Goal: Information Seeking & Learning: Learn about a topic

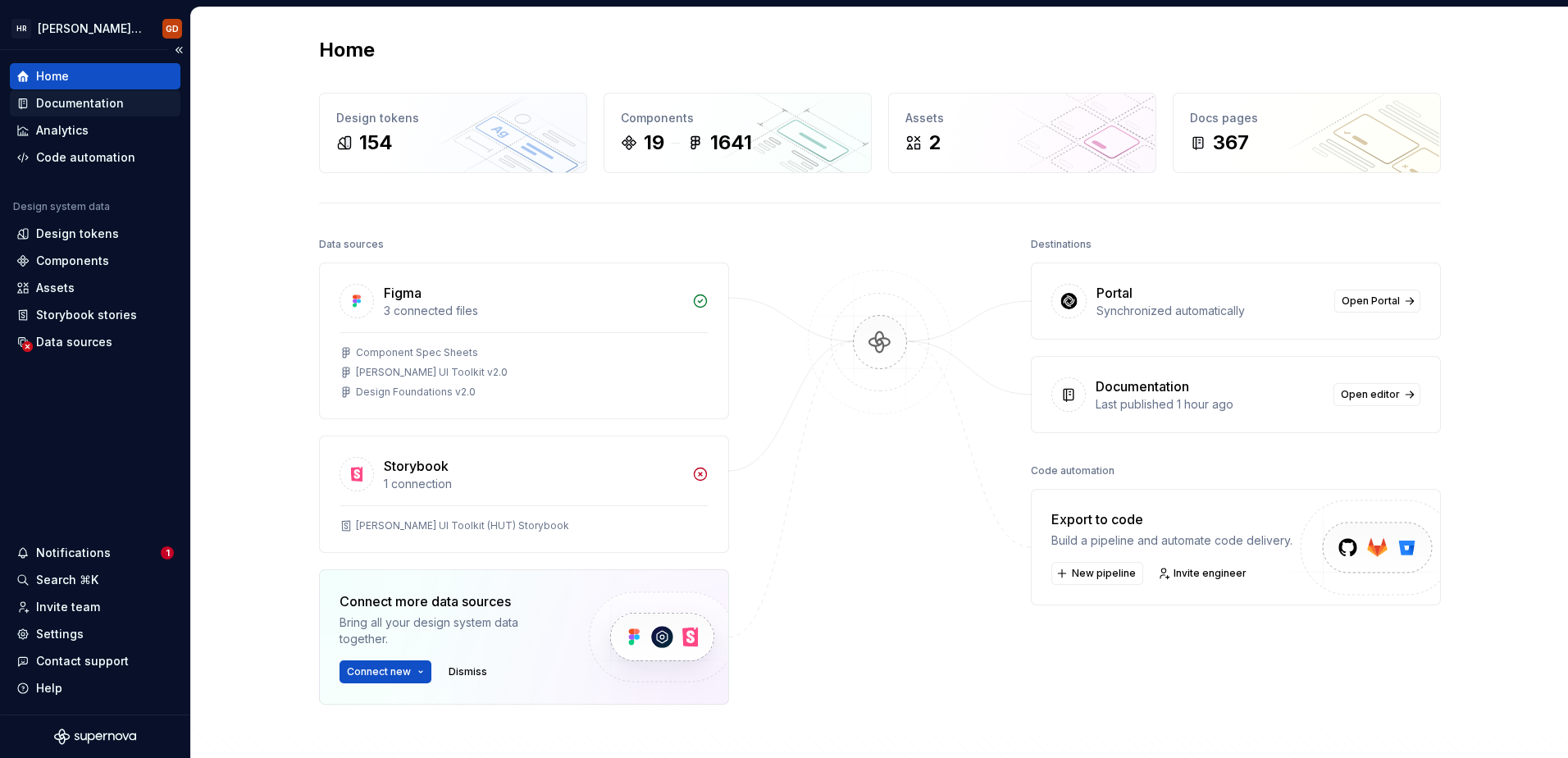
click at [77, 103] on div "Documentation" at bounding box center [79, 104] width 87 height 16
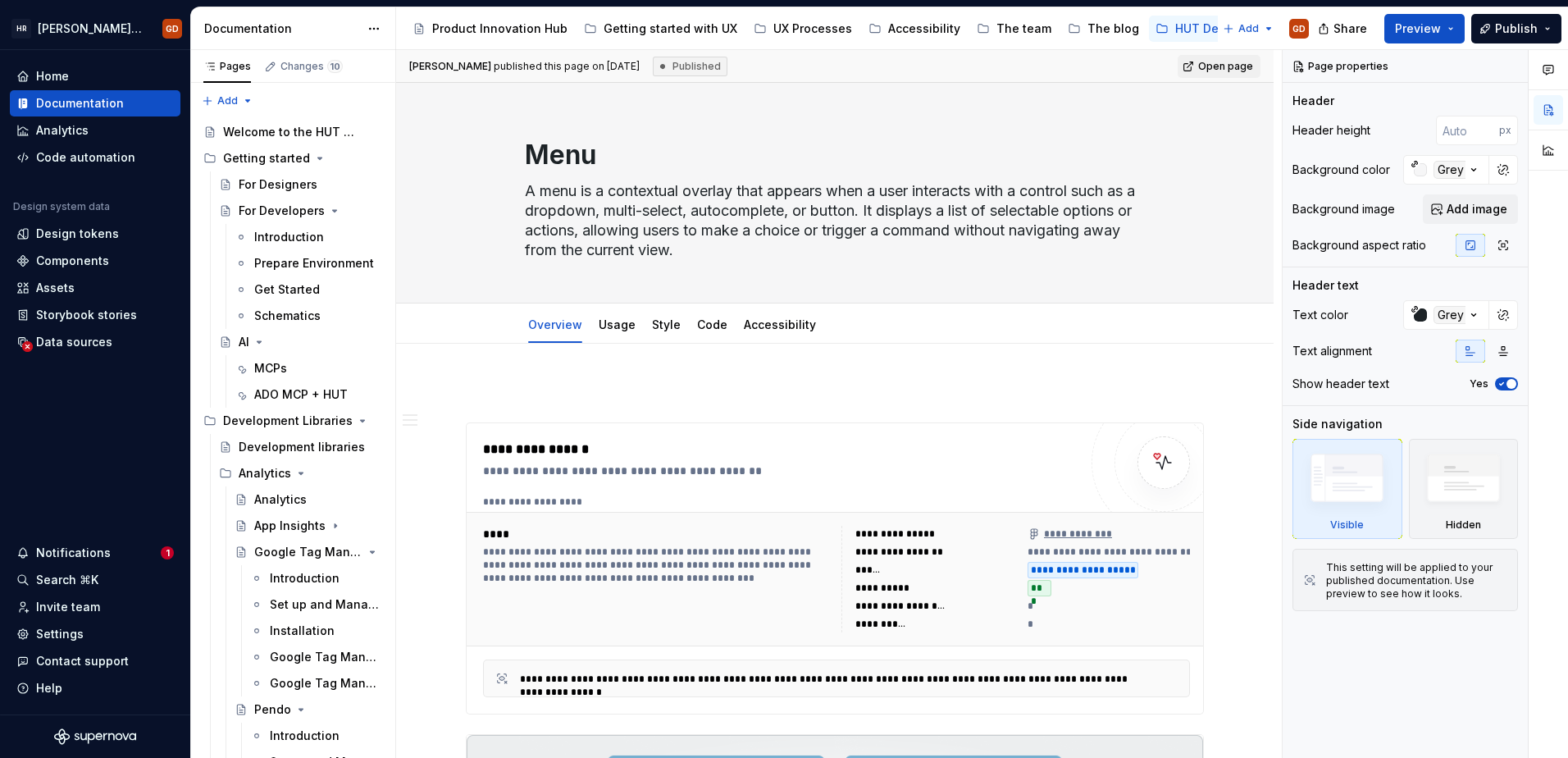
click at [0, 0] on button "Page tree" at bounding box center [0, 0] width 0 height 0
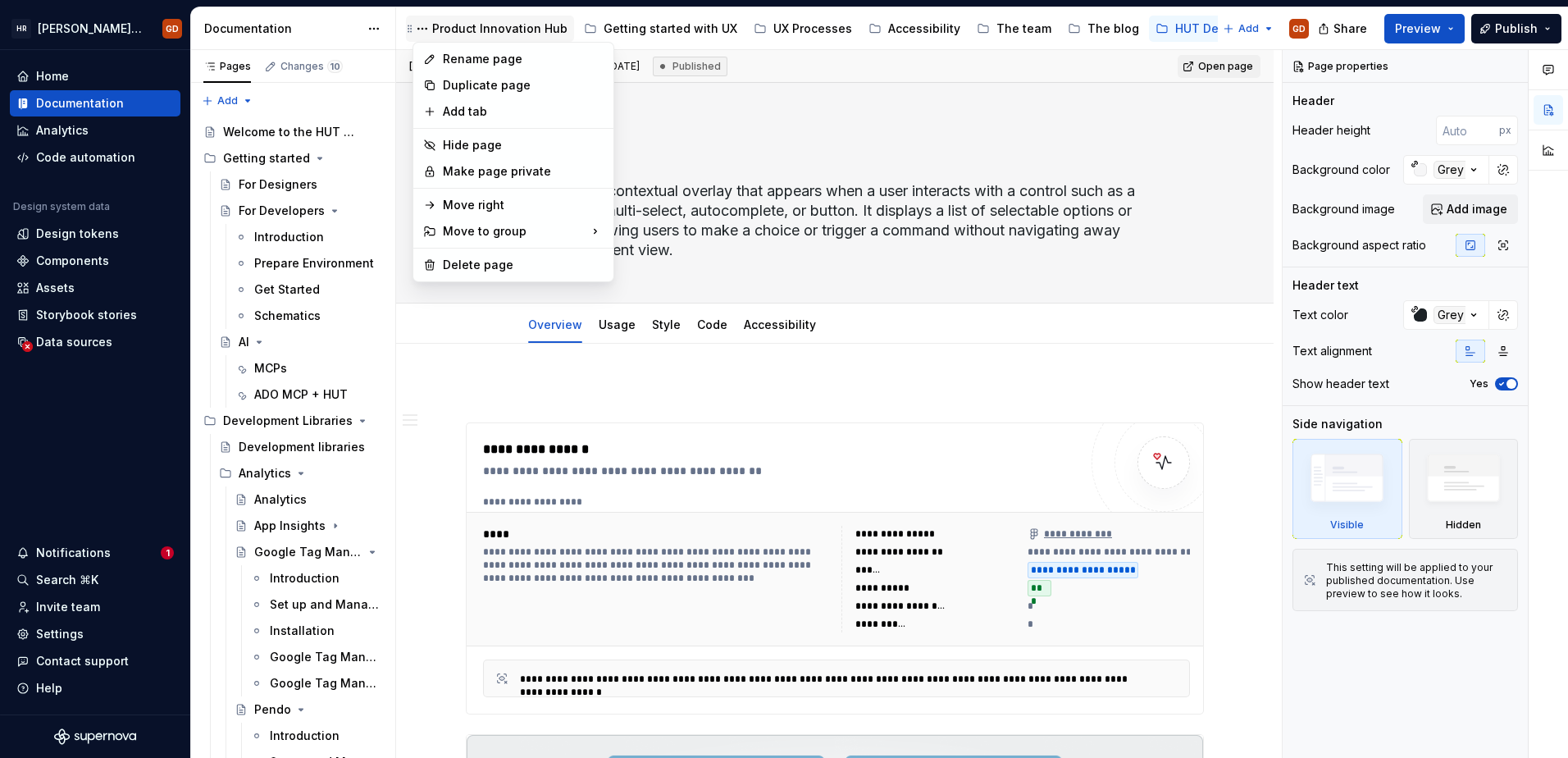
click at [535, 29] on html "[PERSON_NAME] UI Toolkit (HUT) GD Home Documentation Analytics Code automation …" at bounding box center [784, 379] width 1568 height 758
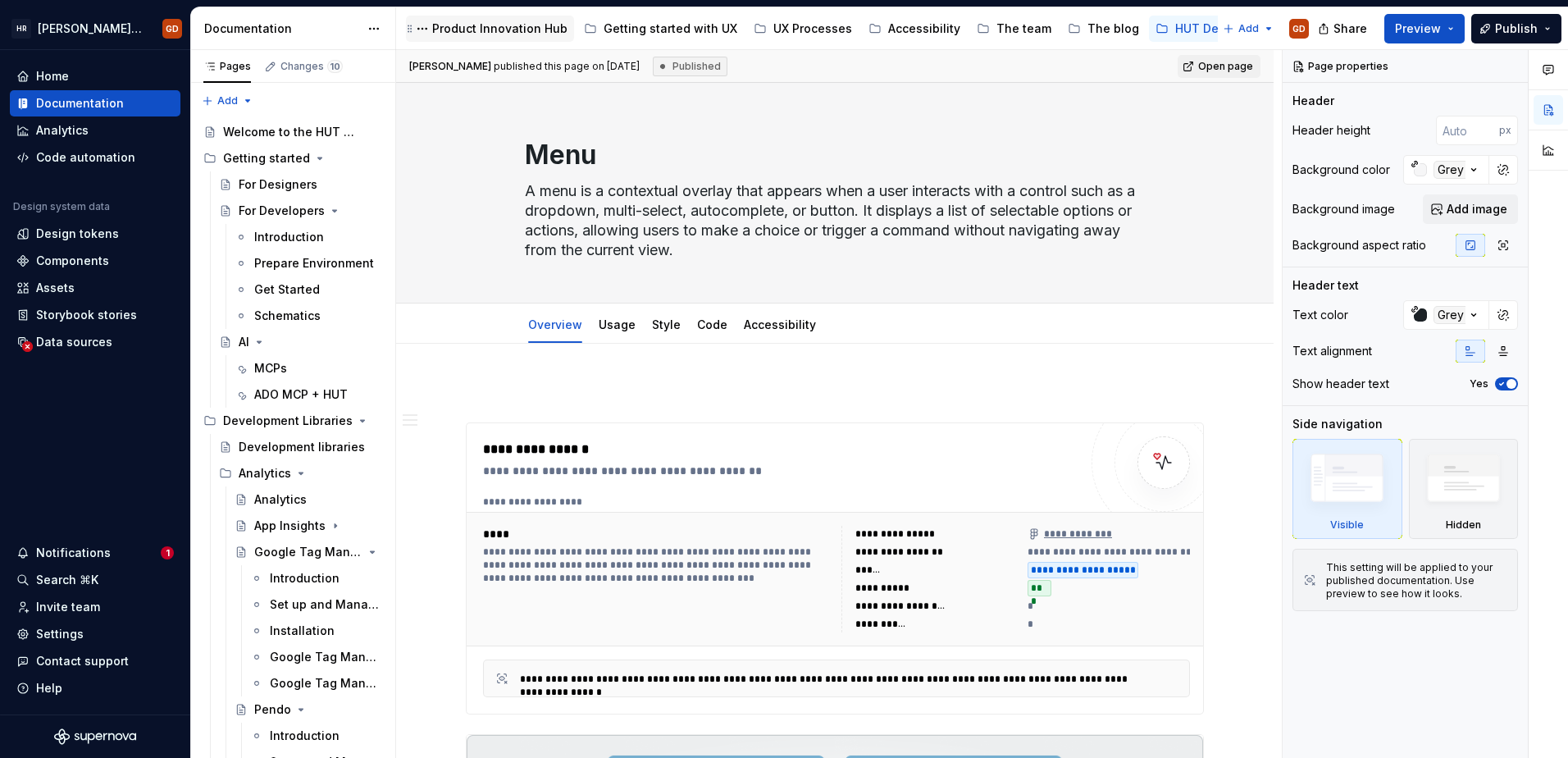
click at [519, 26] on div "Product Innovation Hub" at bounding box center [500, 29] width 135 height 16
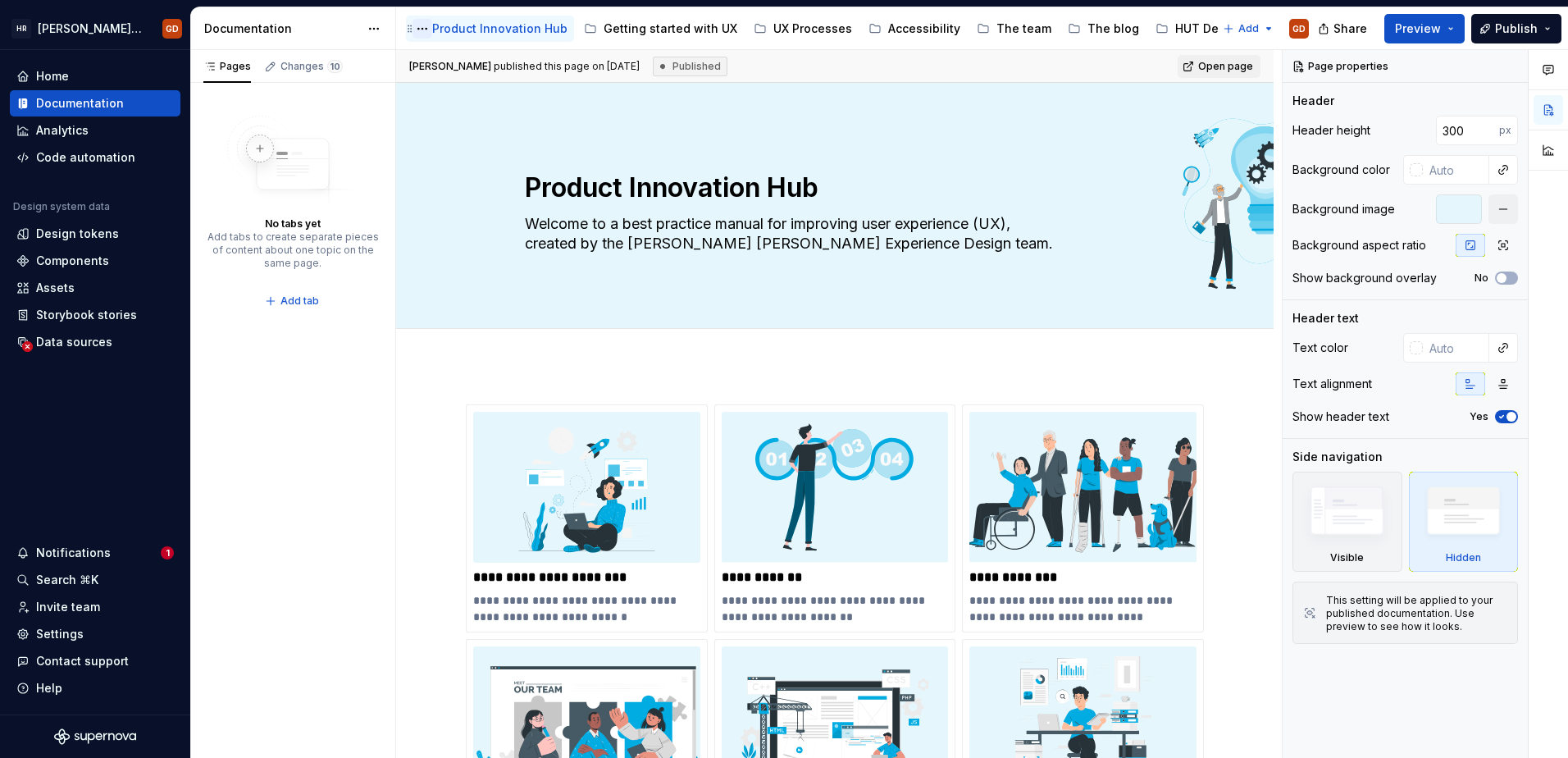
click at [425, 28] on button "Page tree" at bounding box center [423, 29] width 20 height 20
type textarea "*"
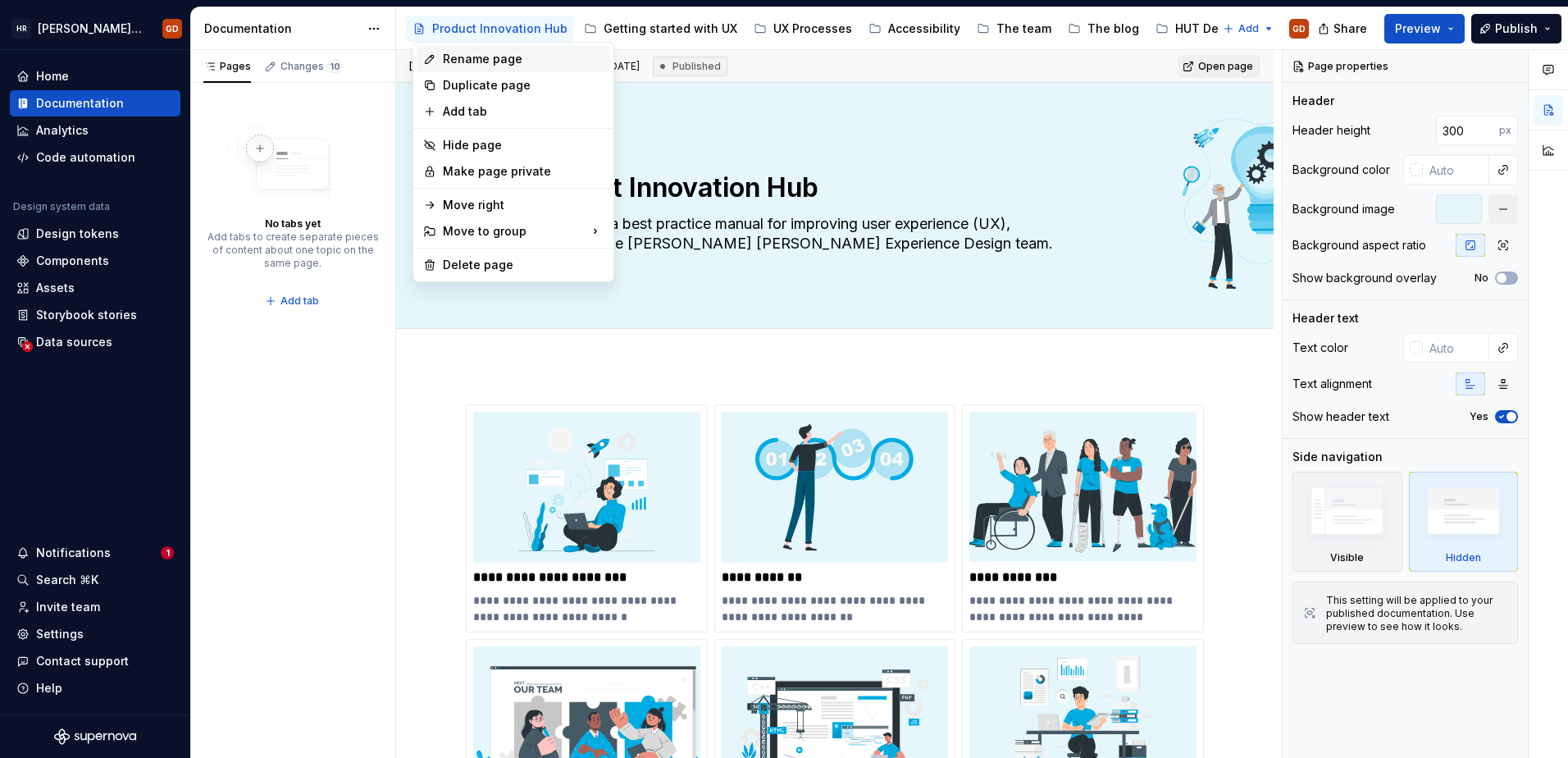
click at [456, 53] on div "Rename page" at bounding box center [524, 59] width 160 height 16
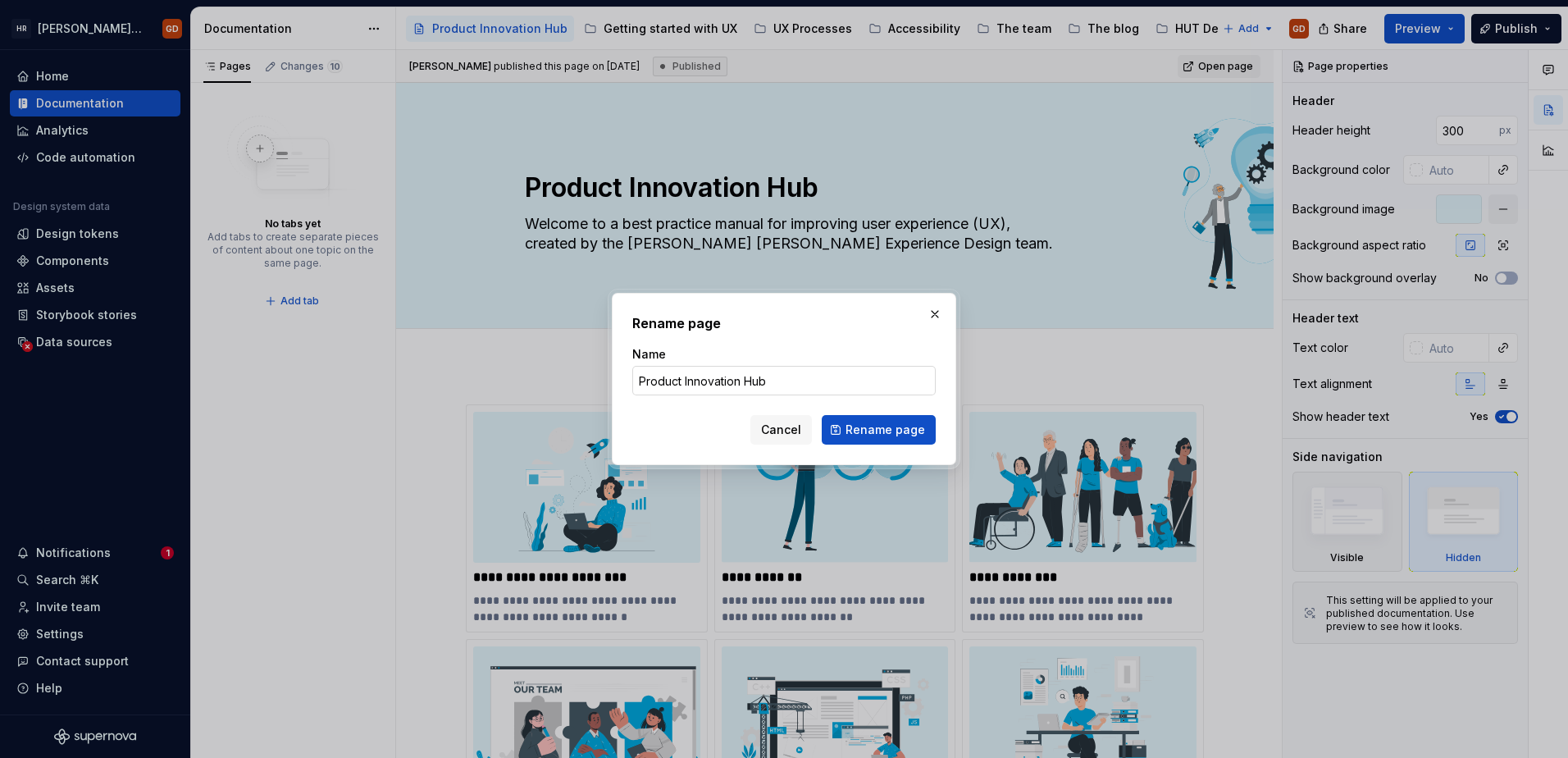
click at [793, 379] on input "Product Innovation Hub" at bounding box center [784, 380] width 304 height 30
click at [791, 379] on input "Product Innovation Hub" at bounding box center [784, 380] width 304 height 30
click at [791, 379] on input "Product Innovation Hub" at bounding box center [784, 380] width 304 height 30
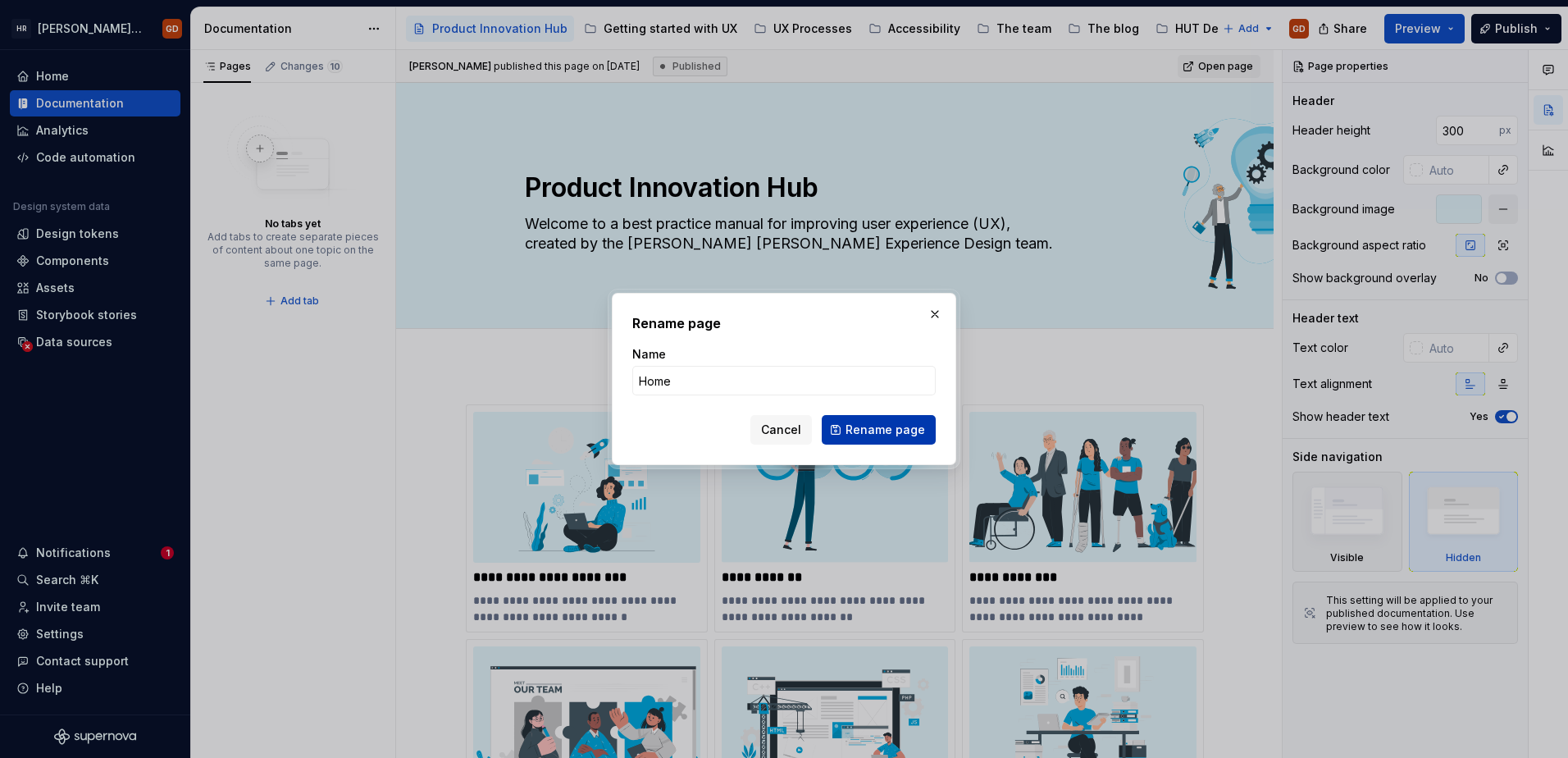
type input "Home"
click at [906, 428] on span "Rename page" at bounding box center [886, 430] width 79 height 16
type textarea "*"
type textarea "Home"
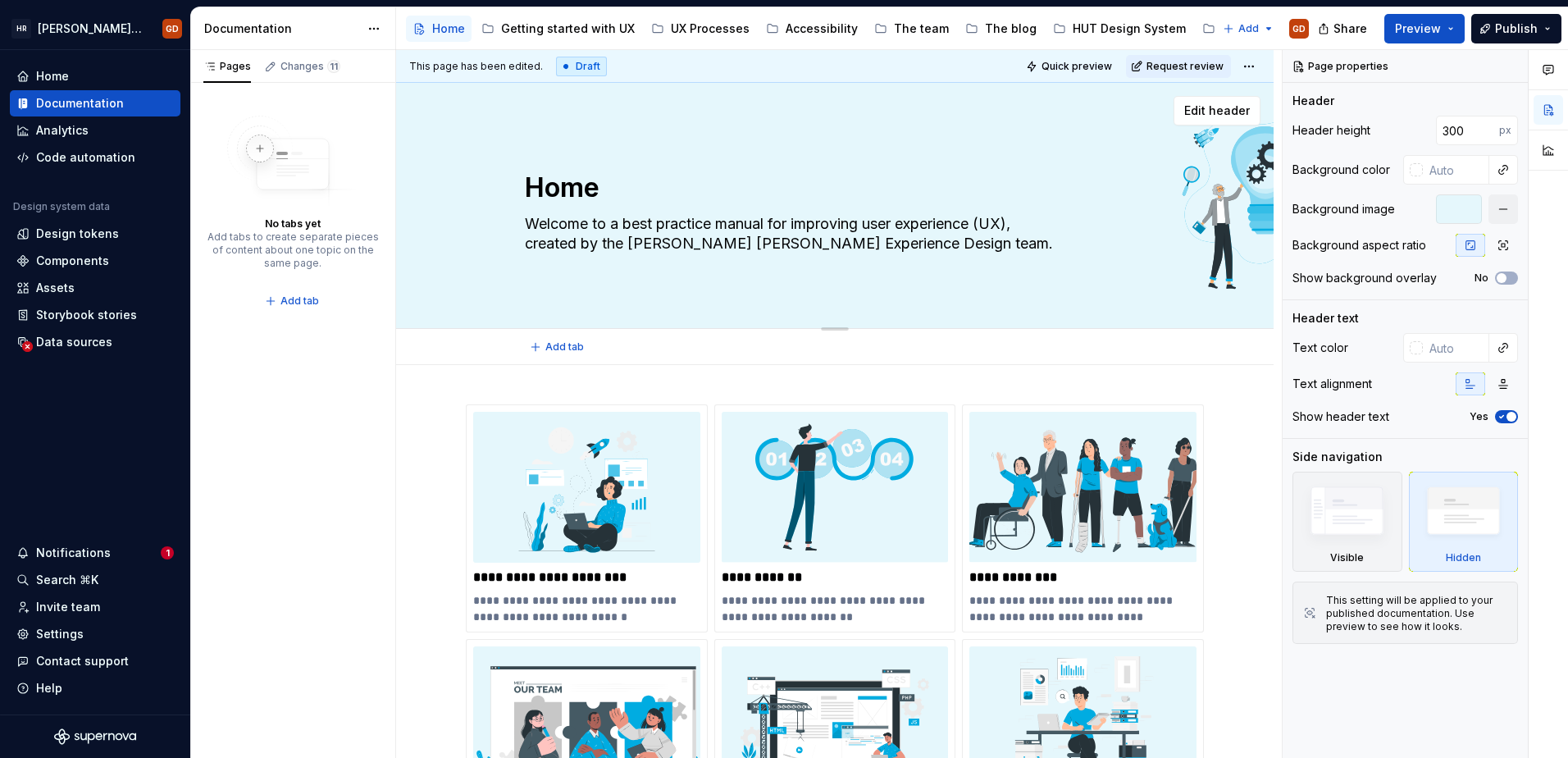
click at [588, 180] on textarea "Home" at bounding box center [832, 188] width 620 height 40
paste textarea "Product Innovation Hub"
type textarea "*"
type textarea "Product Innovation Hub"
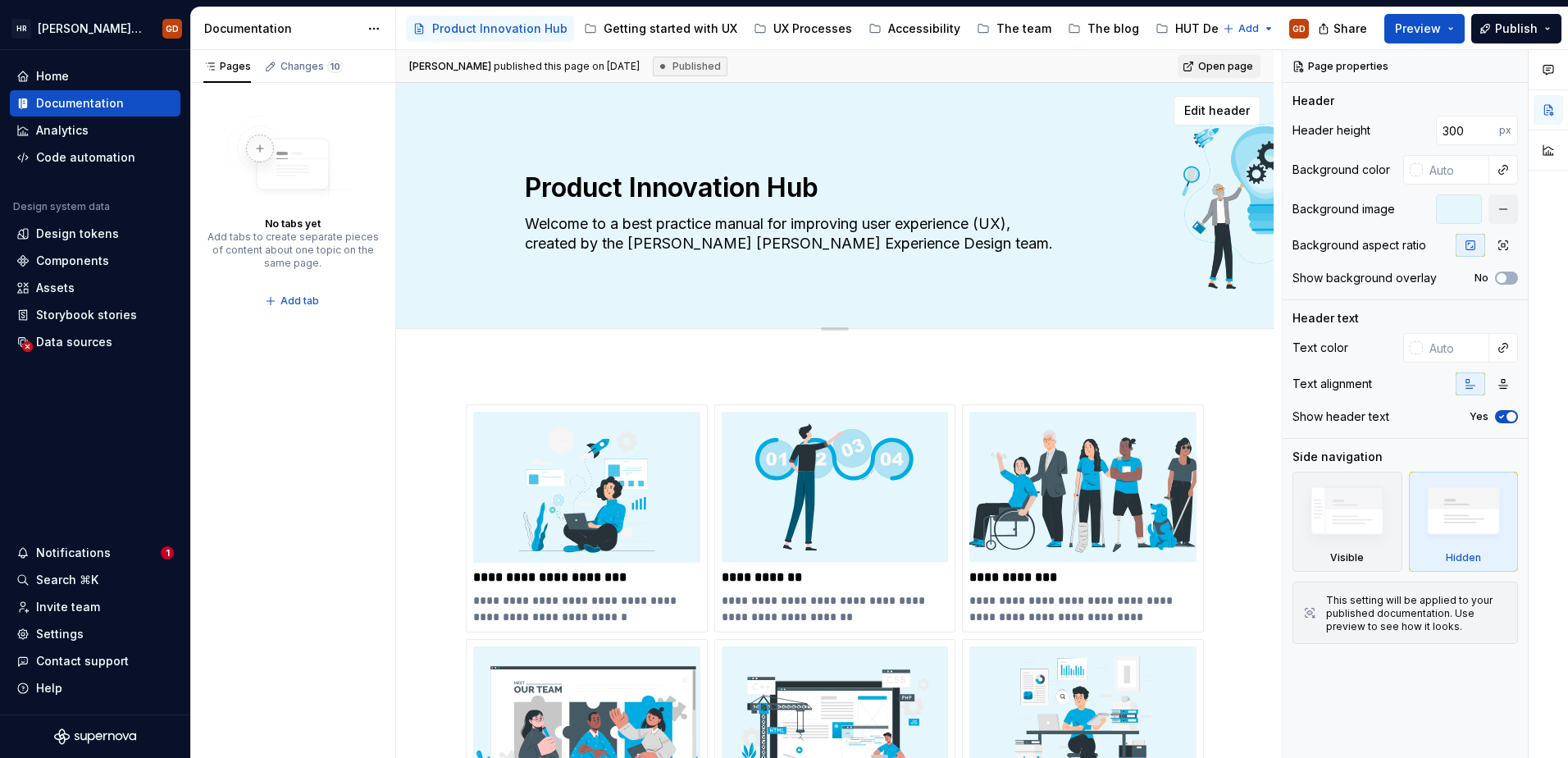
type textarea "*"
type textarea "Product Innovation Hub"
click at [429, 284] on div "Product Innovation Hub Welcome to a best practice manual for improving user exp…" at bounding box center [835, 205] width 878 height 246
click at [701, 187] on textarea "Product Innovation Hub" at bounding box center [832, 188] width 620 height 40
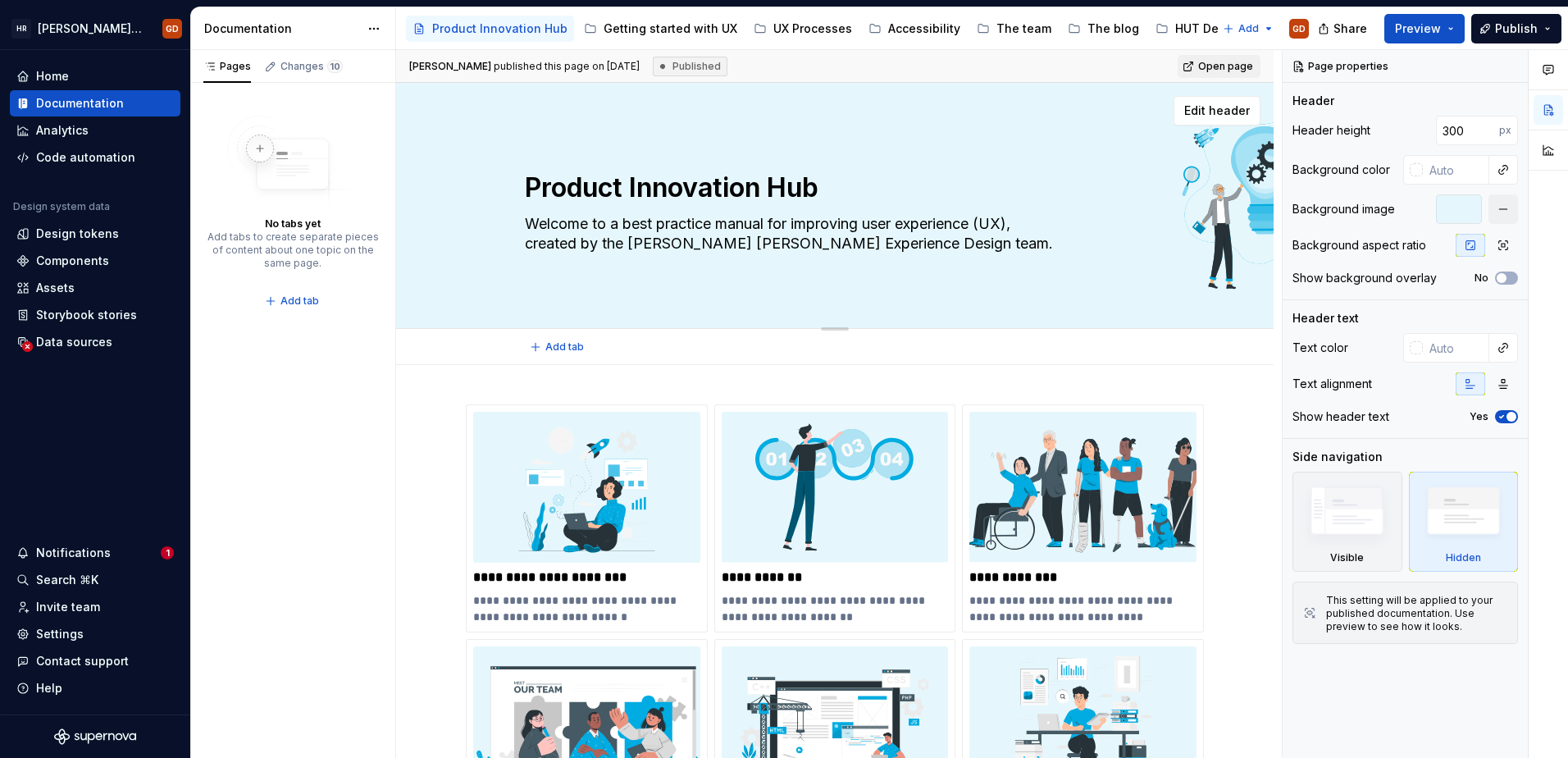
click at [924, 189] on textarea "Product Innovation Hub" at bounding box center [832, 188] width 620 height 40
click at [749, 192] on textarea "Product Innovation Hub" at bounding box center [832, 188] width 620 height 40
click at [425, 28] on button "Page tree" at bounding box center [423, 29] width 20 height 20
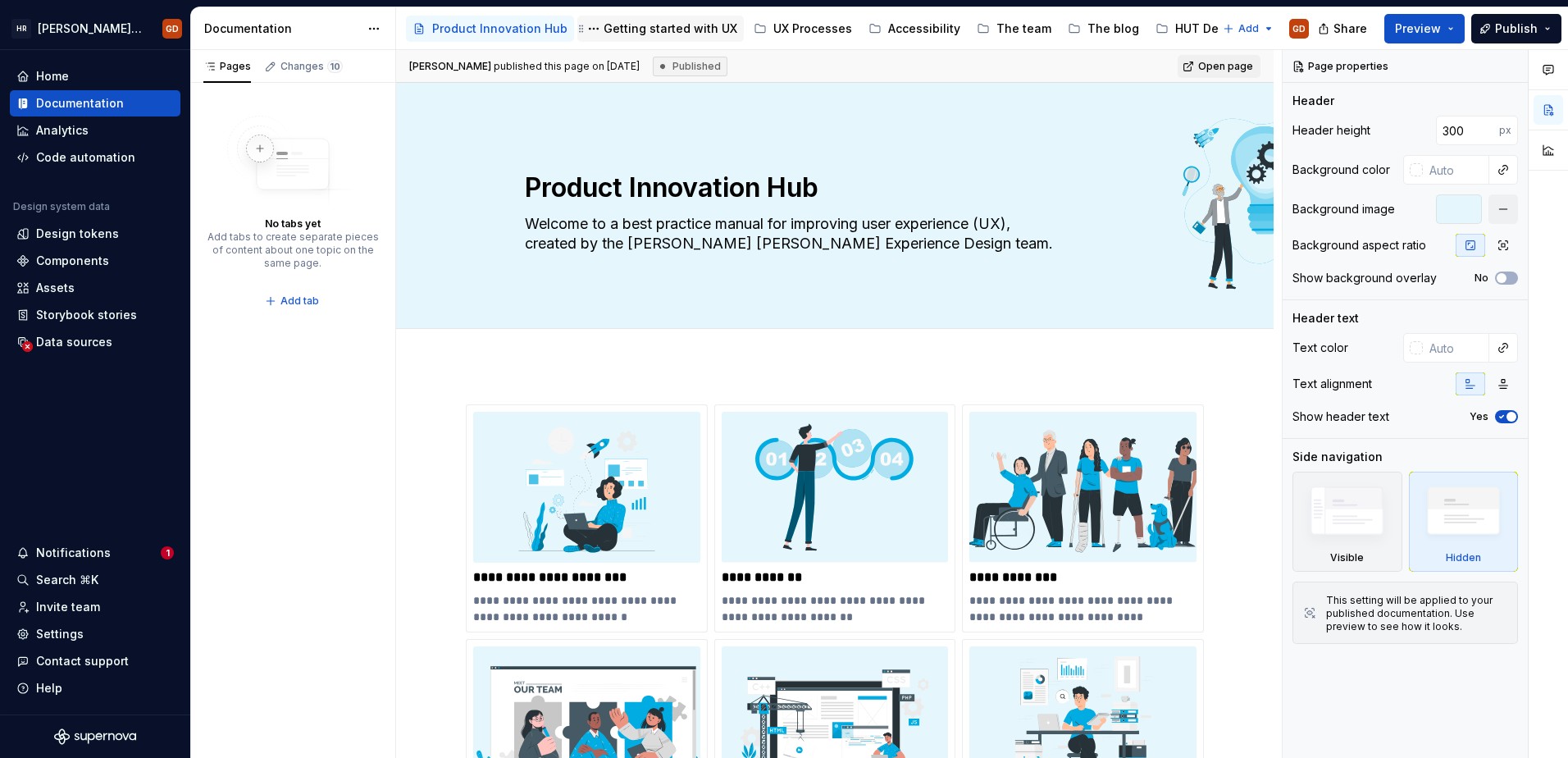
click at [654, 22] on html "[PERSON_NAME] UI Toolkit (HUT) GD Home Documentation Analytics Code automation …" at bounding box center [784, 379] width 1568 height 758
click at [654, 22] on div "Getting started with UX" at bounding box center [670, 29] width 133 height 16
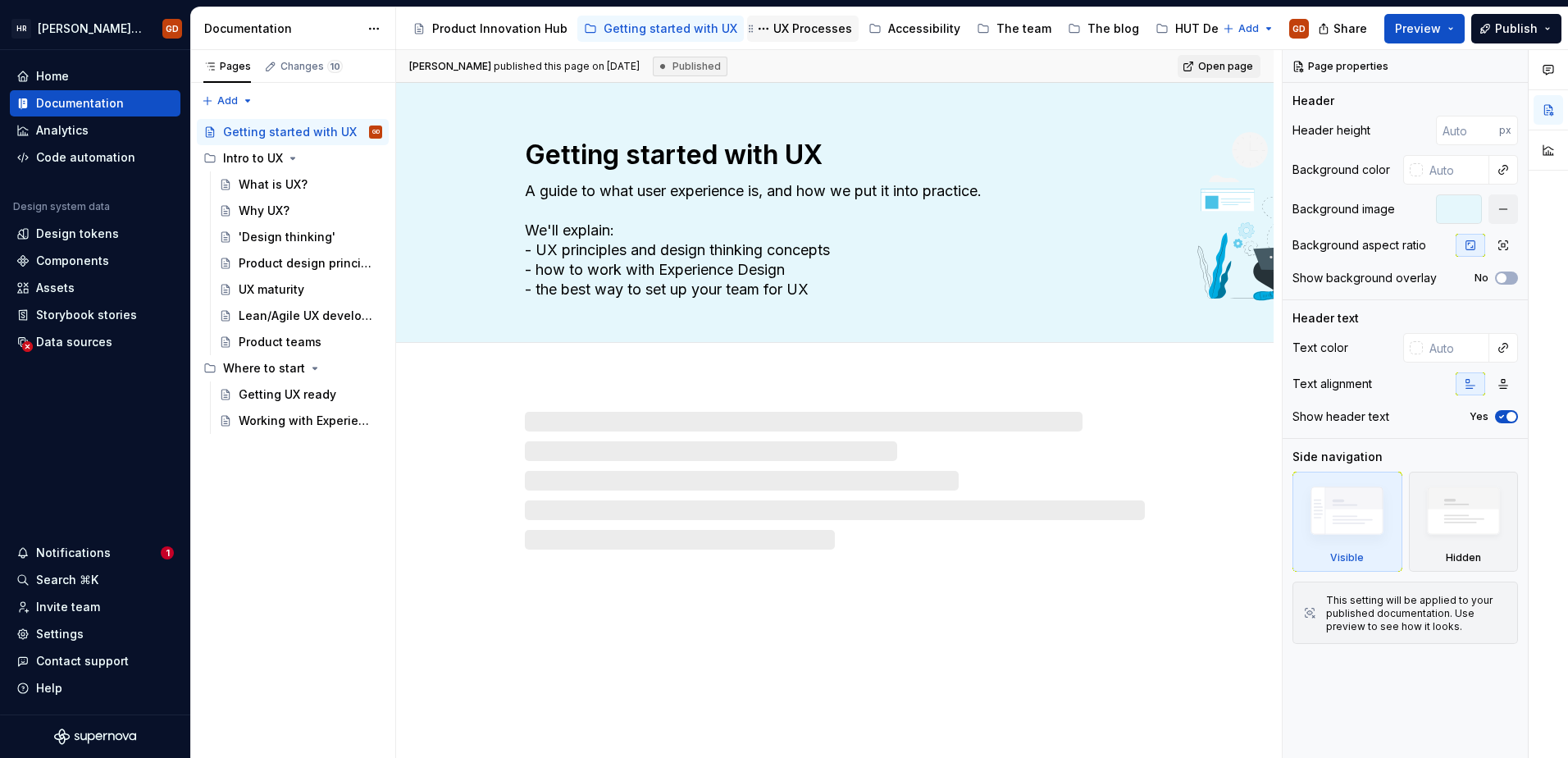
click at [798, 30] on div "UX Processes" at bounding box center [812, 29] width 78 height 16
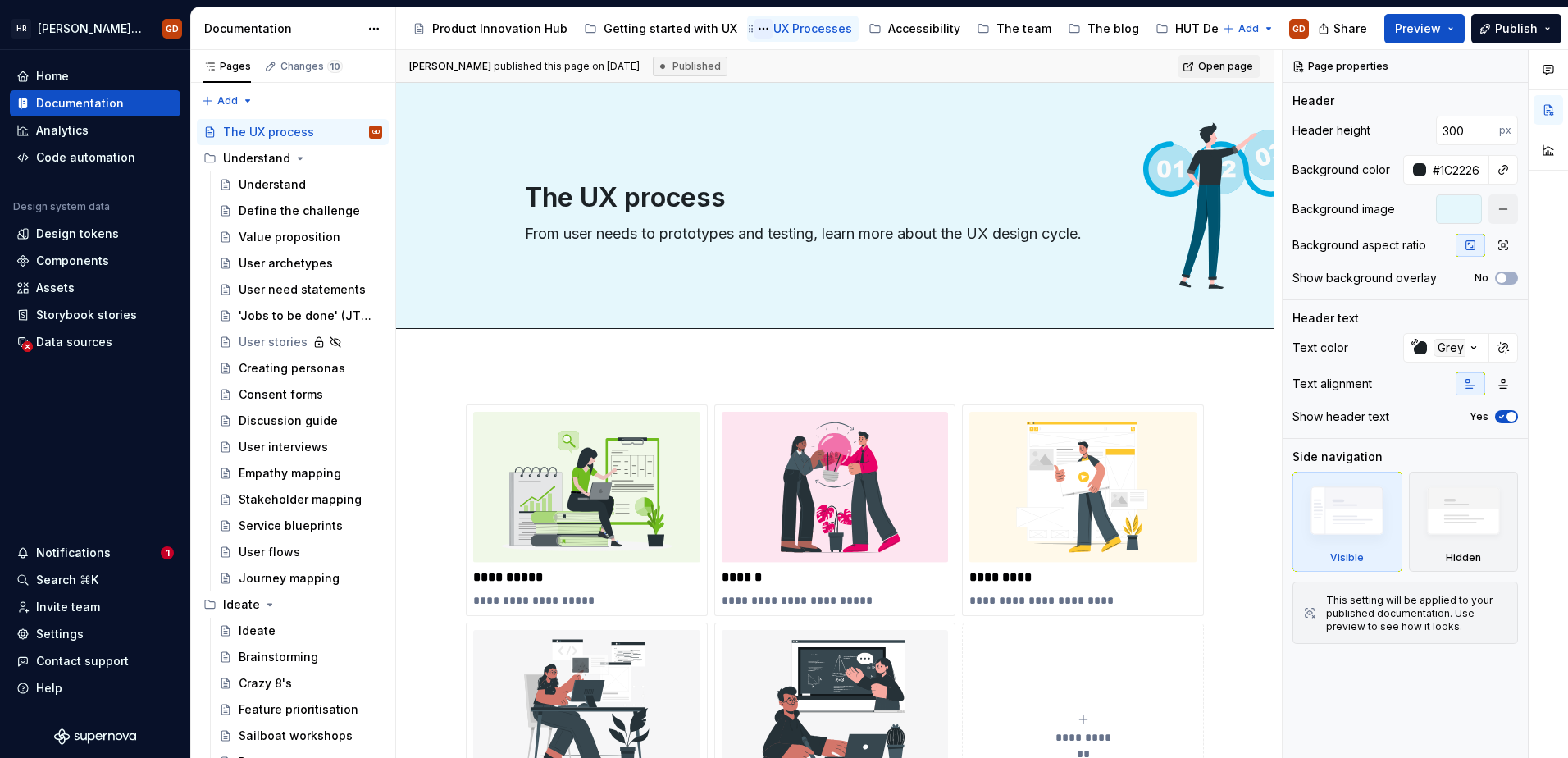
click at [754, 31] on button "Page tree" at bounding box center [764, 29] width 20 height 20
click at [681, 27] on html "[PERSON_NAME] UI Toolkit (HUT) GD Home Documentation Analytics Code automation …" at bounding box center [784, 379] width 1568 height 758
click at [661, 28] on div "Getting started with UX" at bounding box center [670, 29] width 133 height 16
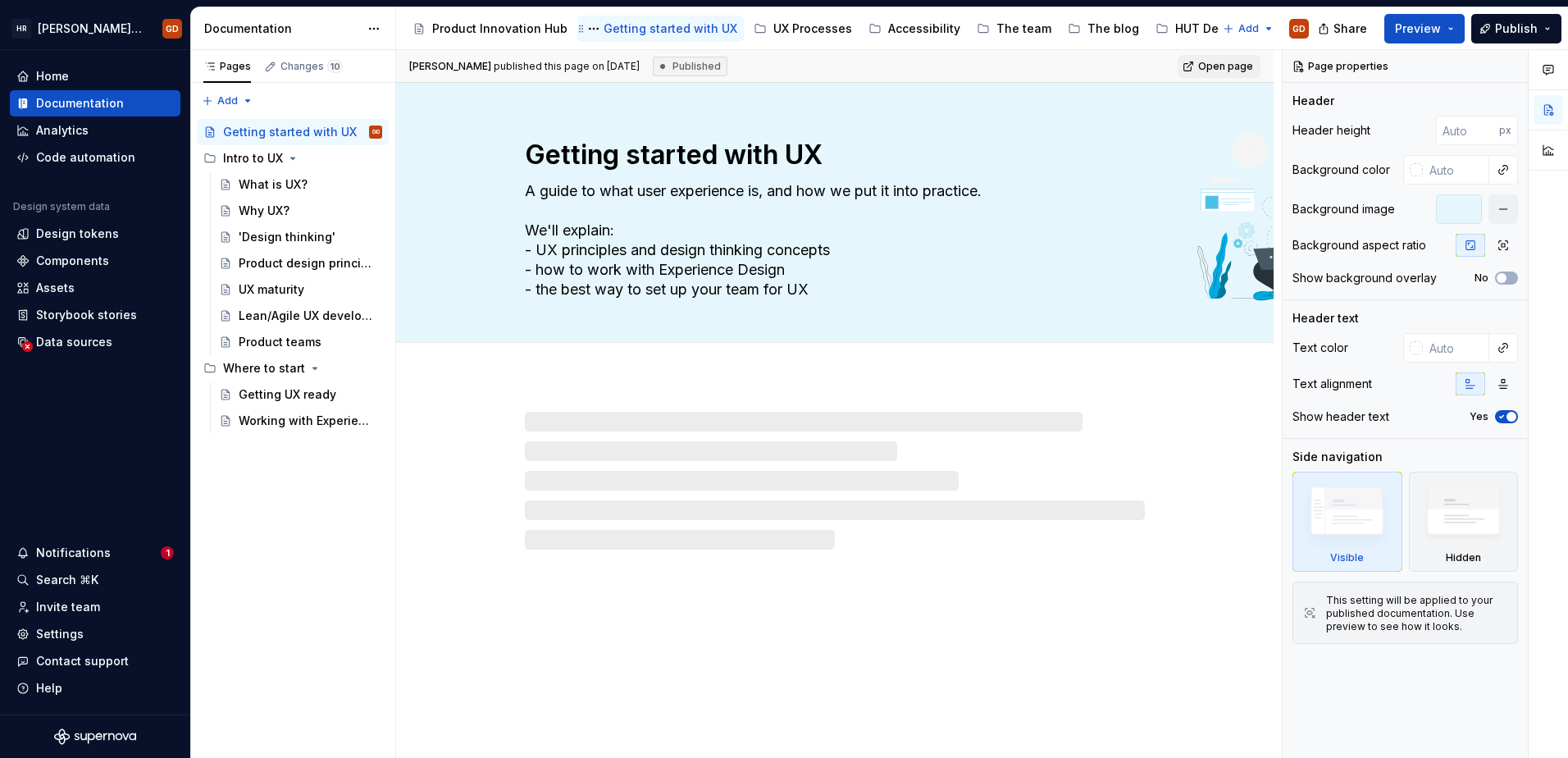
click at [661, 28] on div "Getting started with UX" at bounding box center [670, 29] width 133 height 16
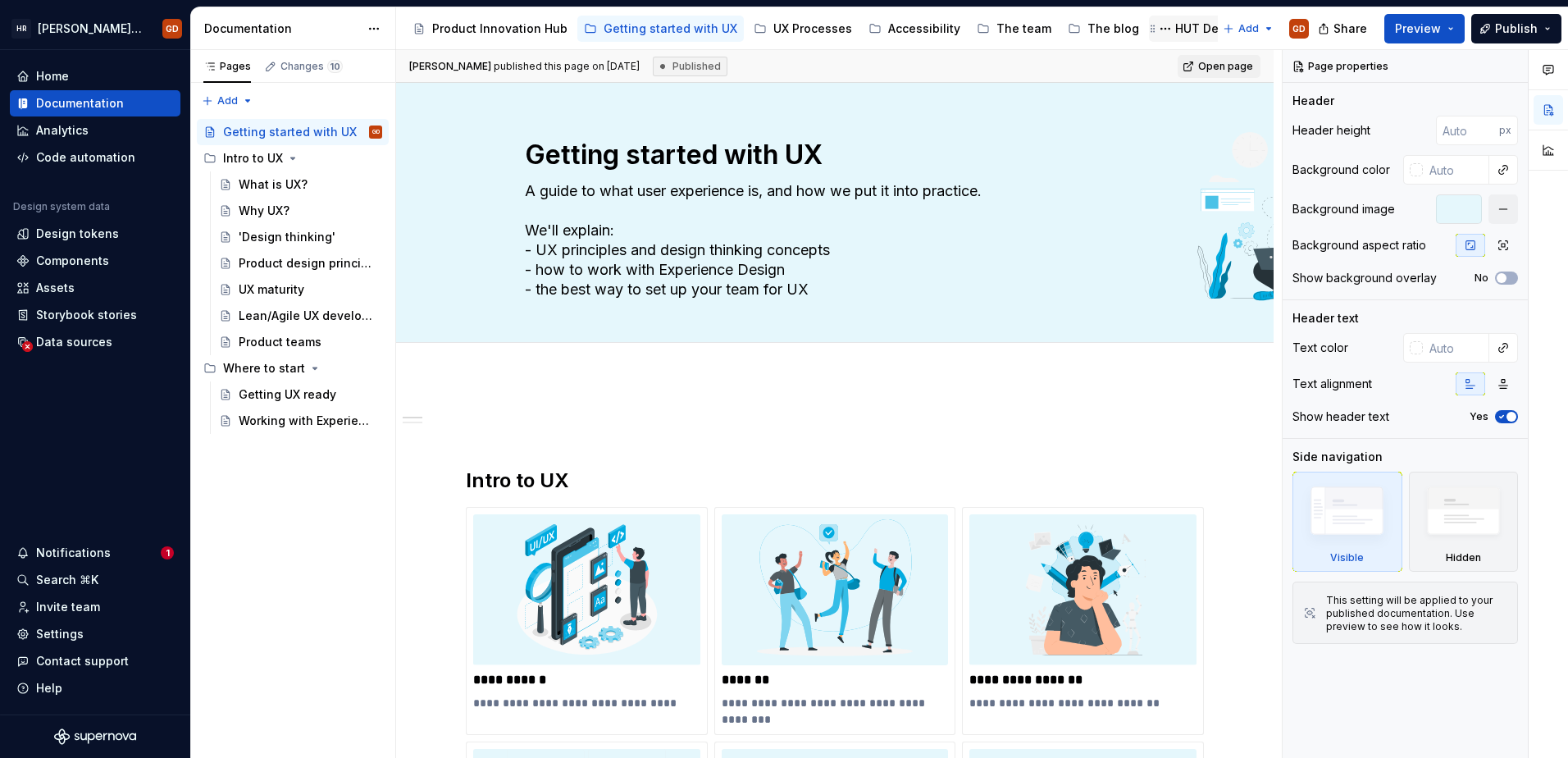
click at [1183, 26] on div "HUT Design System" at bounding box center [1232, 29] width 114 height 16
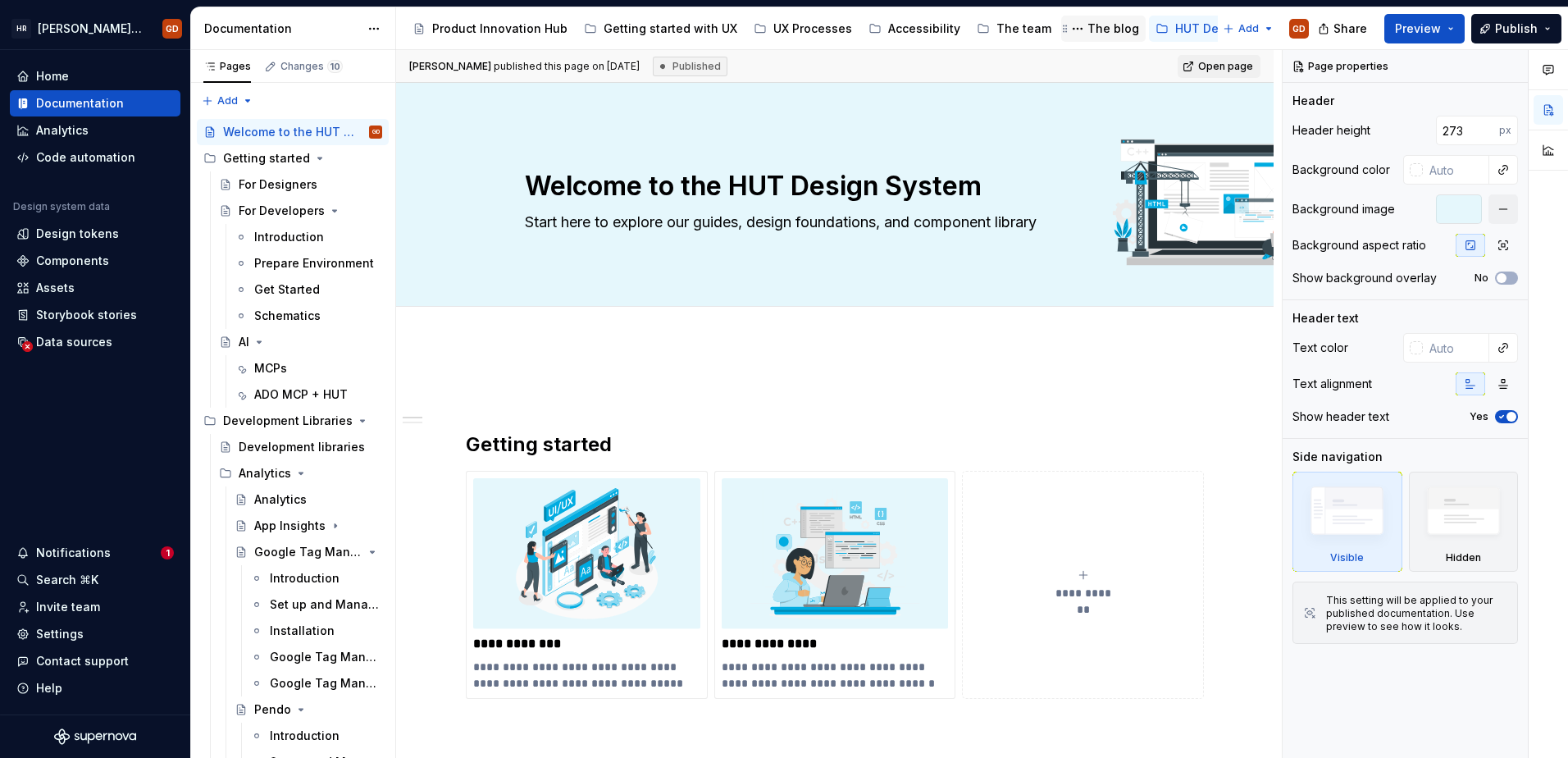
click at [1088, 24] on div "The blog" at bounding box center [1113, 29] width 51 height 16
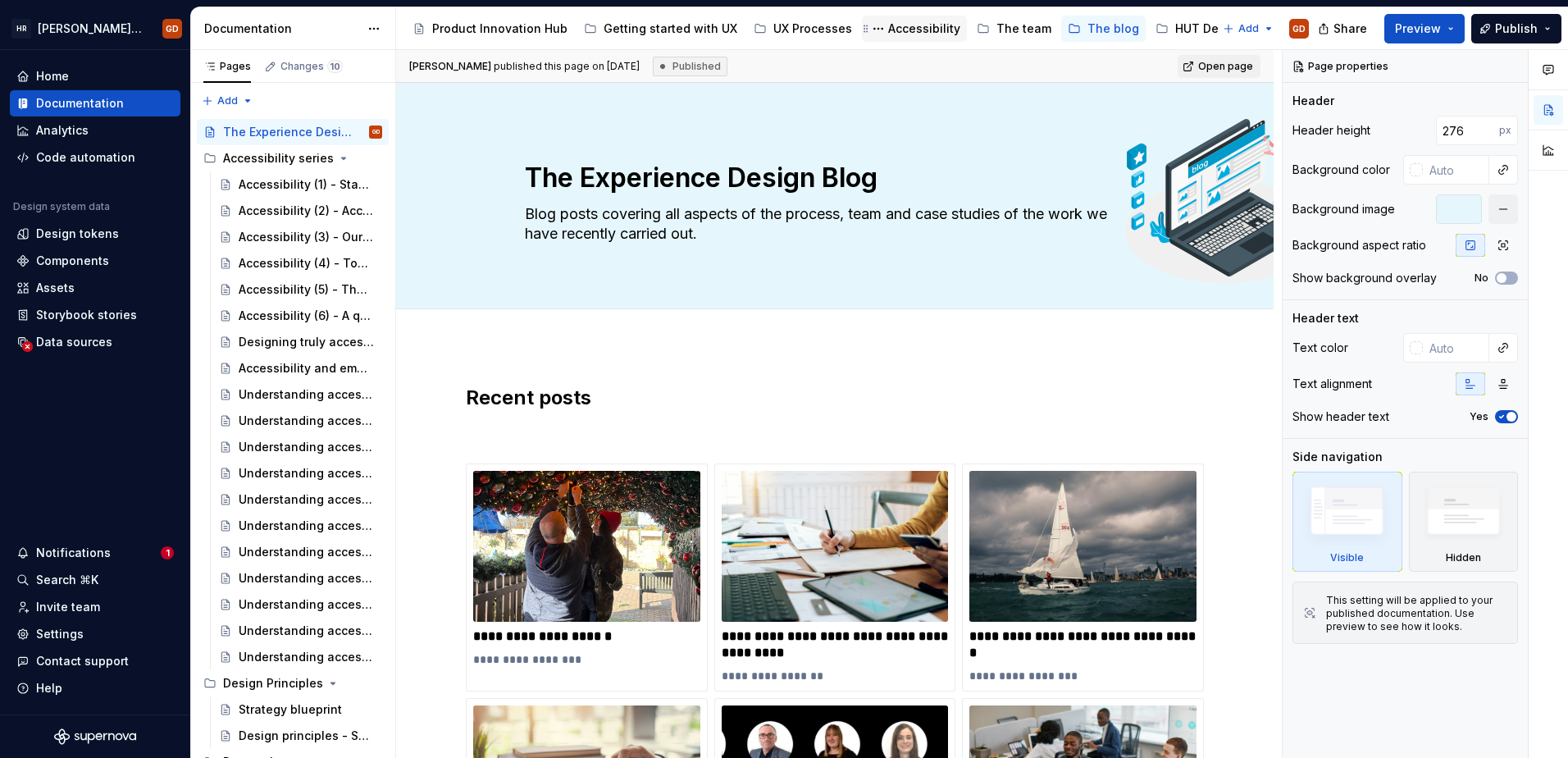
click at [909, 25] on div "Accessibility" at bounding box center [925, 29] width 72 height 16
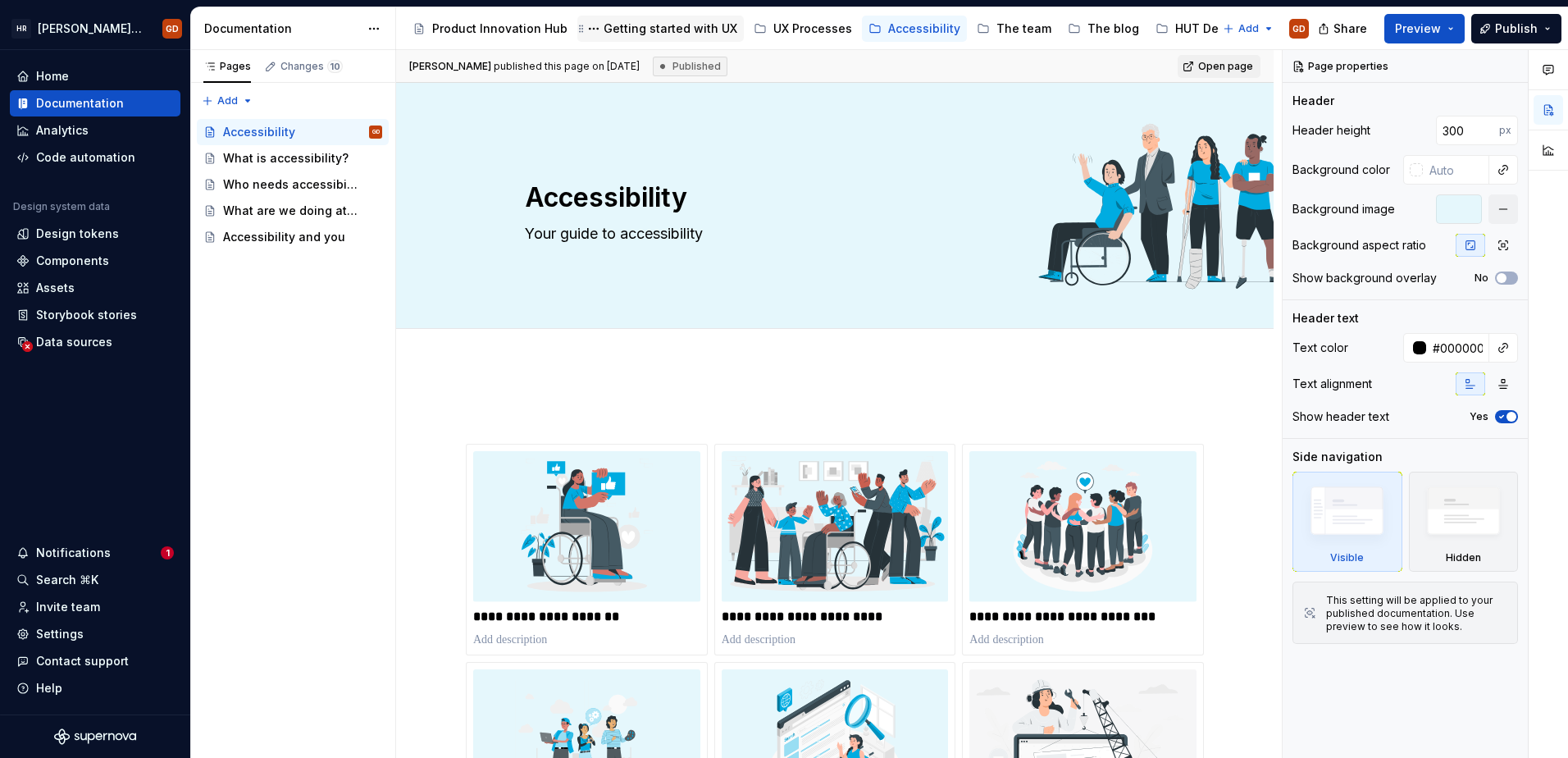
click at [663, 24] on div "Getting started with UX" at bounding box center [670, 29] width 133 height 16
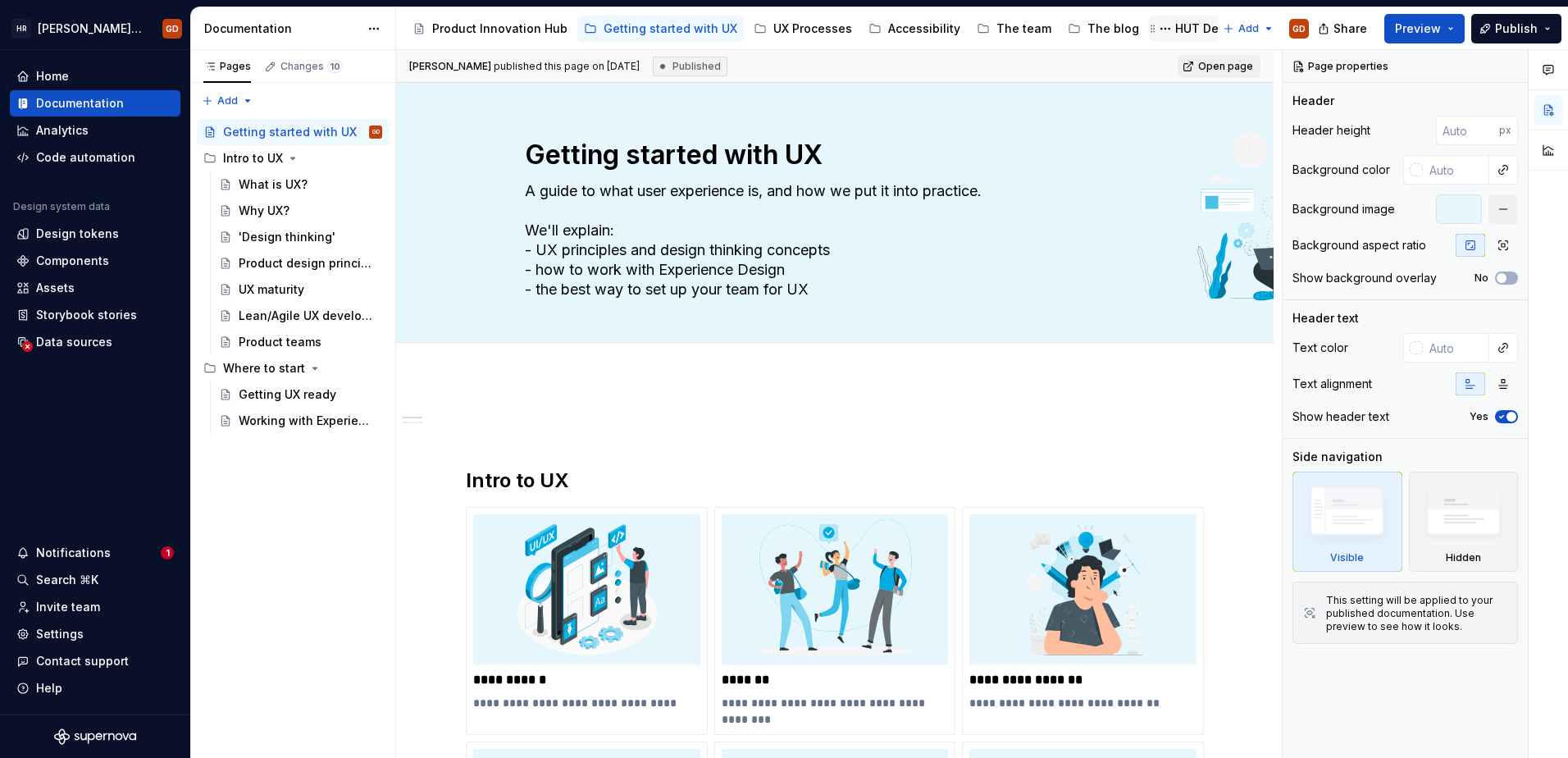
click at [1175, 25] on div "HUT Design System" at bounding box center [1232, 29] width 114 height 16
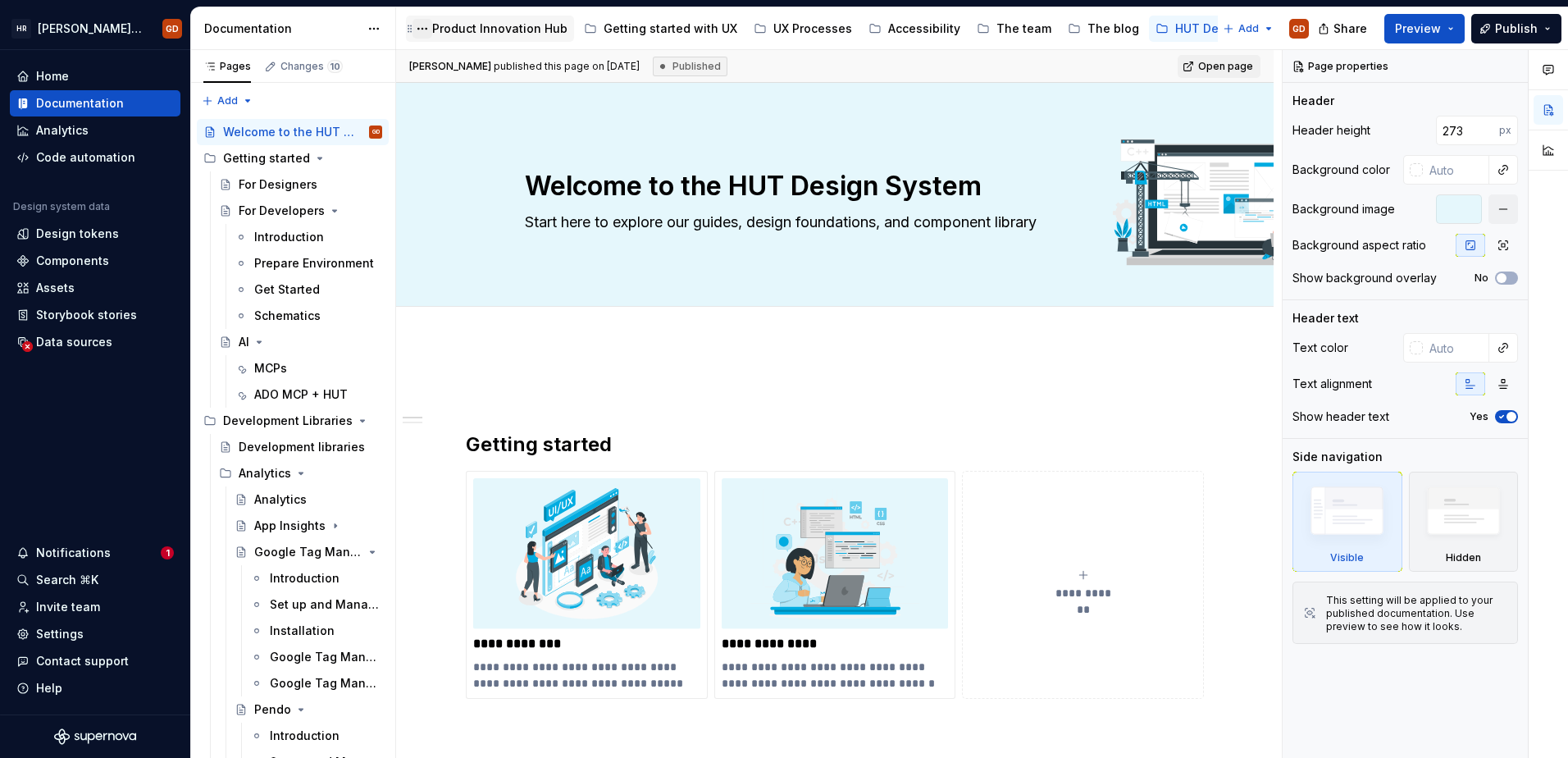
click at [428, 28] on button "Page tree" at bounding box center [423, 29] width 20 height 20
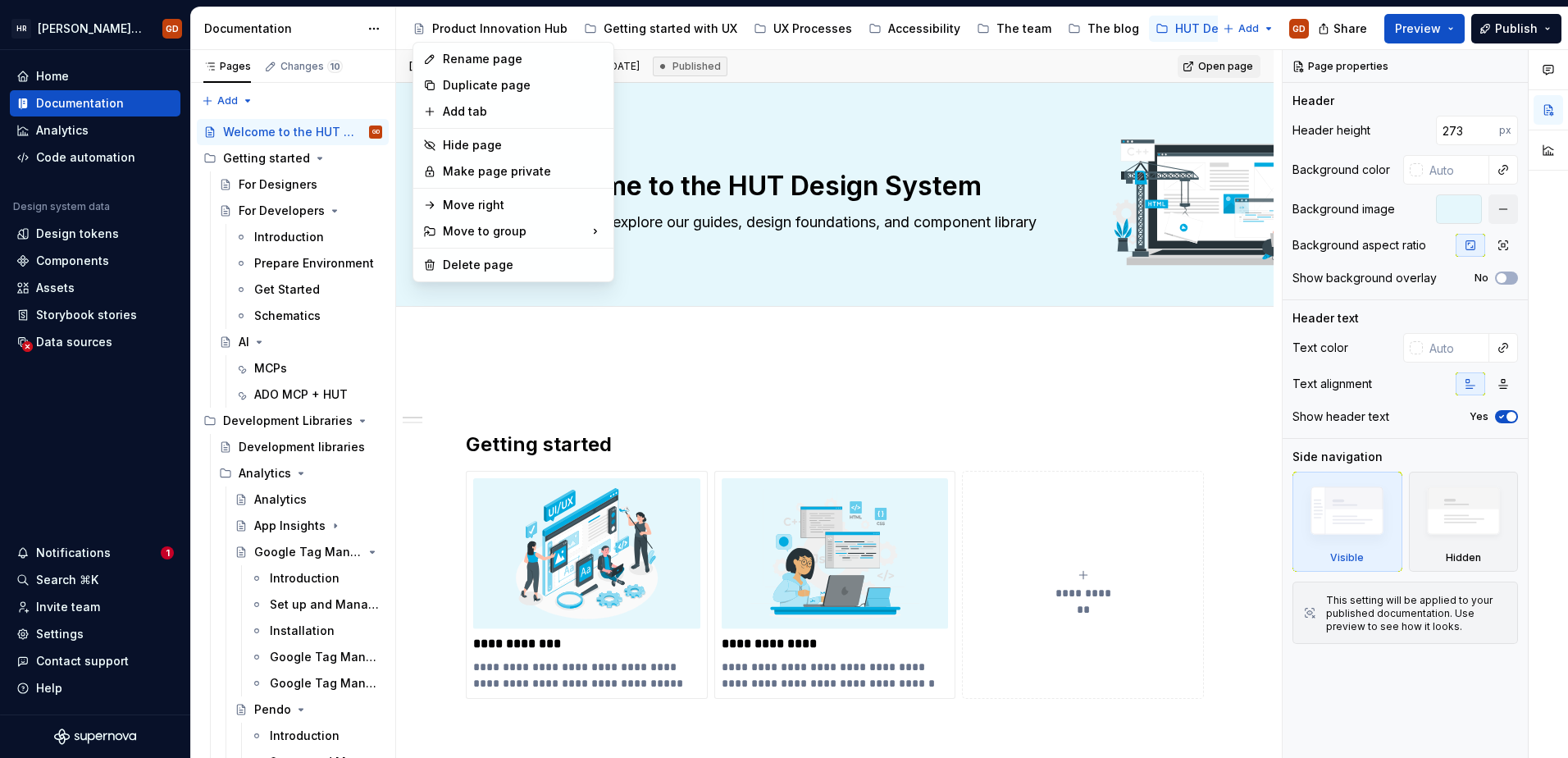
click at [1137, 401] on html "[PERSON_NAME] UI Toolkit (HUT) GD Home Documentation Analytics Code automation …" at bounding box center [784, 379] width 1568 height 758
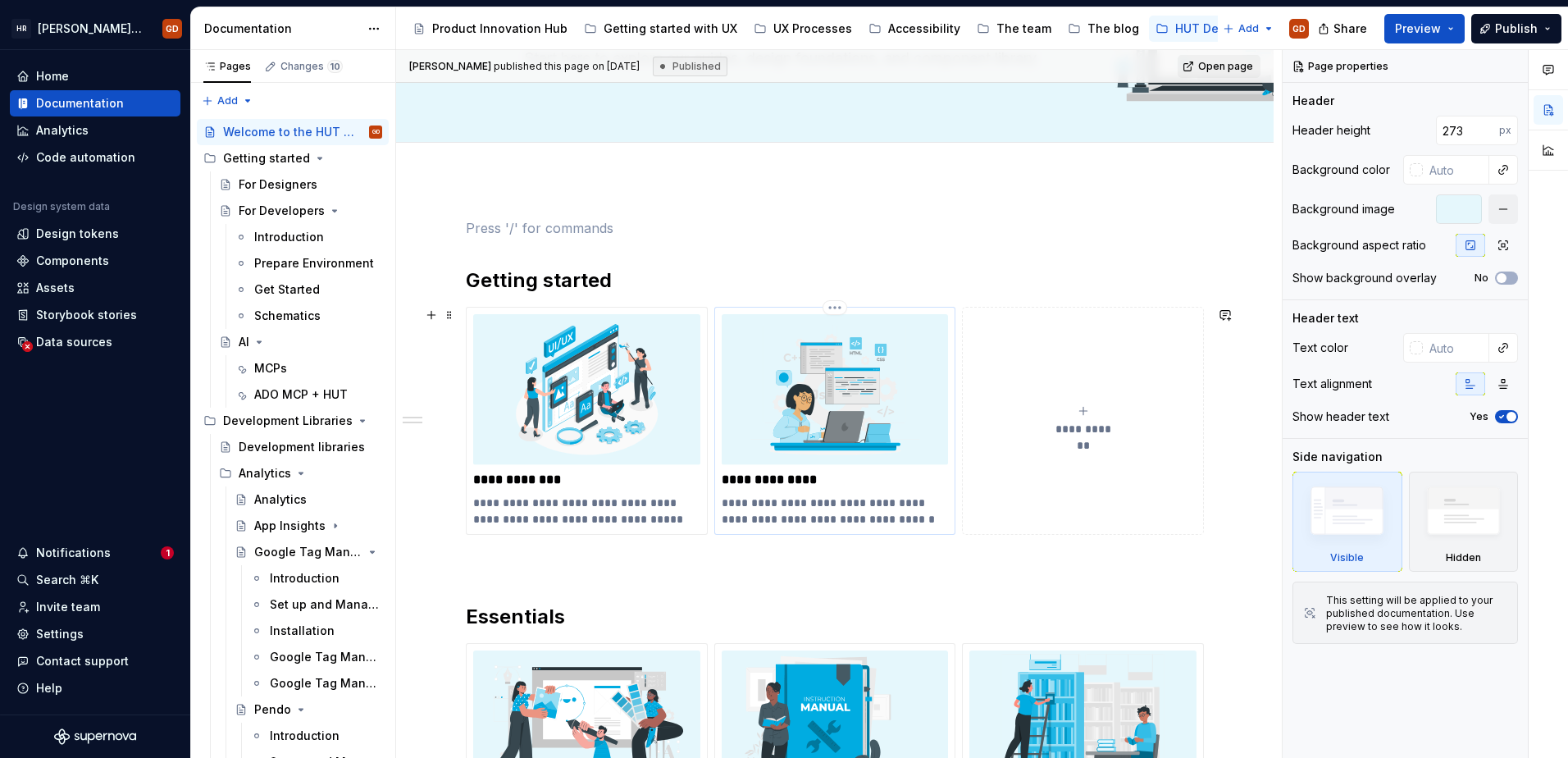
scroll to position [246, 0]
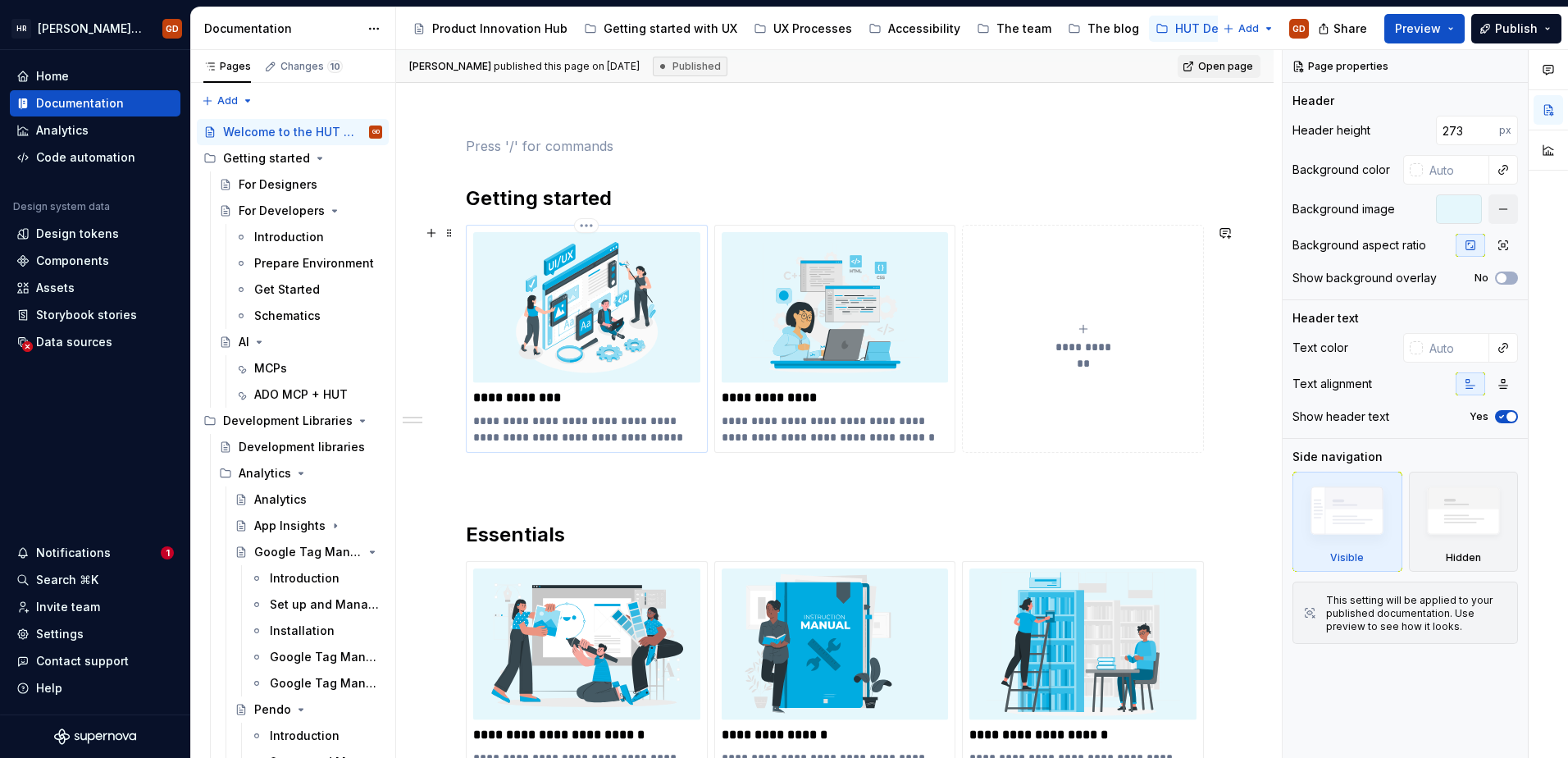
click at [563, 340] on img at bounding box center [587, 307] width 227 height 151
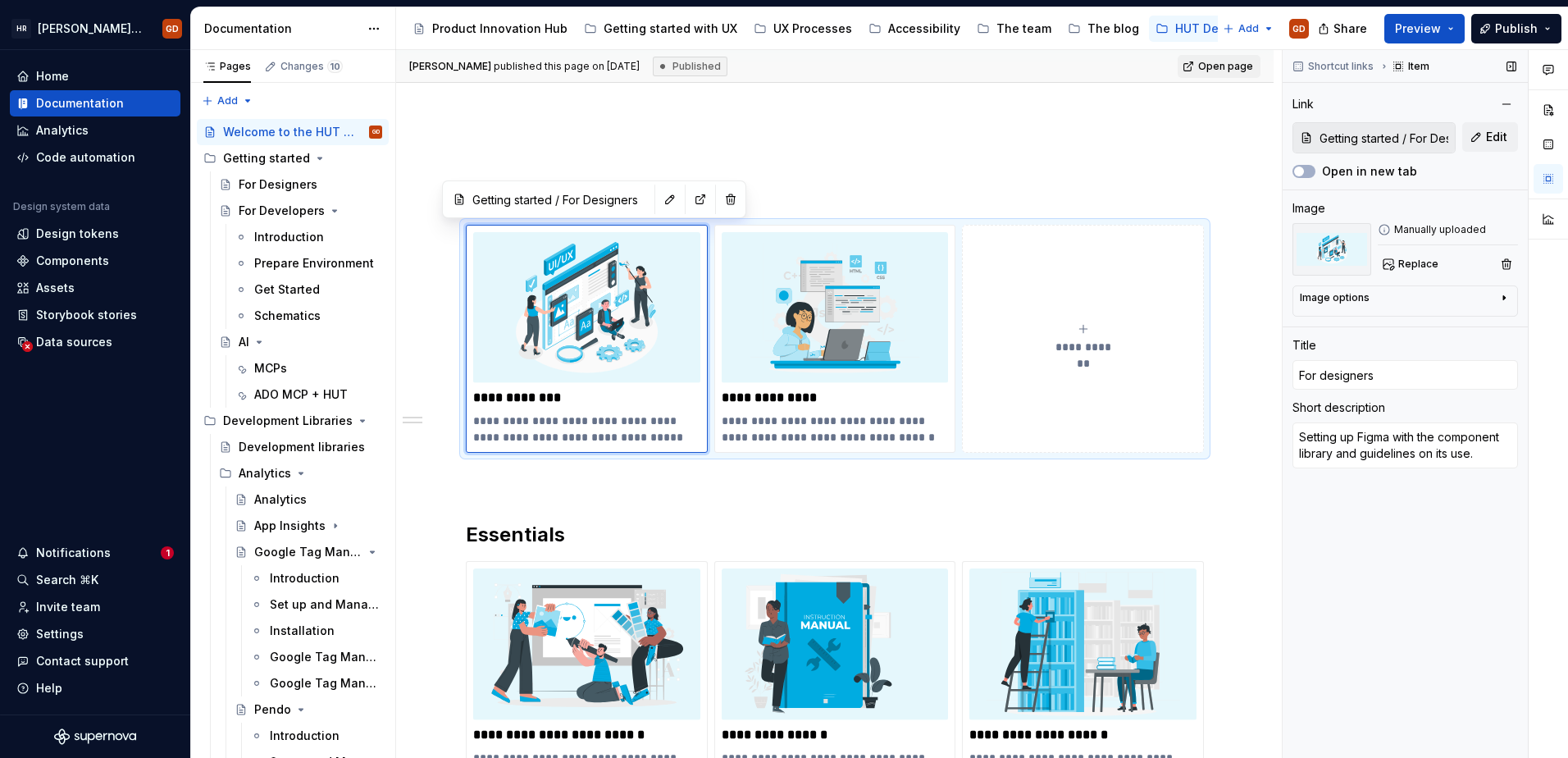
click at [1396, 297] on div "Image options" at bounding box center [1399, 301] width 197 height 20
click at [1396, 297] on div "Image options" at bounding box center [1399, 297] width 197 height 14
type textarea "*"
type input "For Developers / Introduction"
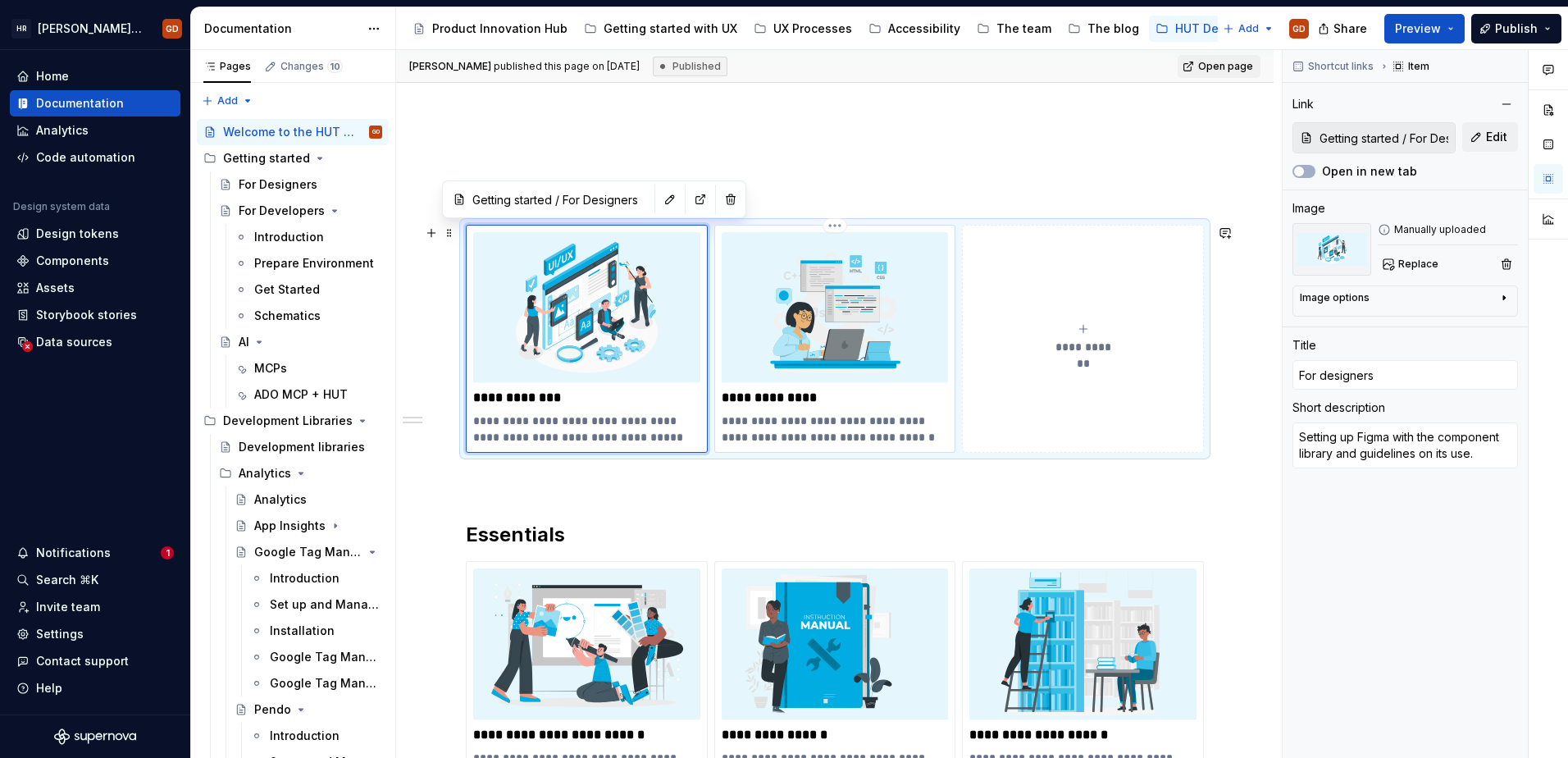
type input "For developers"
type textarea "Introduction to the HUT for developers and setting up your environment."
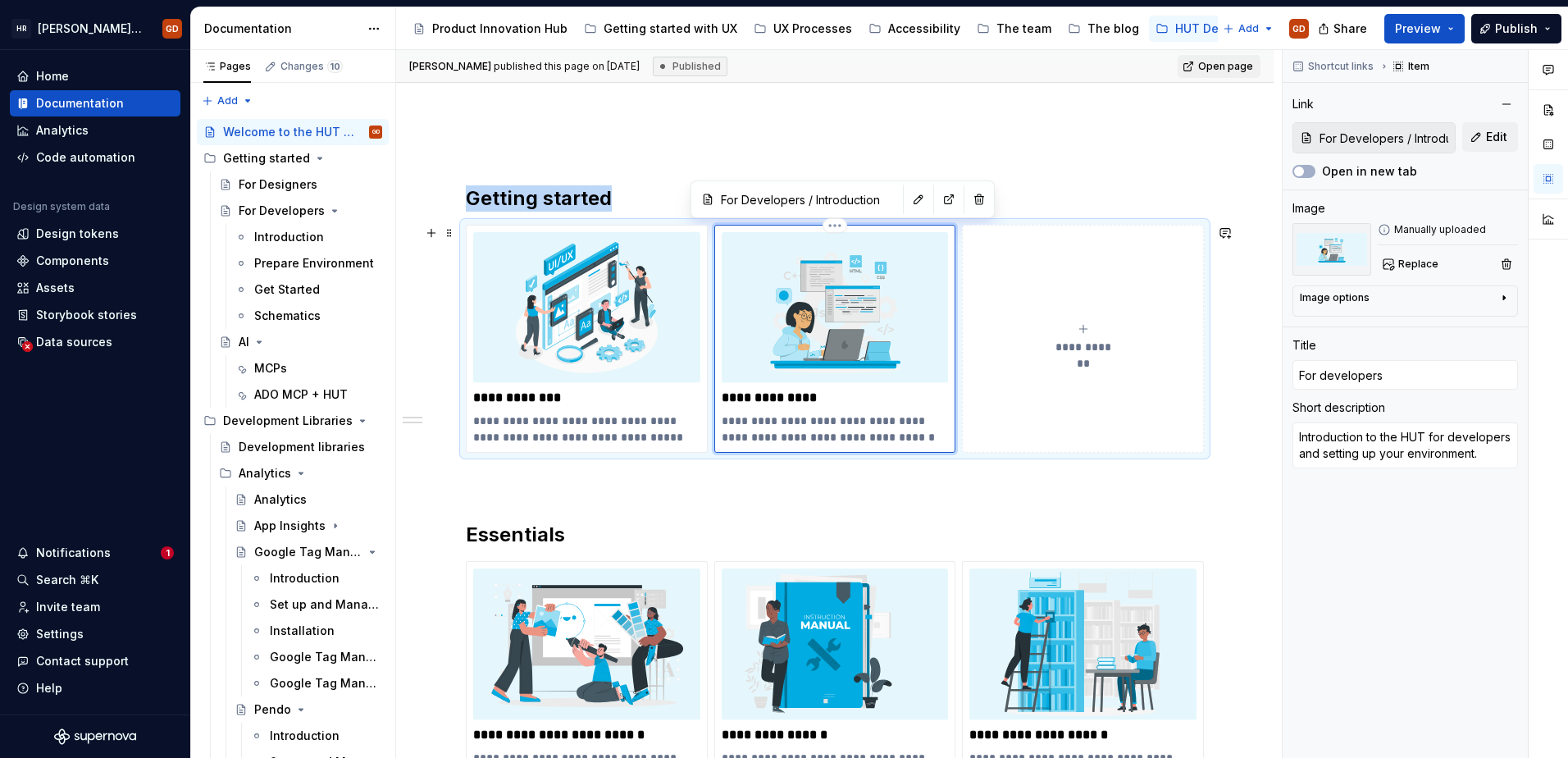
click at [748, 449] on div "**********" at bounding box center [835, 338] width 242 height 228
click at [610, 224] on div "**********" at bounding box center [834, 338] width 738 height 228
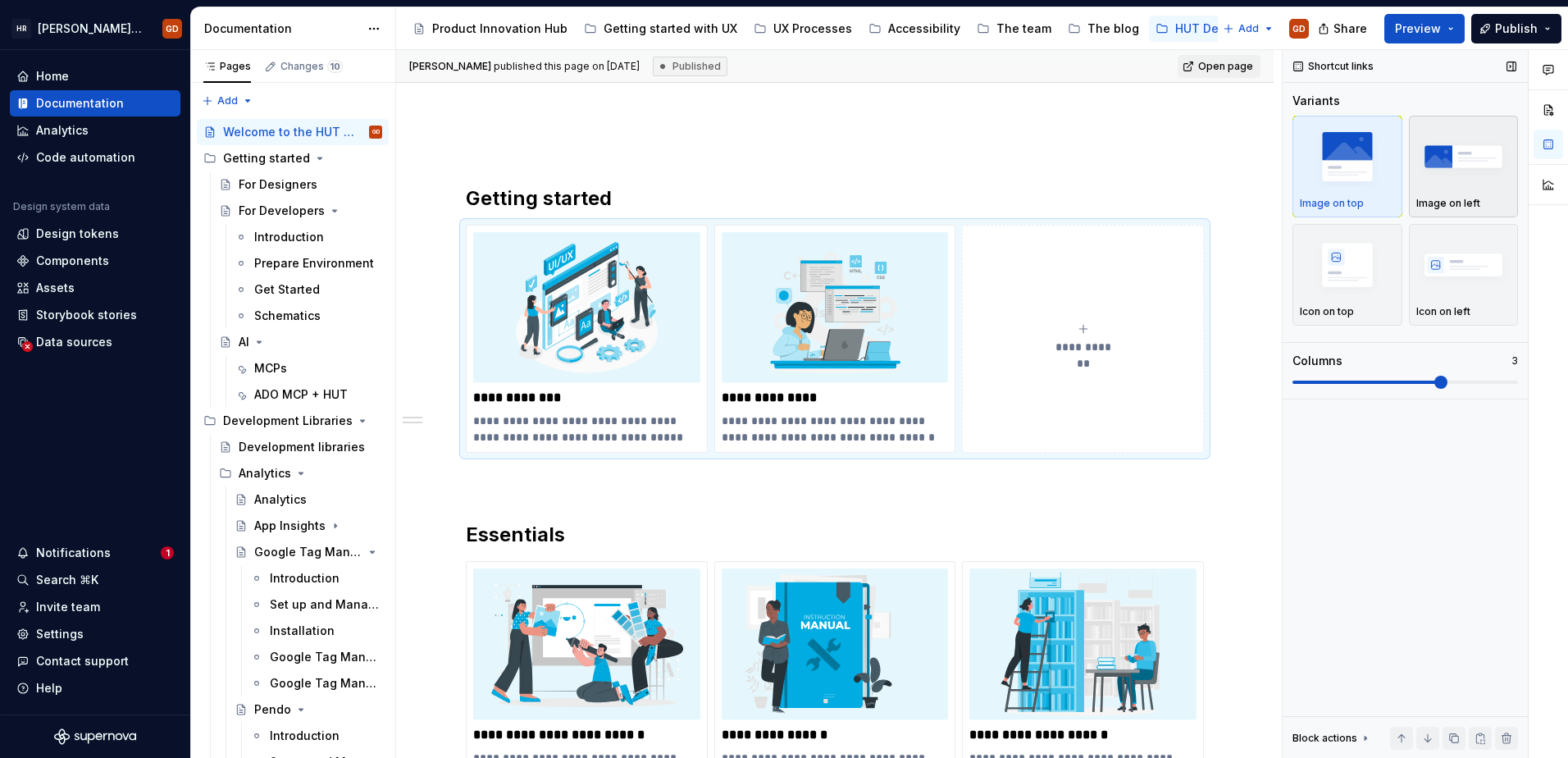
click at [1442, 186] on img "button" at bounding box center [1464, 156] width 96 height 59
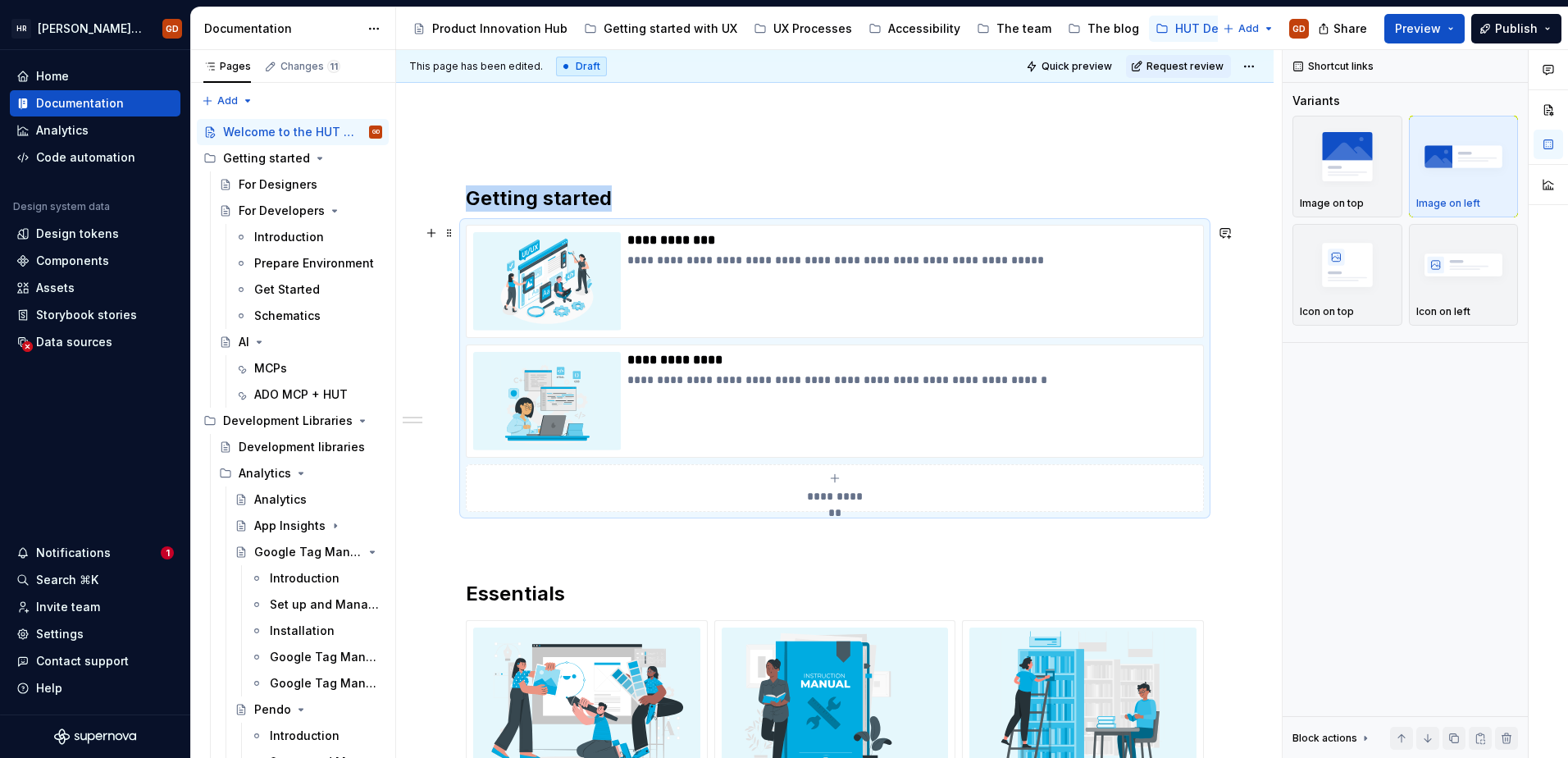
click at [1013, 342] on div "**********" at bounding box center [834, 368] width 738 height 288
click at [1019, 314] on div "**********" at bounding box center [912, 281] width 570 height 98
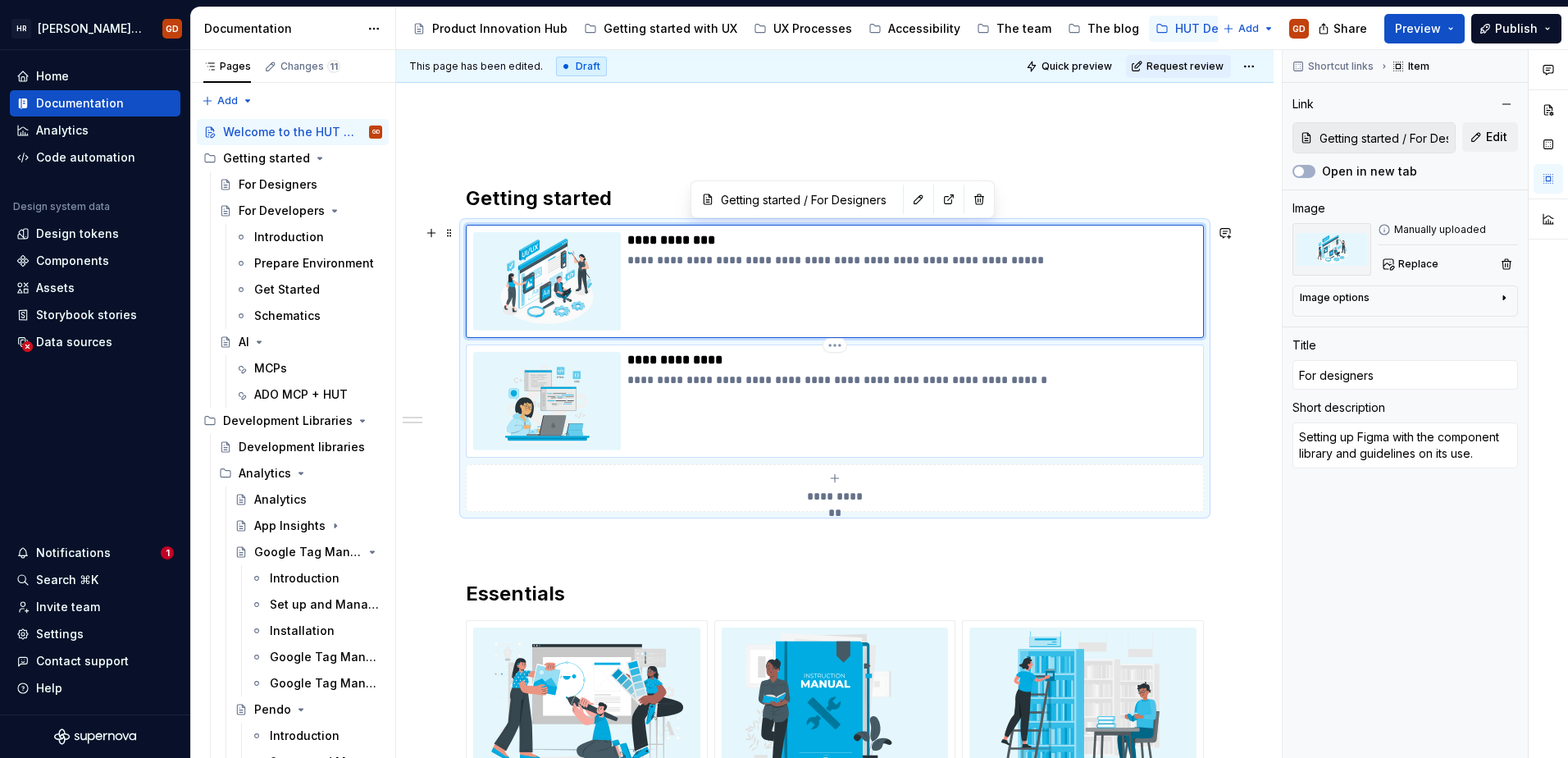
type textarea "*"
type input "For Developers / Introduction"
type input "For developers"
type textarea "Introduction to the HUT for developers and setting up your environment."
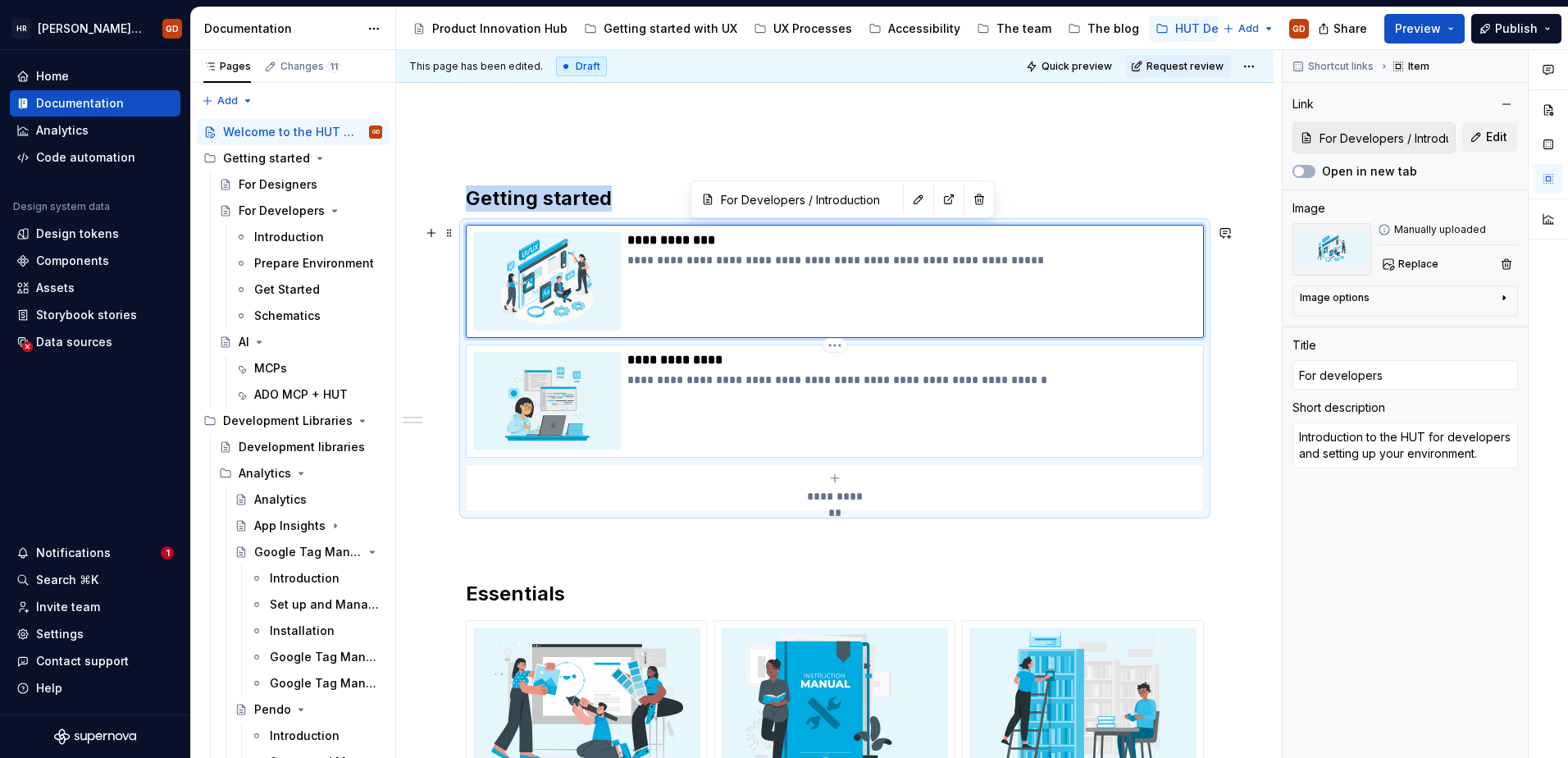
click at [1069, 424] on div "**********" at bounding box center [912, 401] width 570 height 98
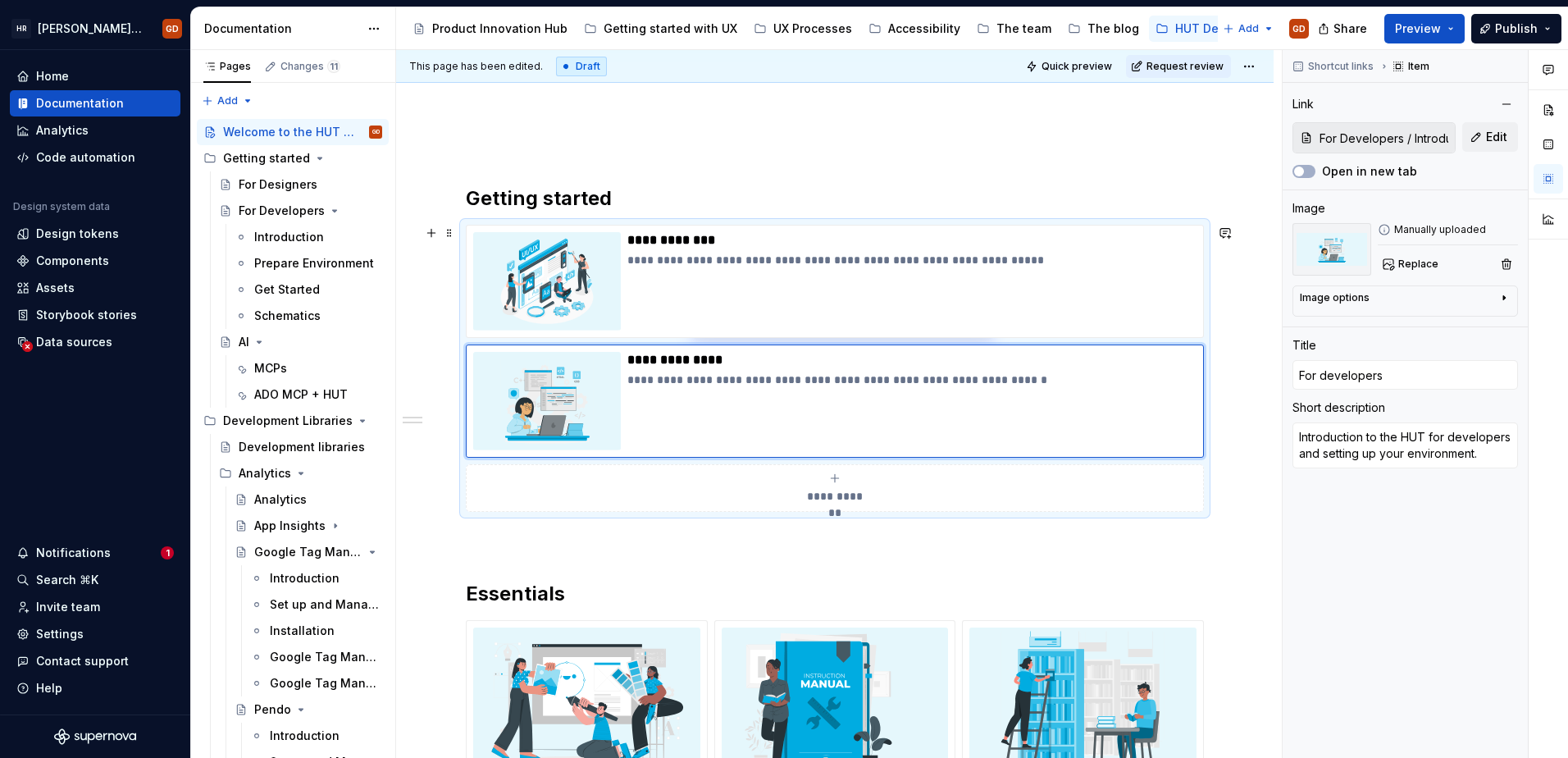
click at [679, 224] on div "**********" at bounding box center [834, 368] width 738 height 288
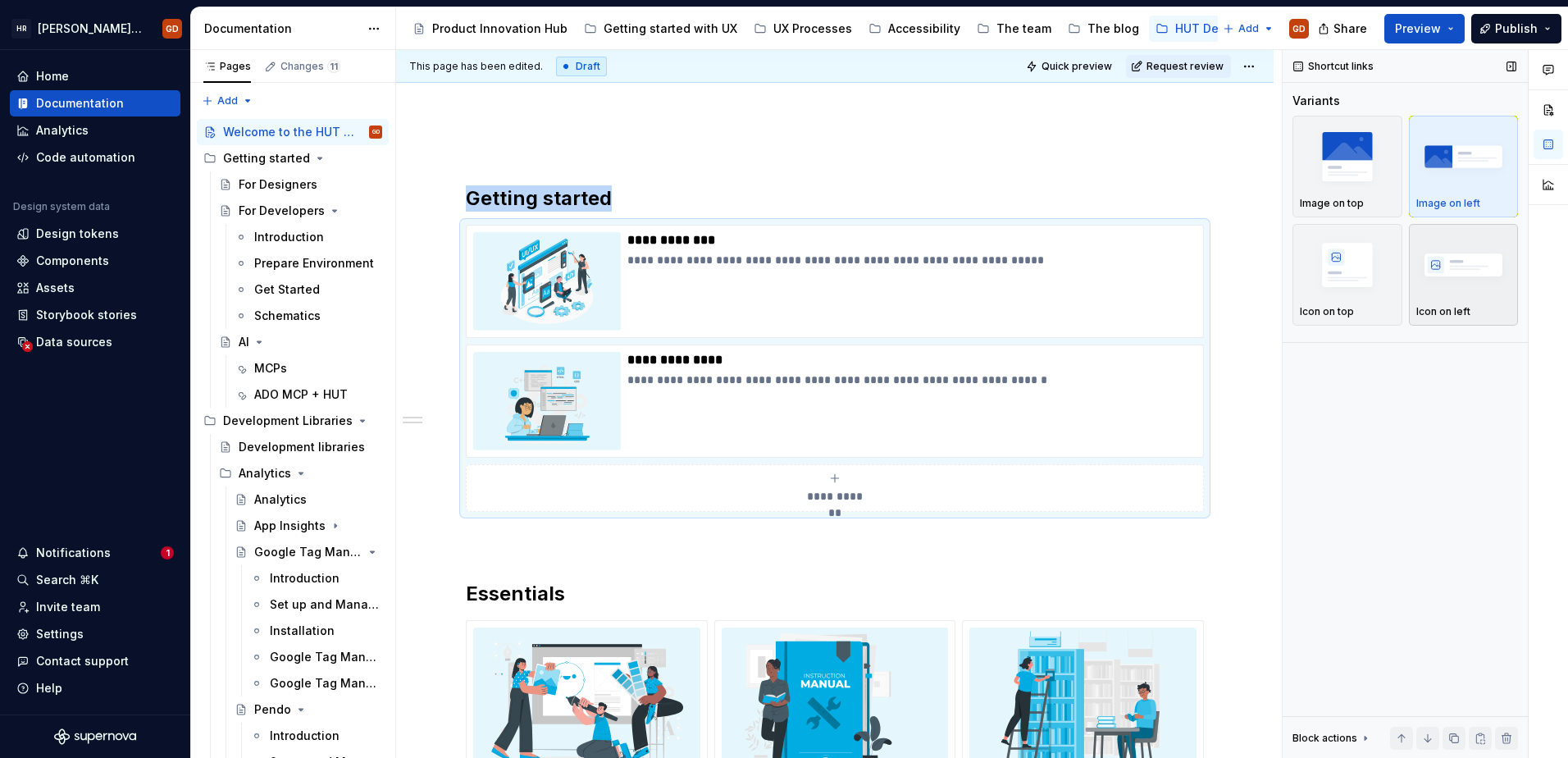
click at [1481, 276] on img "button" at bounding box center [1464, 264] width 96 height 59
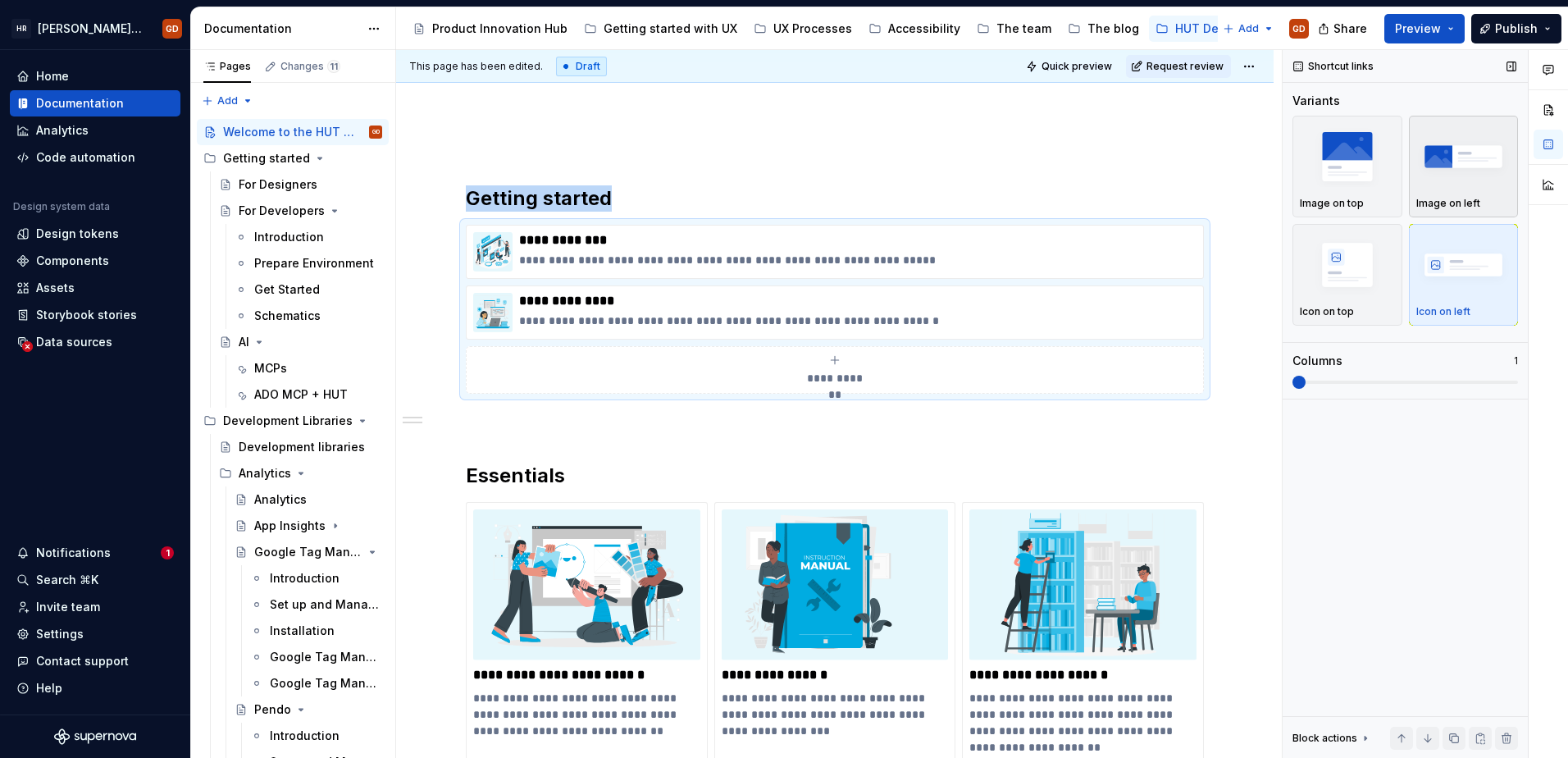
click at [1469, 178] on img "button" at bounding box center [1464, 156] width 96 height 59
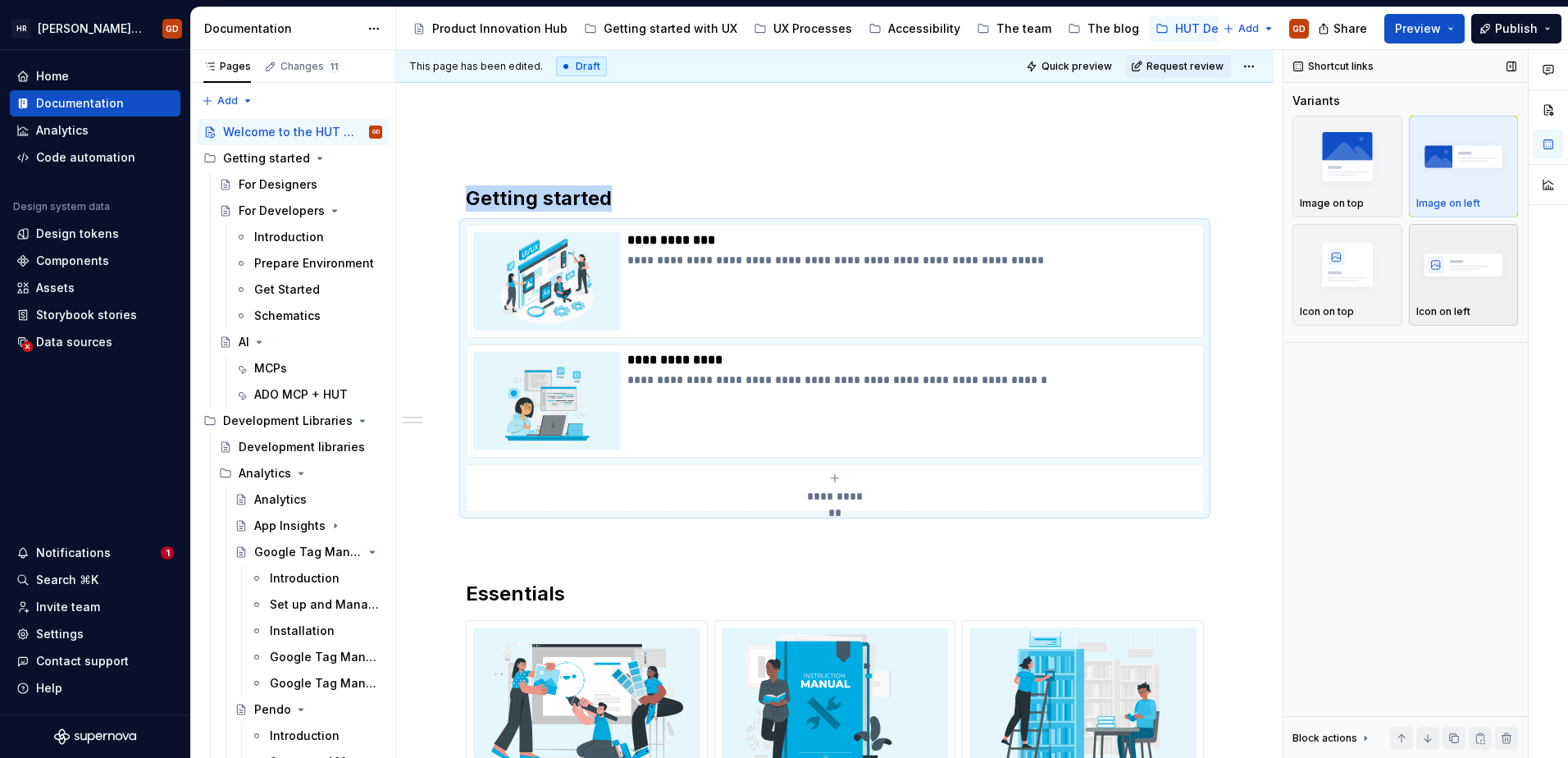
click at [1483, 286] on img "button" at bounding box center [1464, 264] width 96 height 59
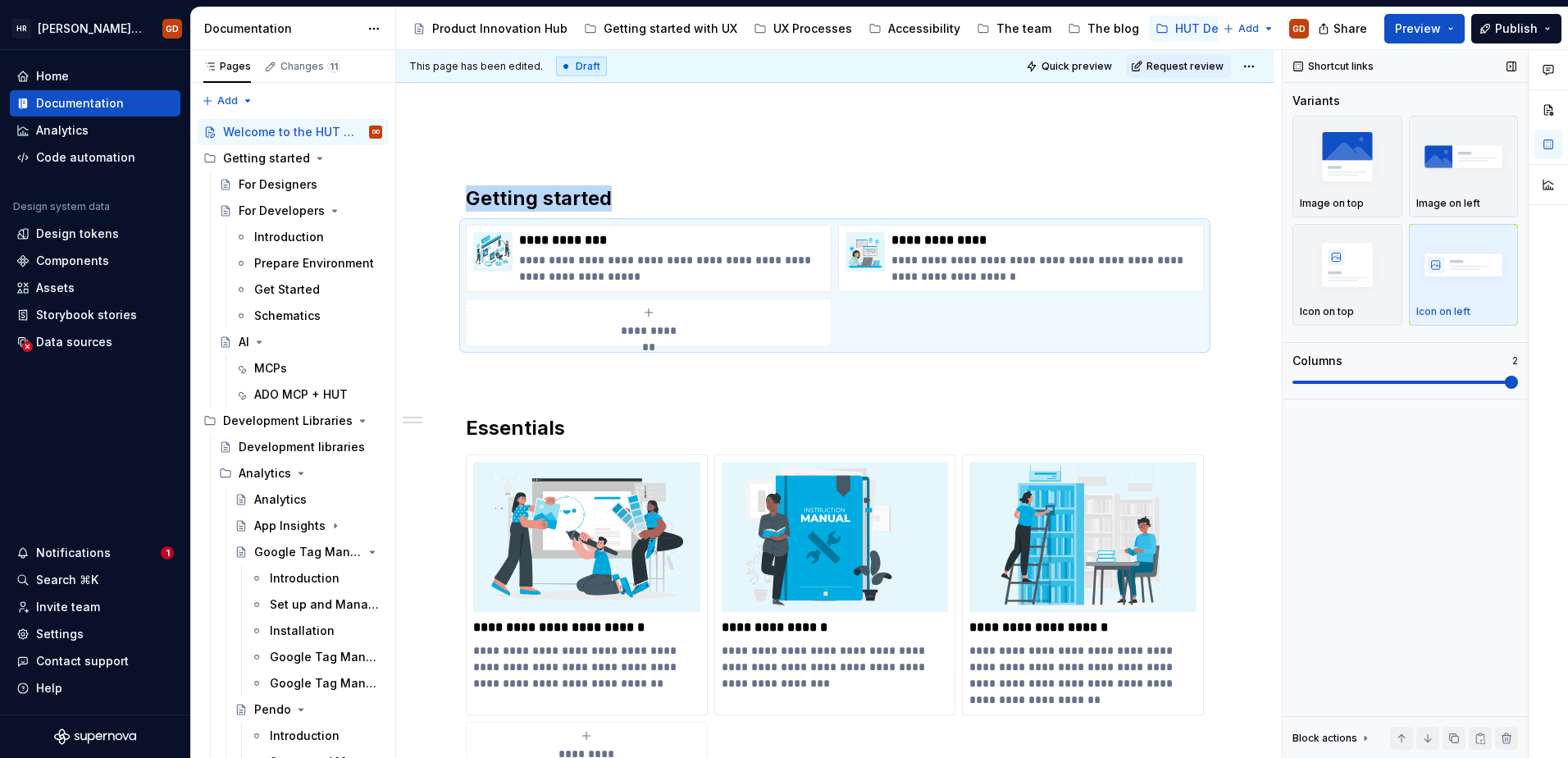
click at [1505, 382] on span at bounding box center [1511, 382] width 14 height 14
click at [1371, 176] on img "button" at bounding box center [1348, 156] width 96 height 59
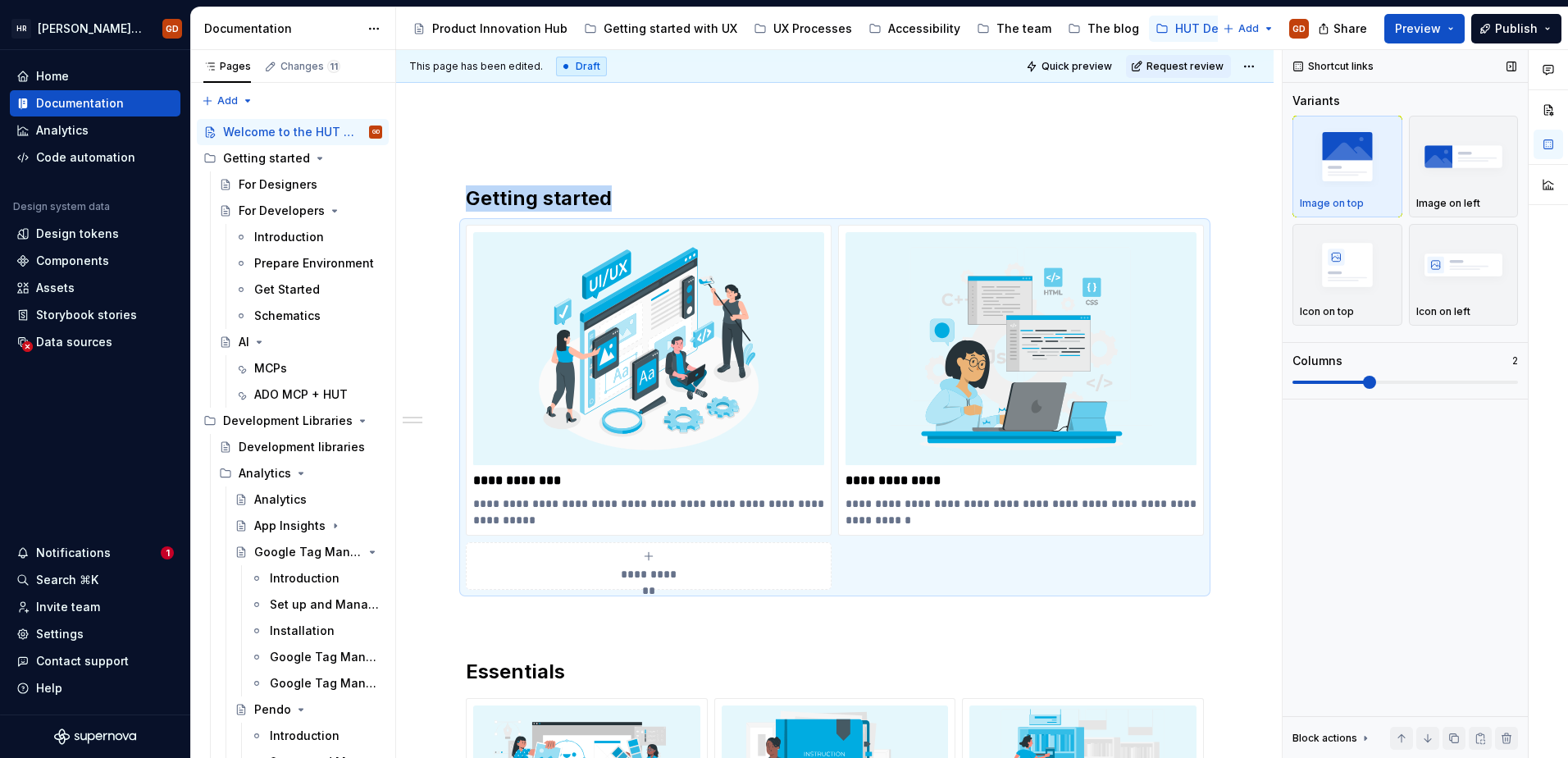
scroll to position [421, 0]
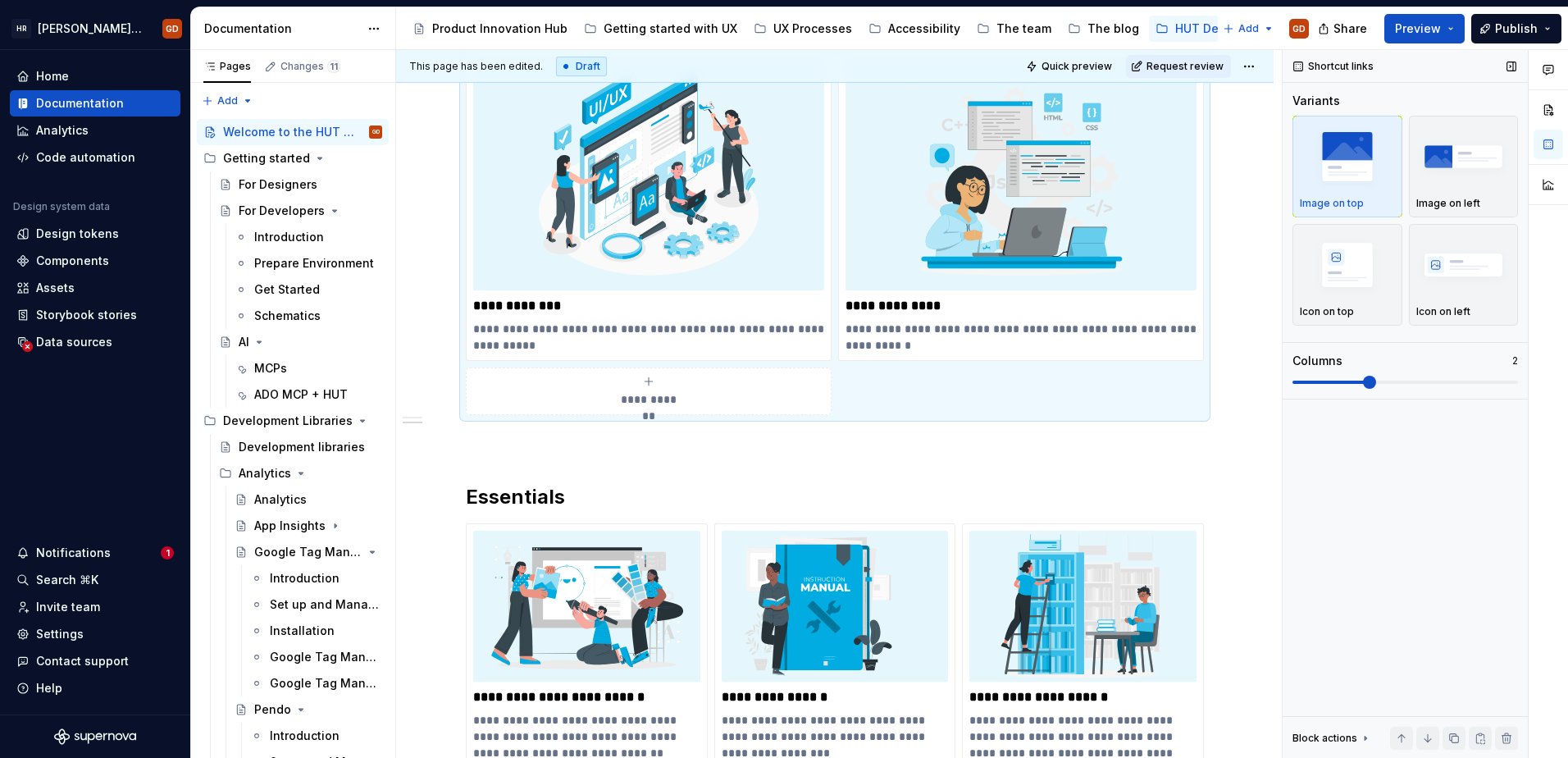
click at [1376, 387] on span at bounding box center [1370, 382] width 14 height 14
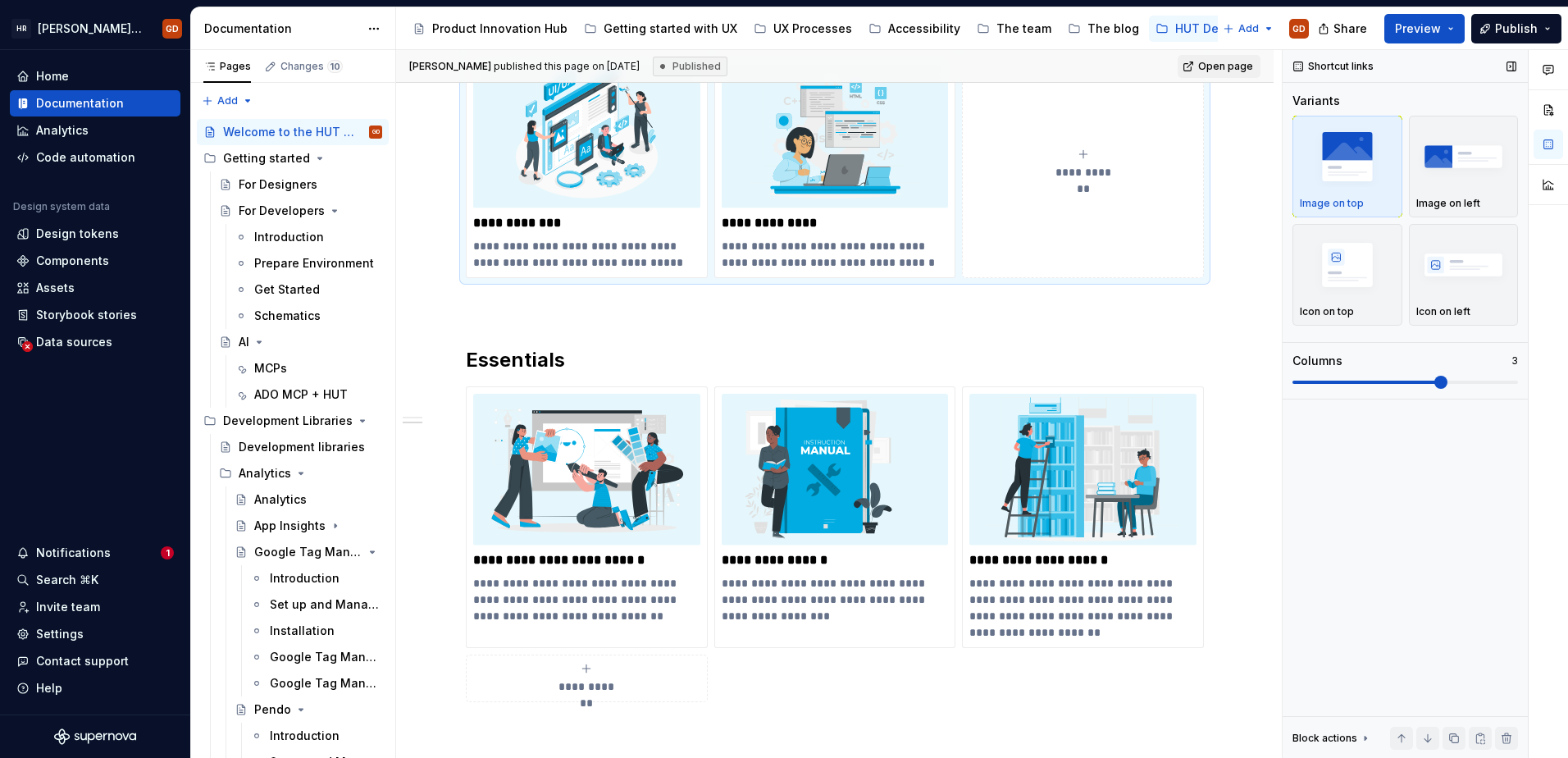
click at [1435, 379] on span at bounding box center [1441, 382] width 14 height 14
click at [1447, 179] on img "button" at bounding box center [1464, 156] width 96 height 59
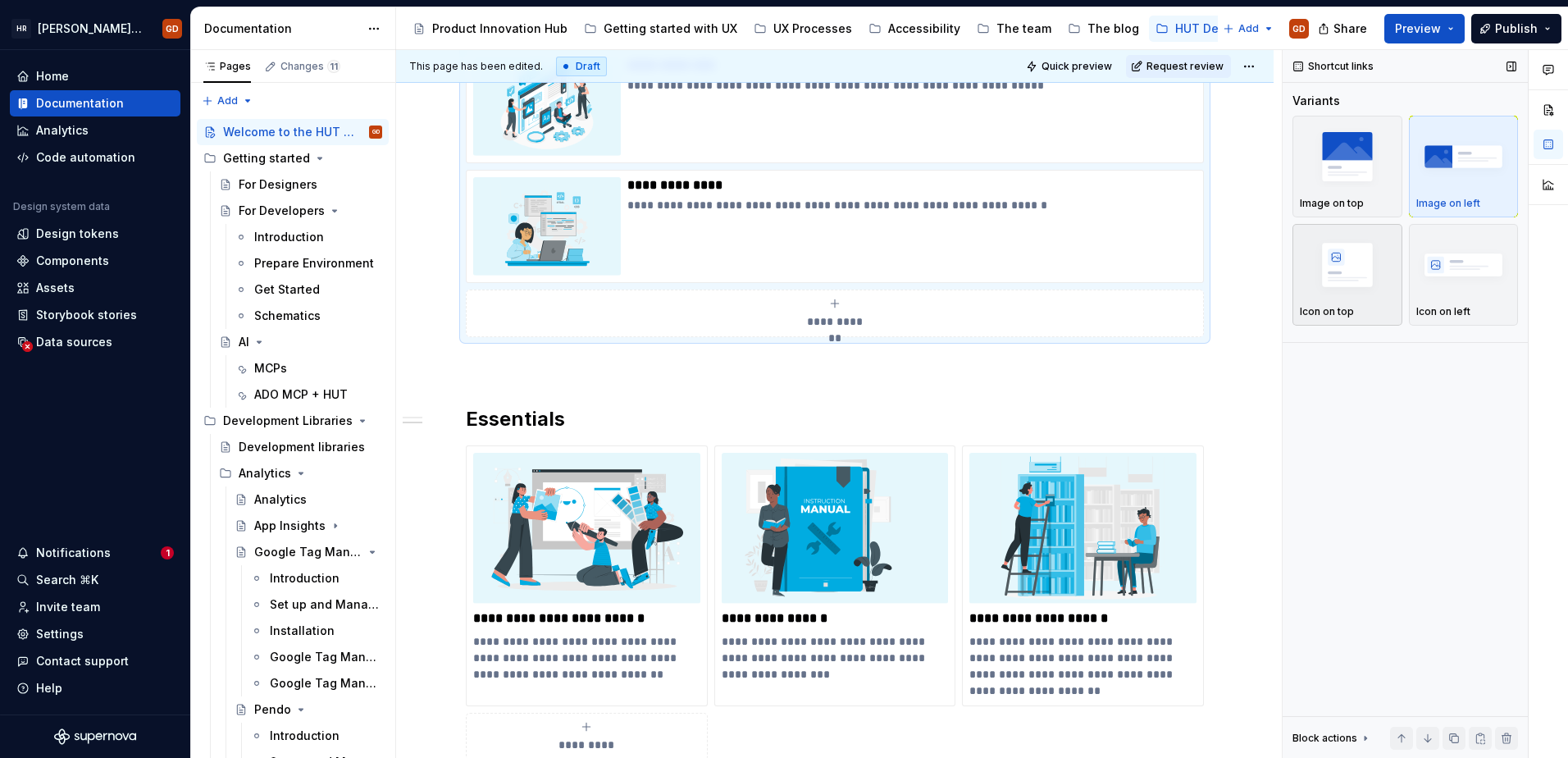
click at [1354, 288] on img "button" at bounding box center [1348, 264] width 96 height 59
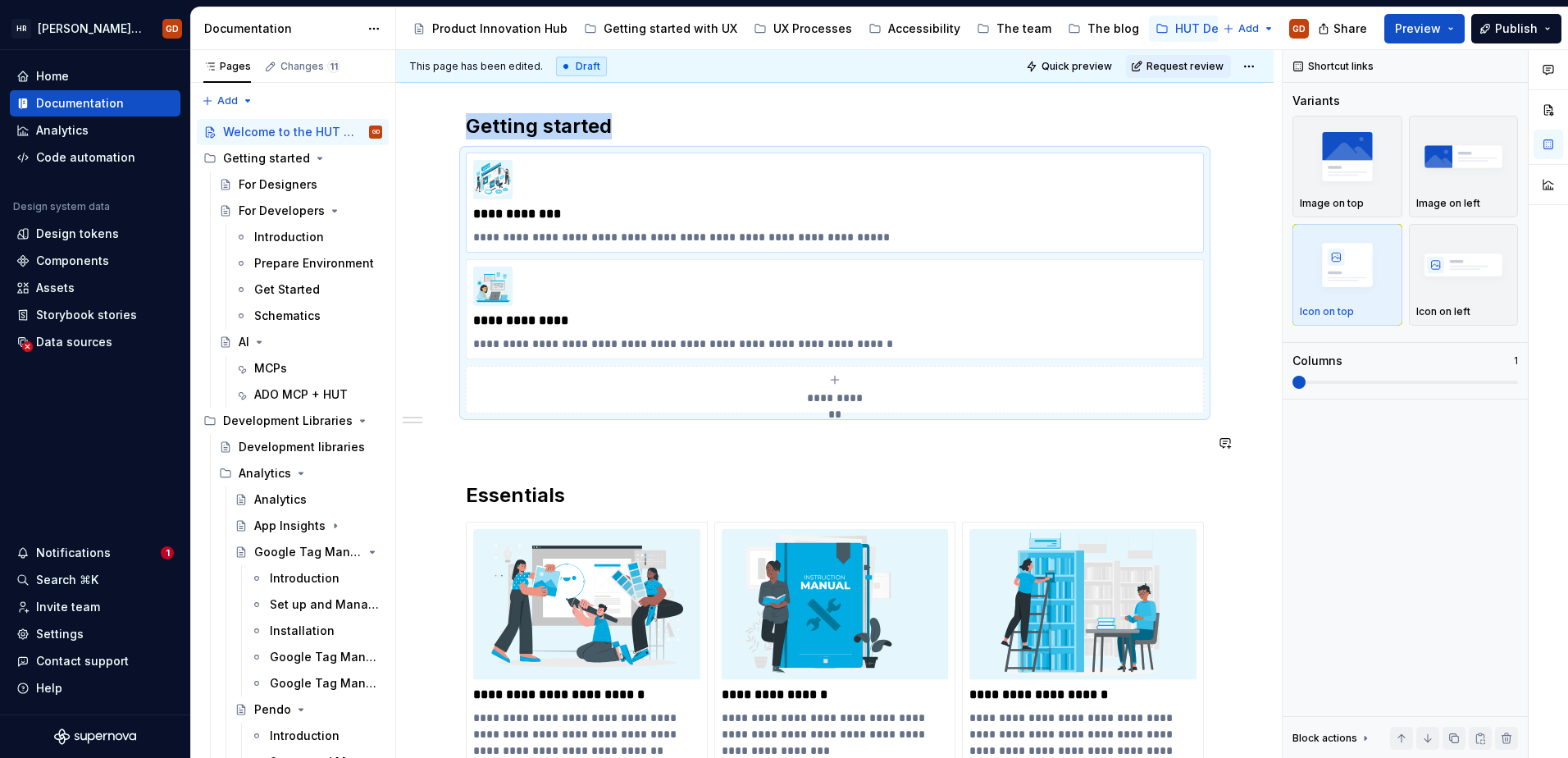
scroll to position [175, 0]
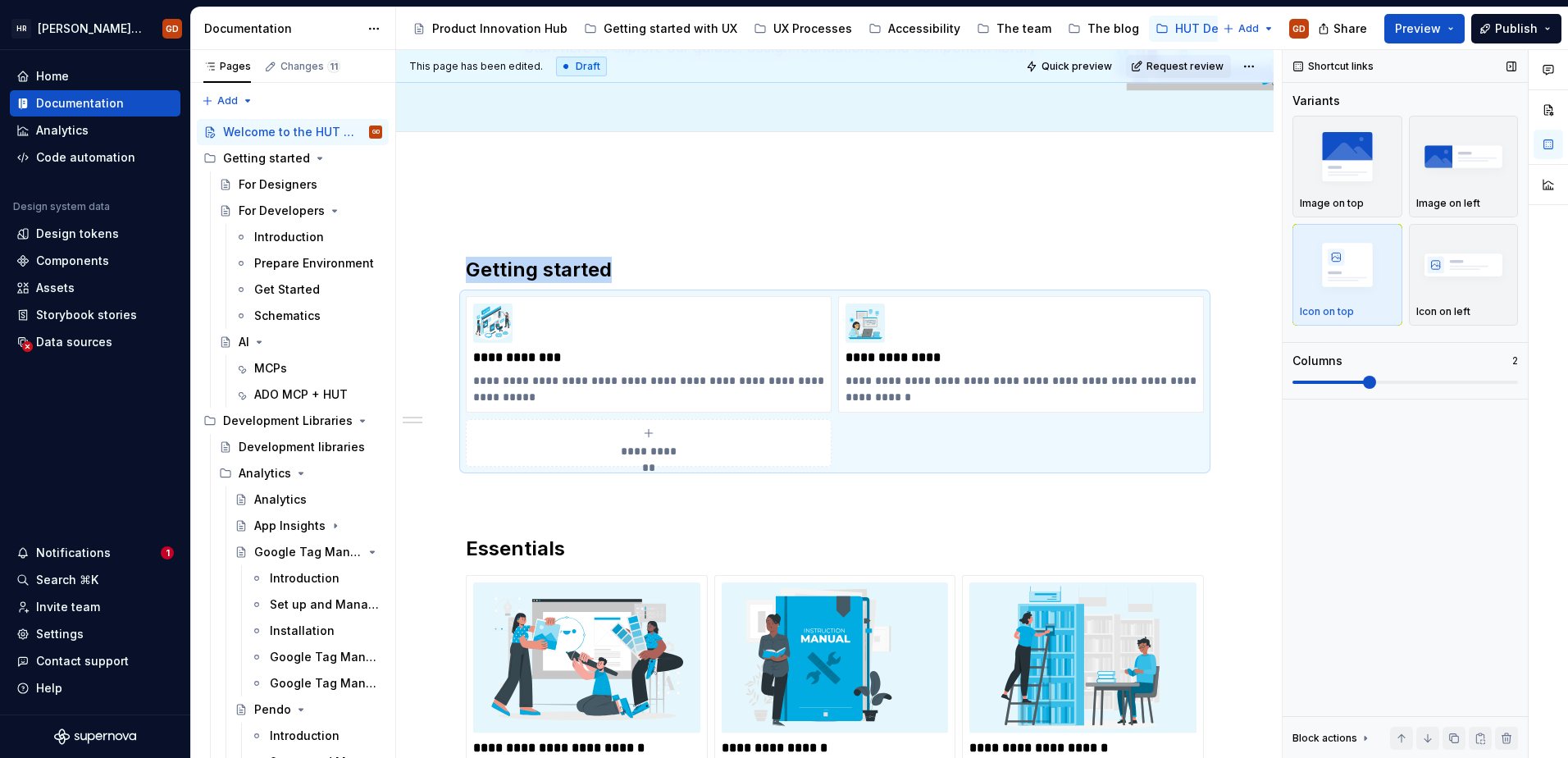
click at [1383, 379] on span at bounding box center [1406, 382] width 225 height 14
click at [1477, 271] on img "button" at bounding box center [1464, 264] width 96 height 59
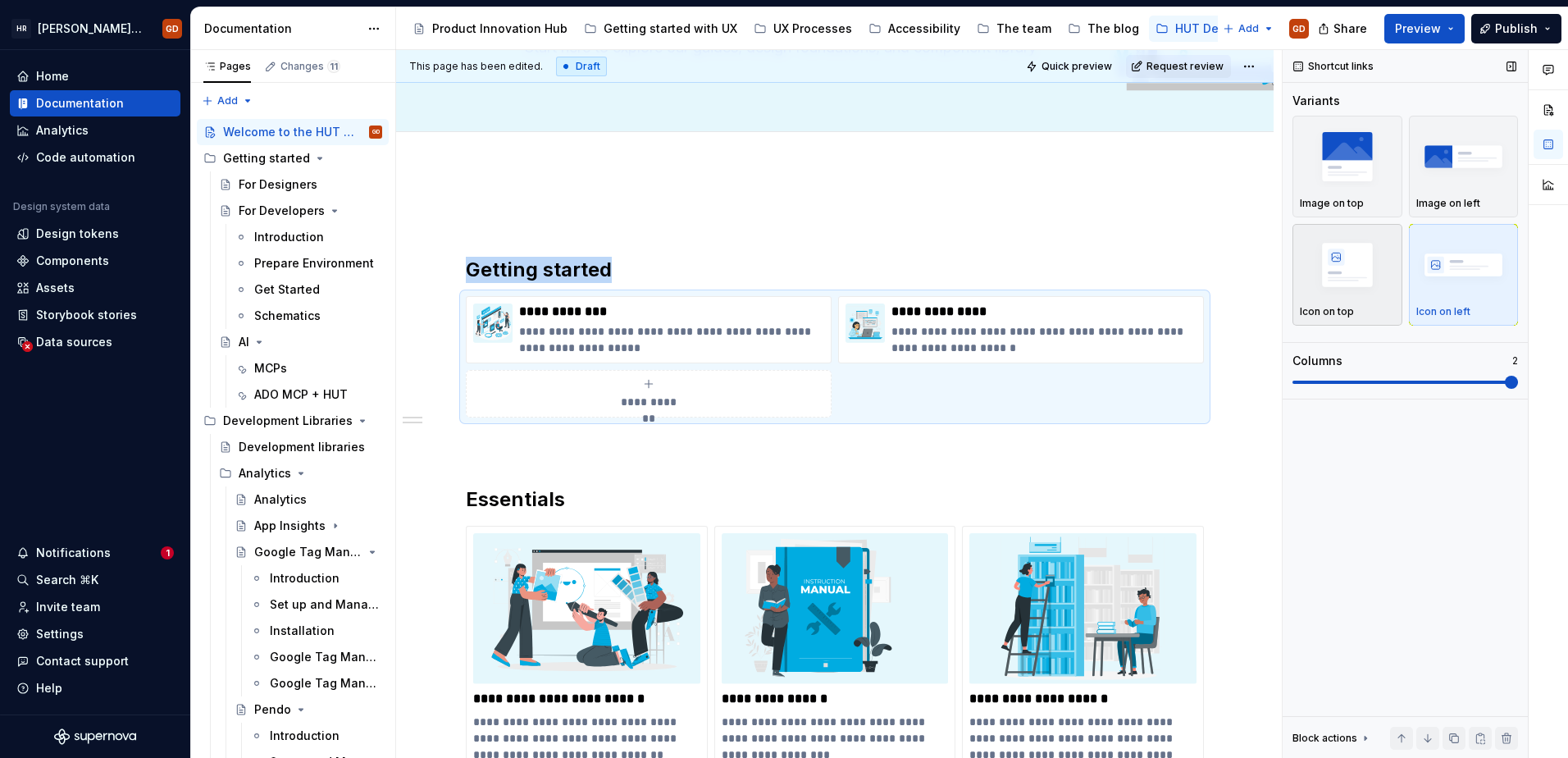
click at [1367, 275] on img "button" at bounding box center [1348, 264] width 96 height 59
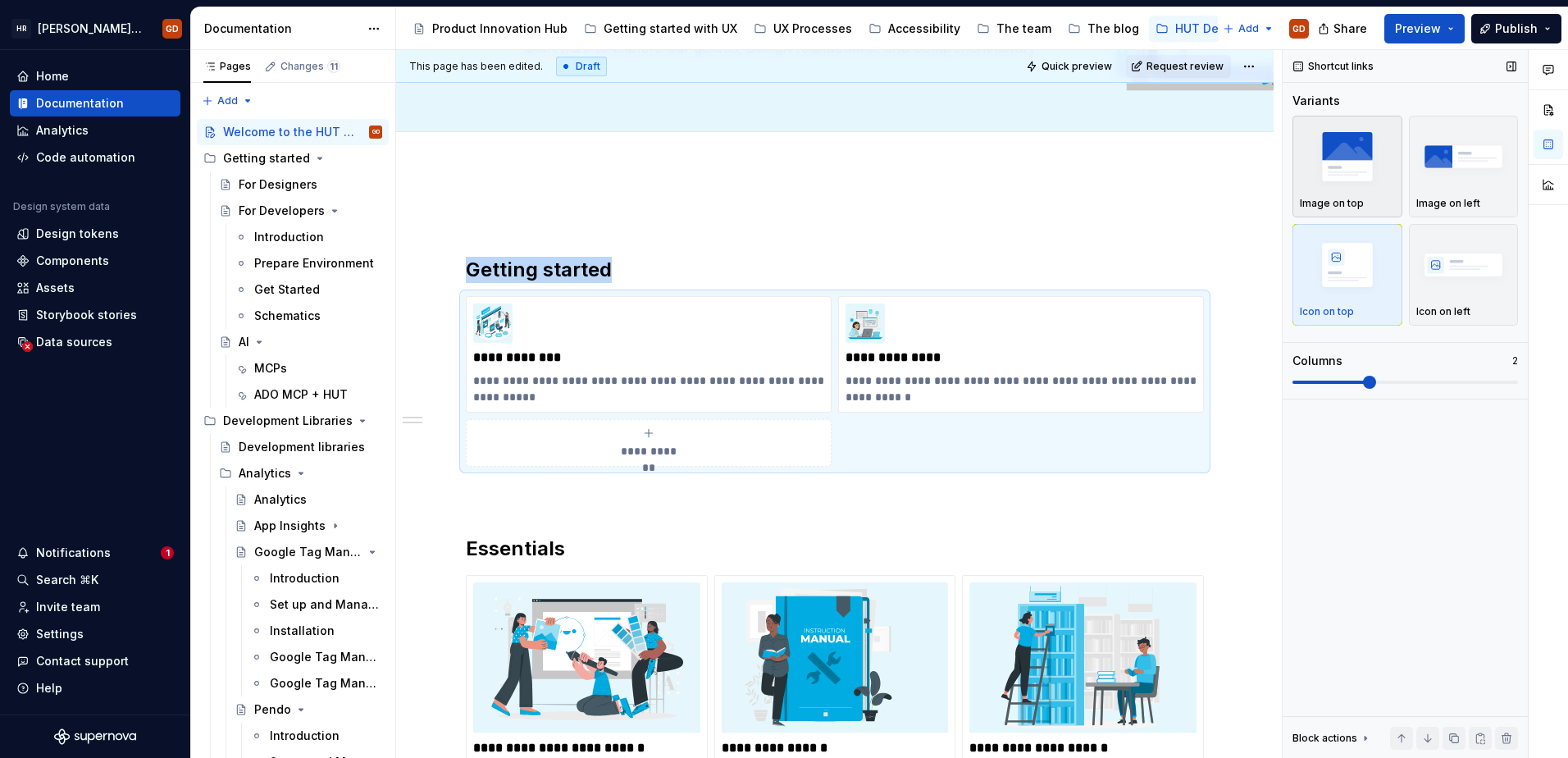
click at [1377, 167] on img "button" at bounding box center [1348, 156] width 96 height 59
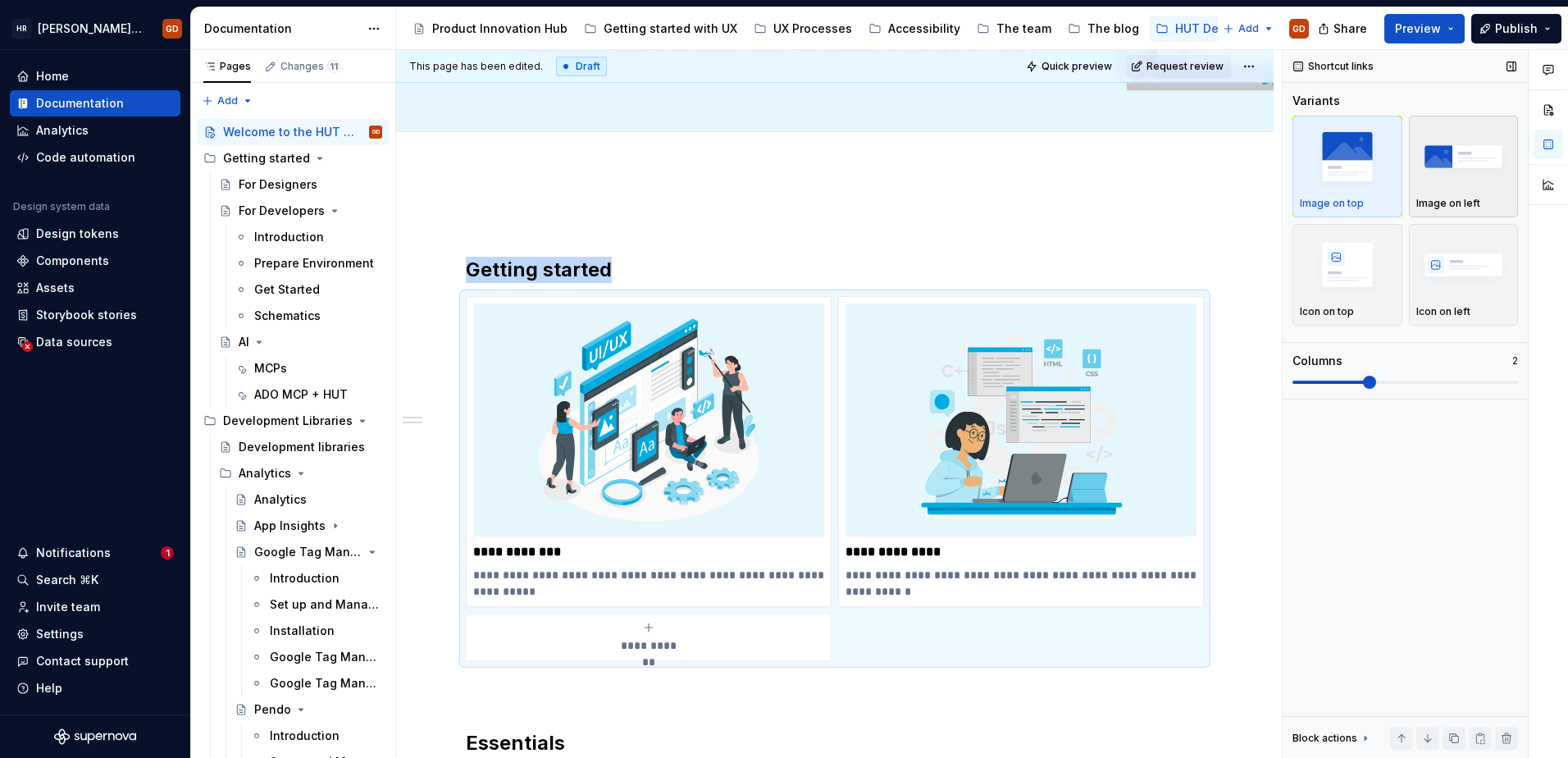
click at [1472, 179] on img "button" at bounding box center [1464, 156] width 96 height 59
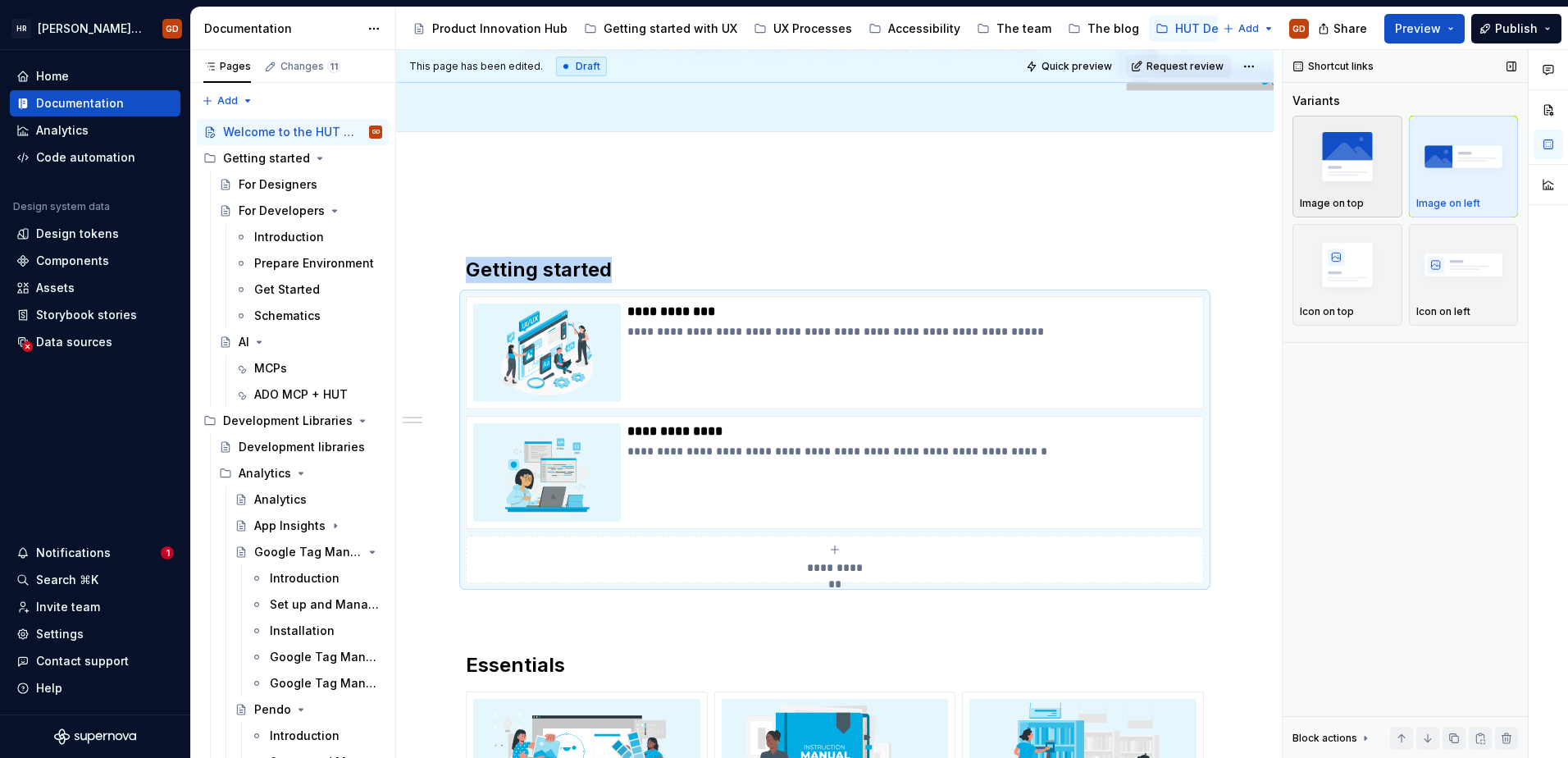
click at [1363, 149] on img "button" at bounding box center [1348, 156] width 96 height 59
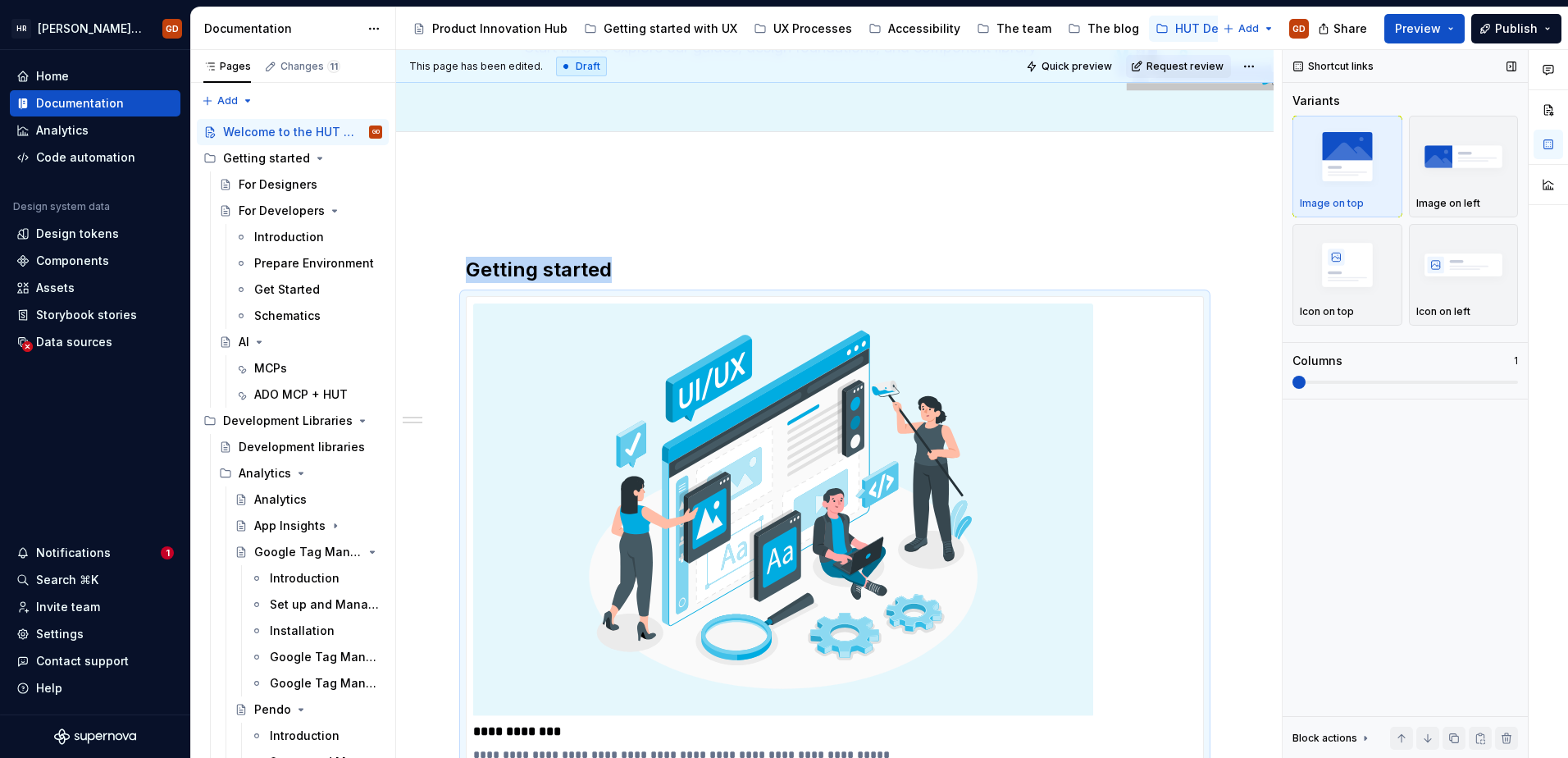
scroll to position [421, 0]
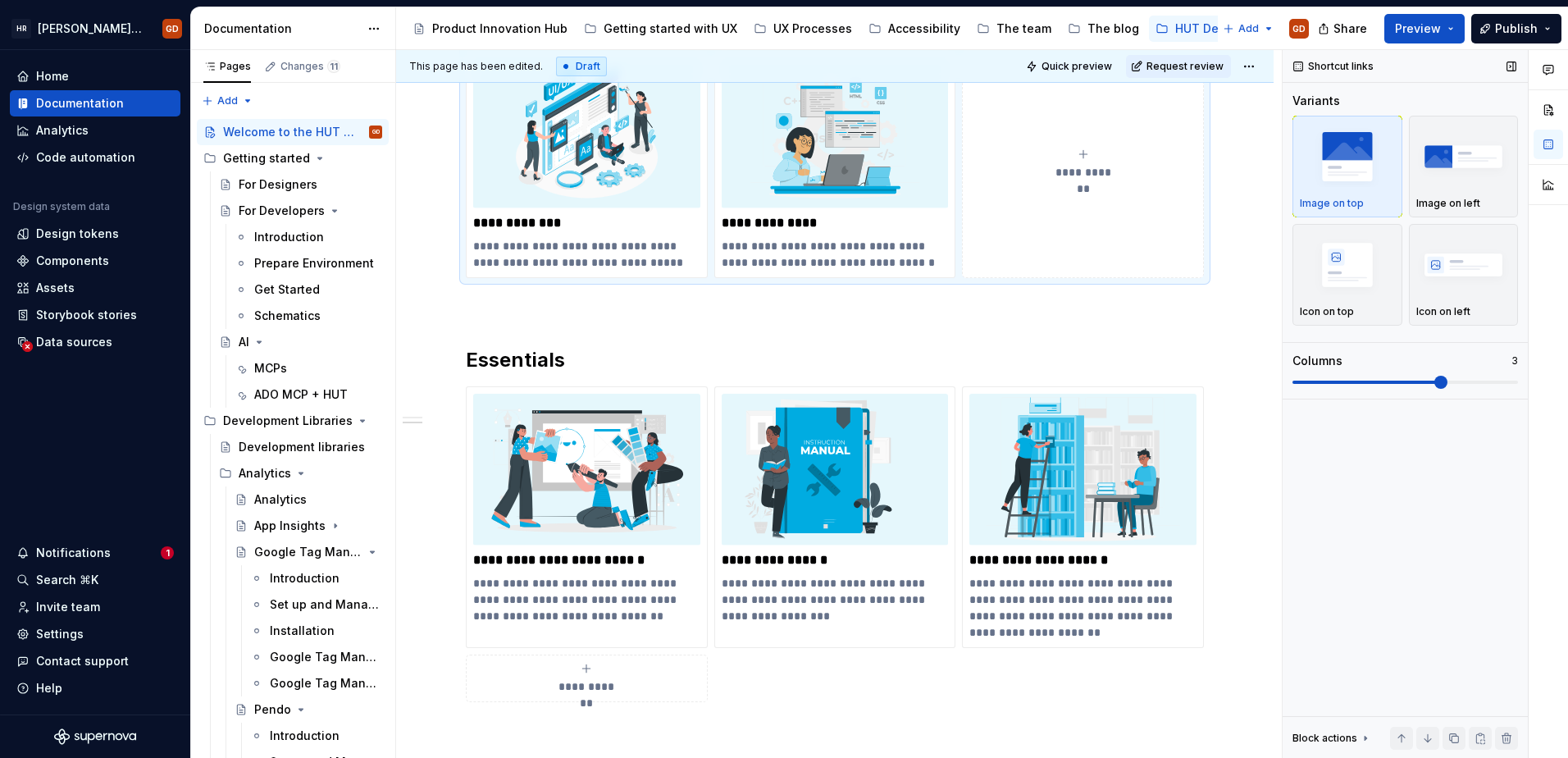
click at [1439, 388] on span at bounding box center [1441, 382] width 14 height 14
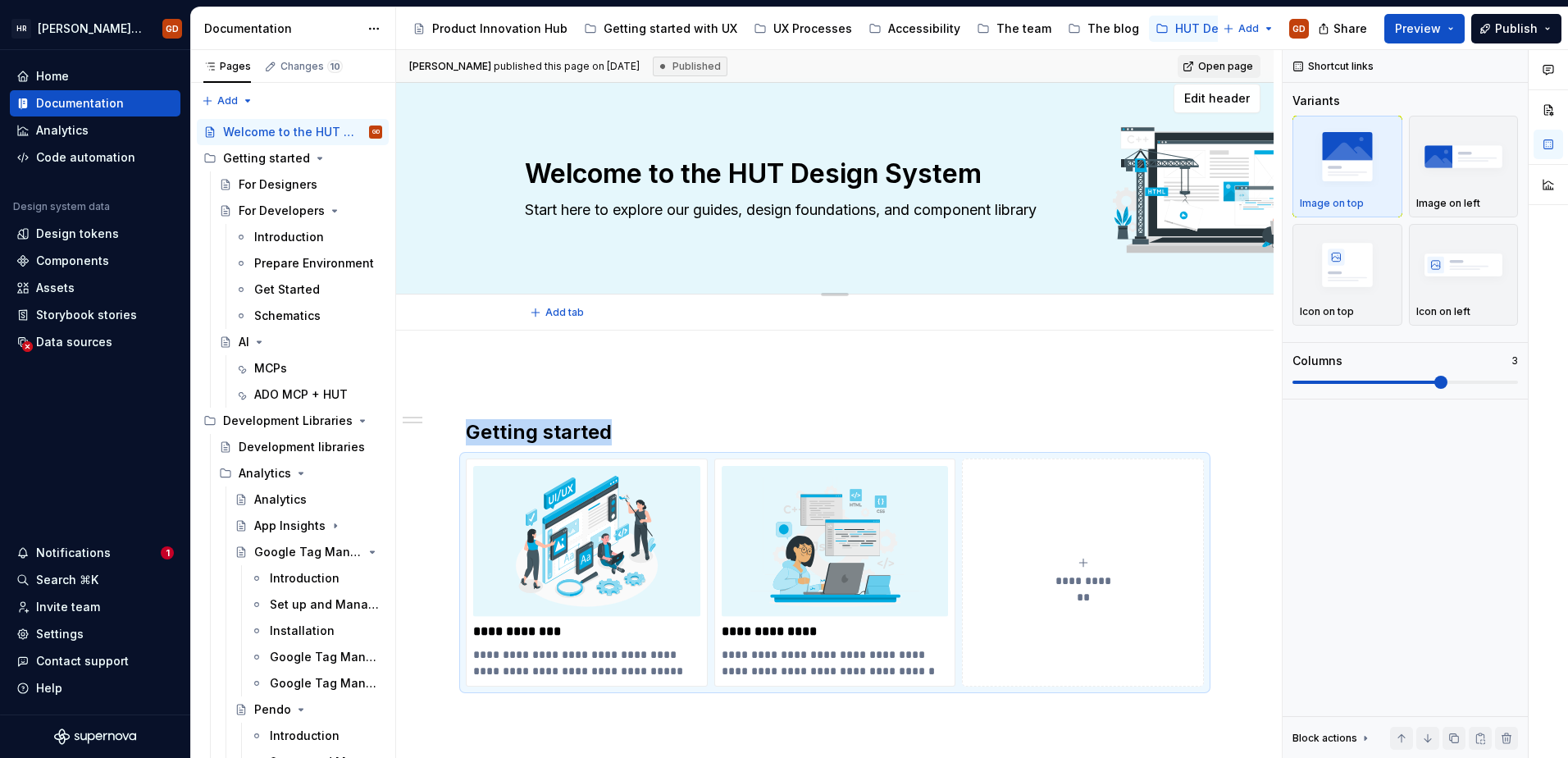
scroll to position [11, 0]
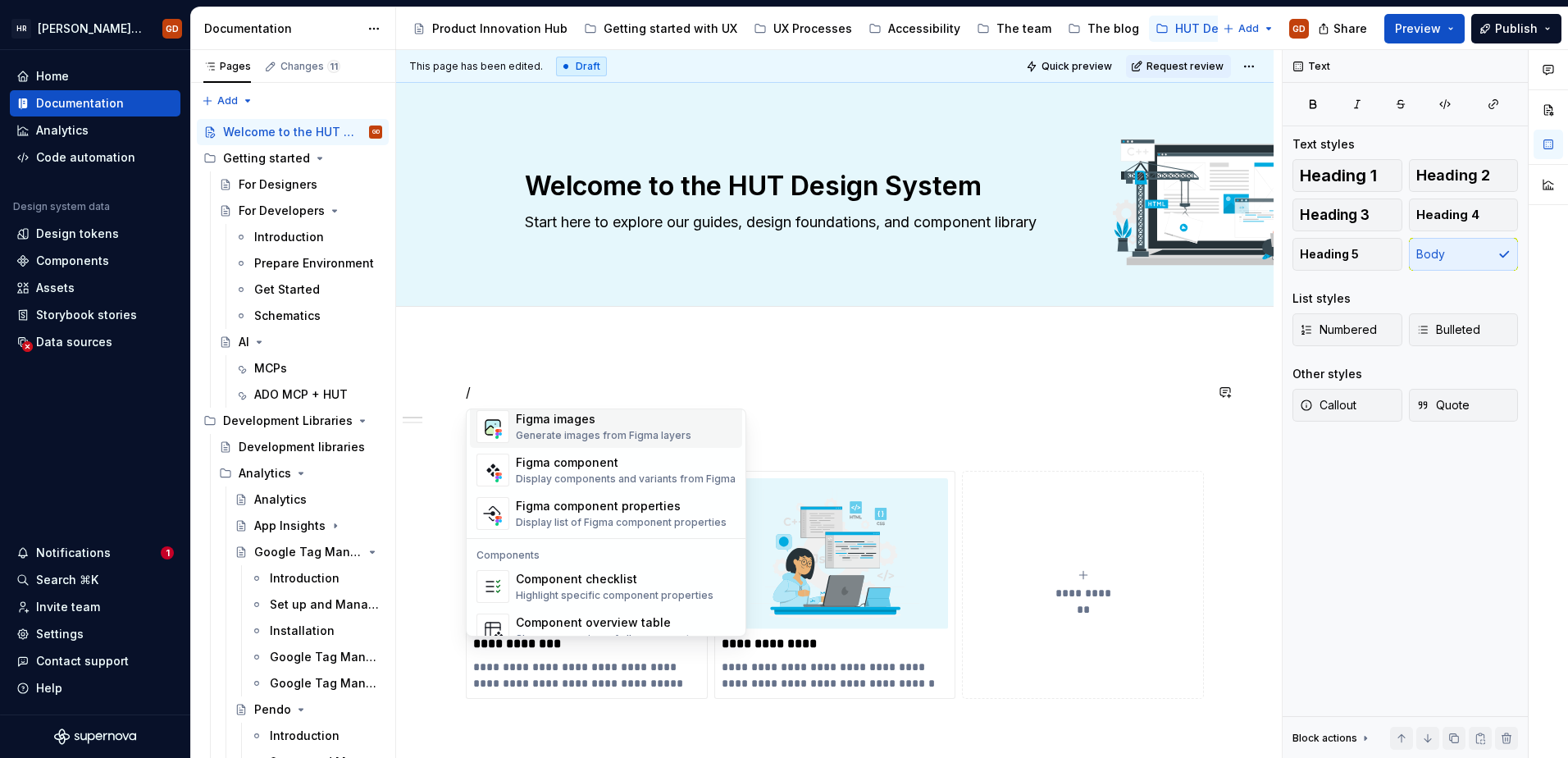
scroll to position [1633, 0]
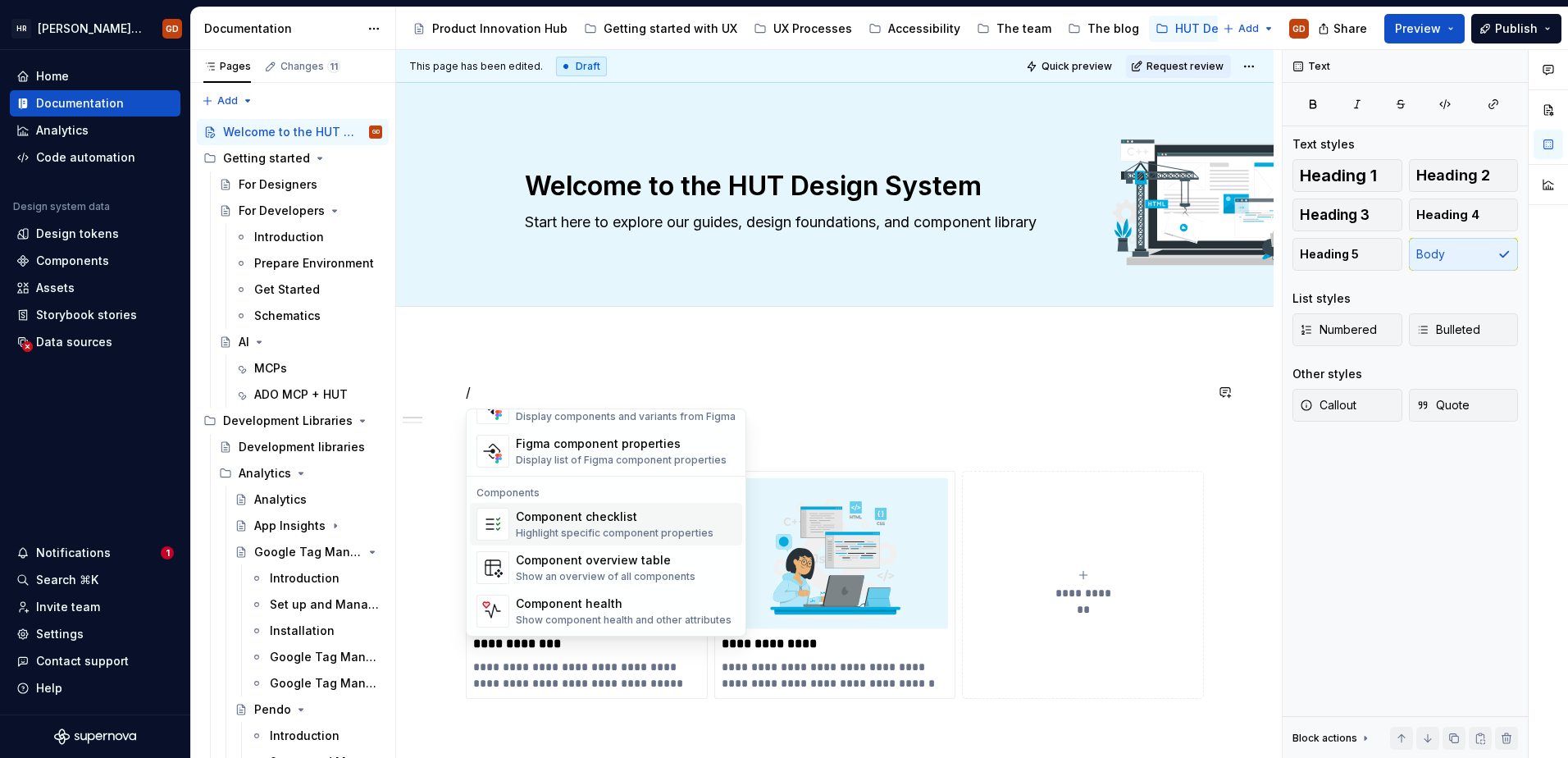
type textarea "*"
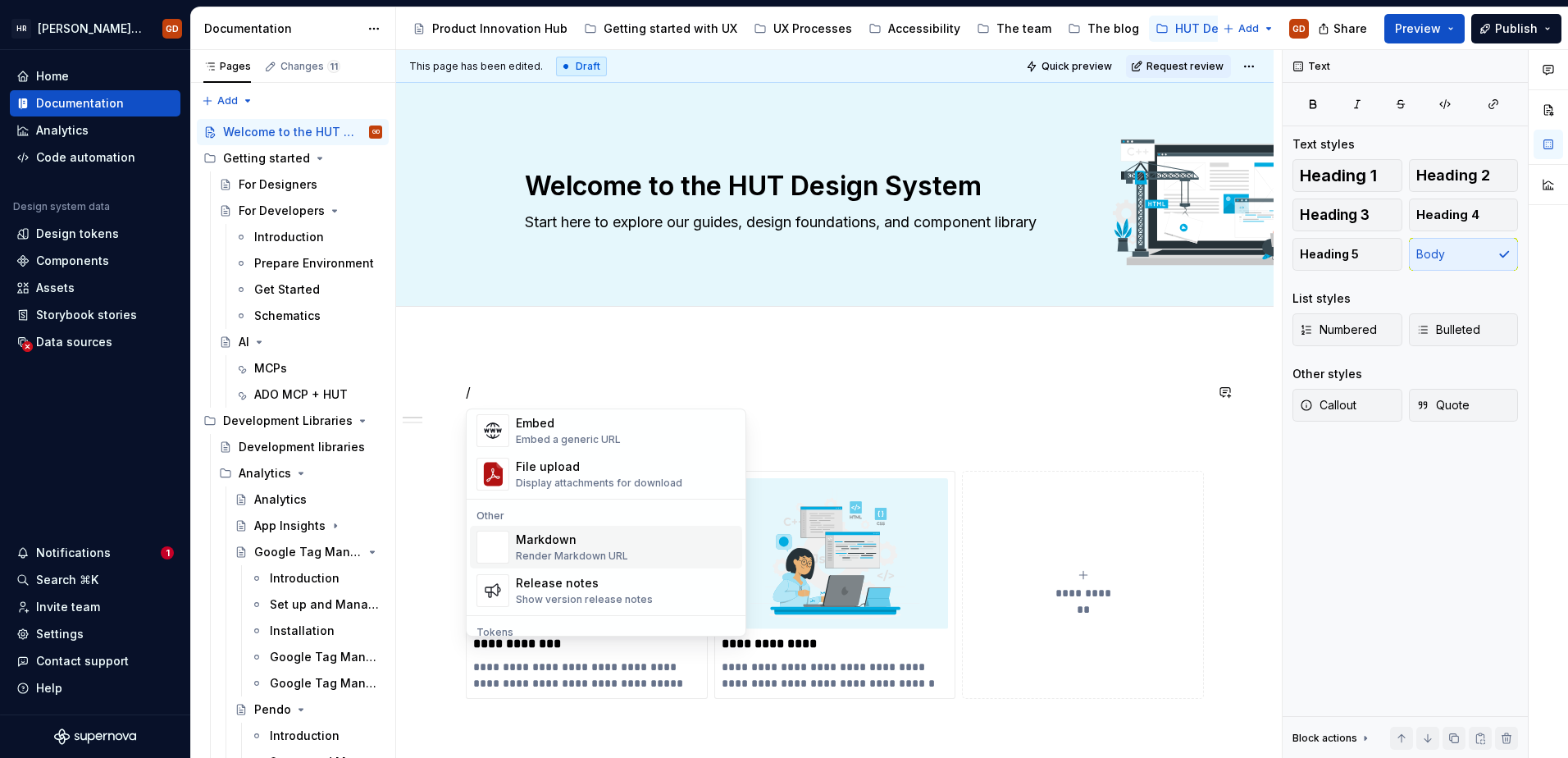
scroll to position [1066, 0]
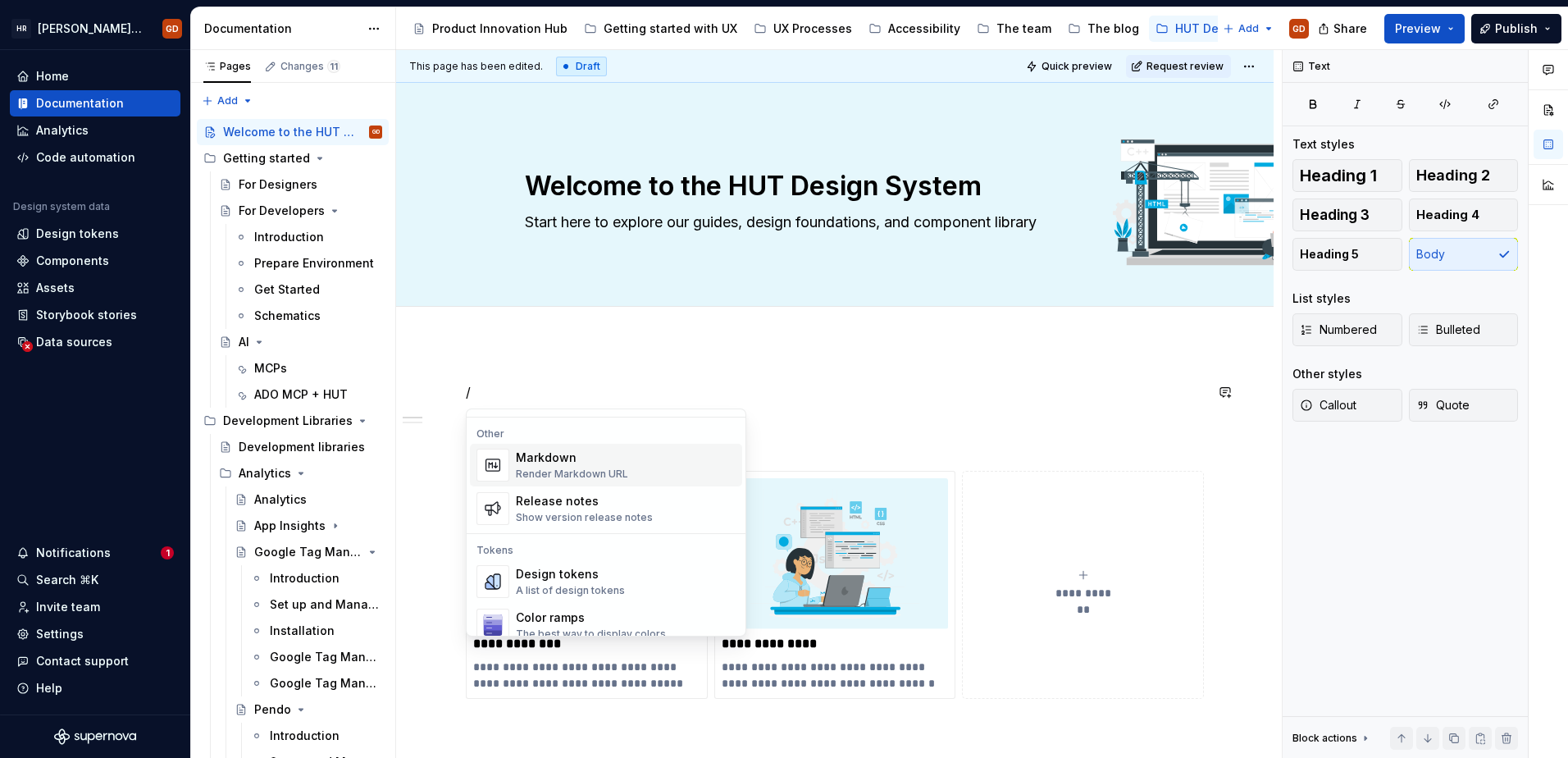
click at [1000, 471] on div "**********" at bounding box center [834, 585] width 738 height 228
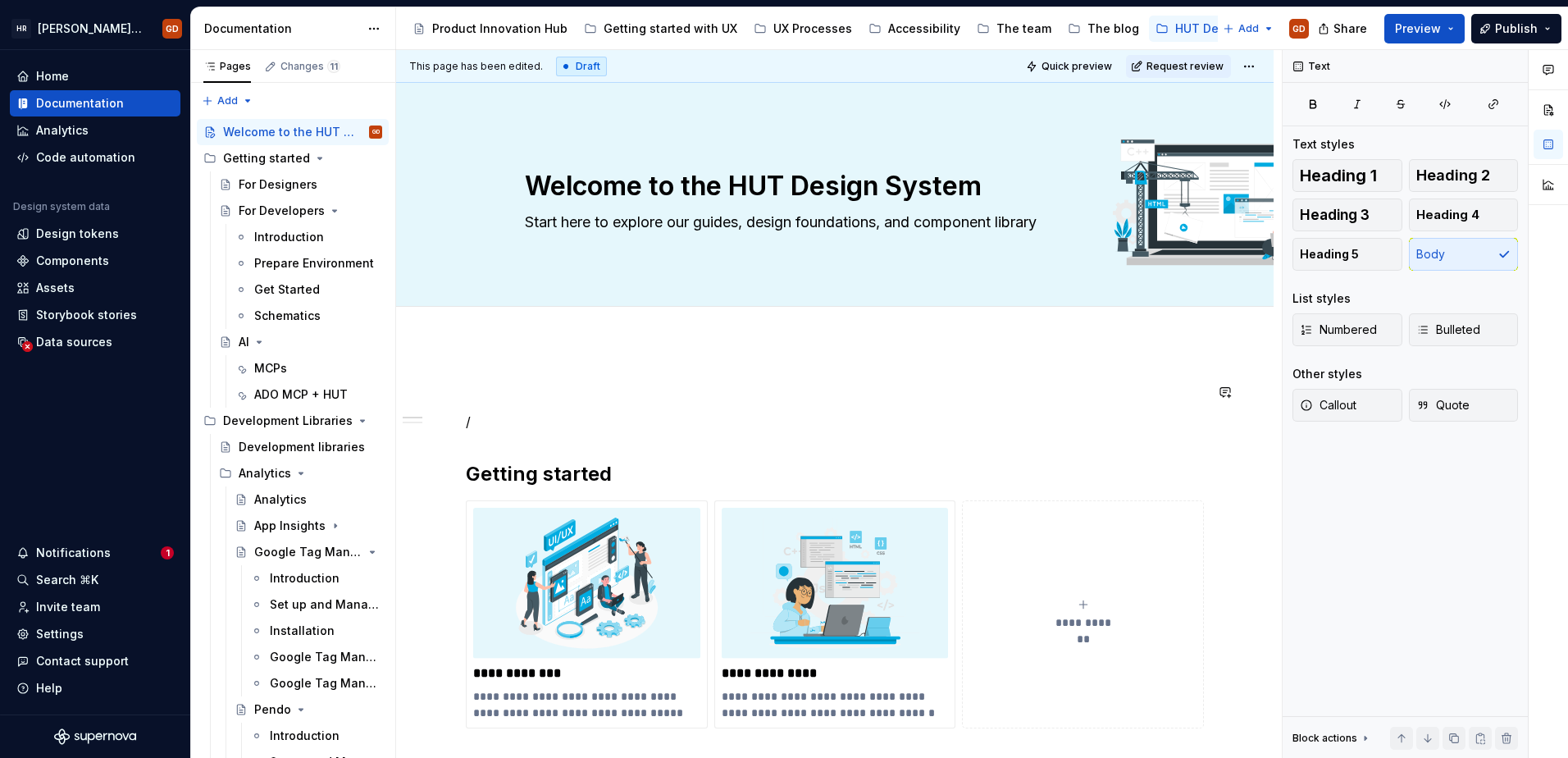
drag, startPoint x: 494, startPoint y: 410, endPoint x: 501, endPoint y: 416, distance: 9.2
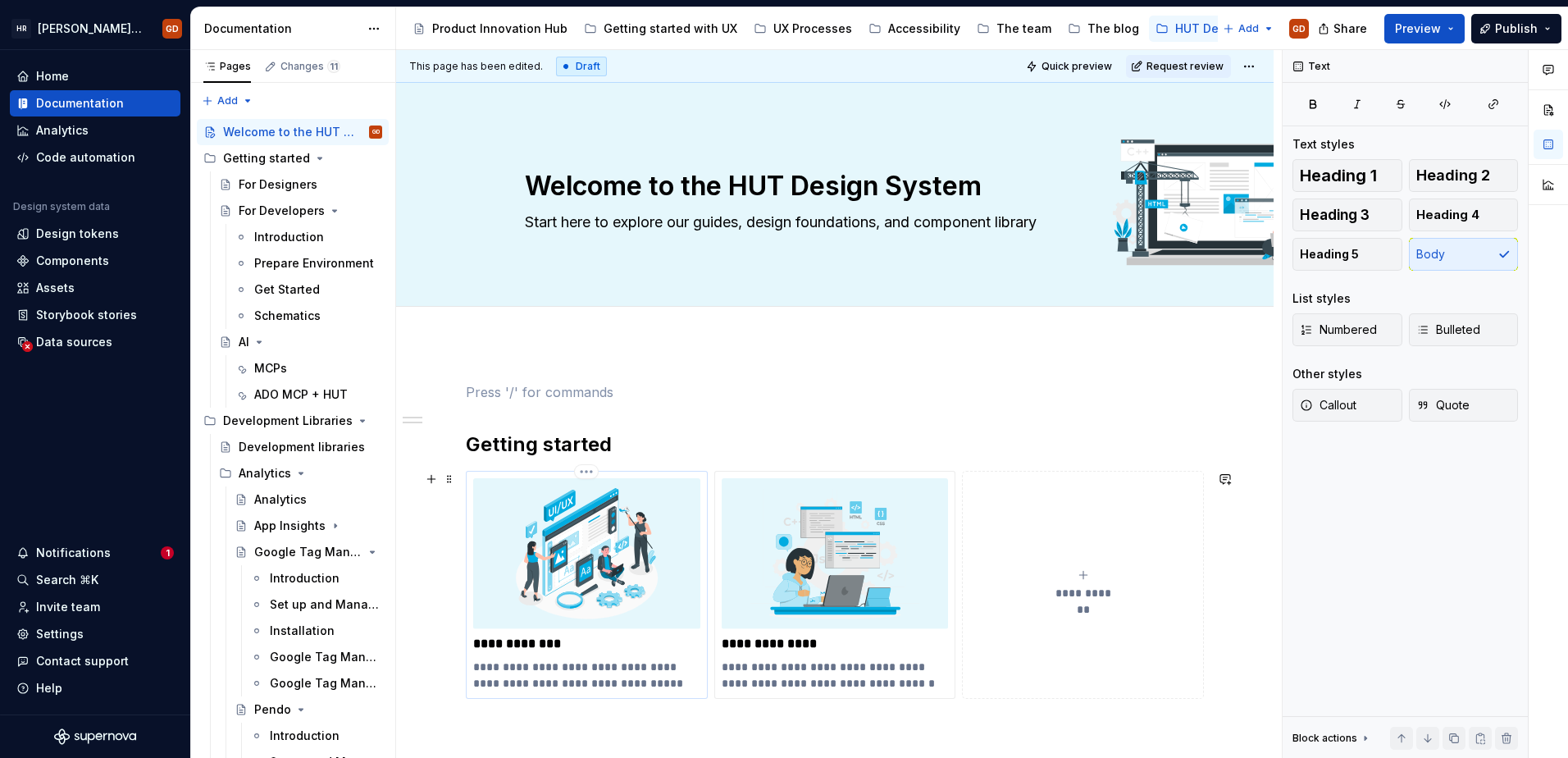
scroll to position [164, 0]
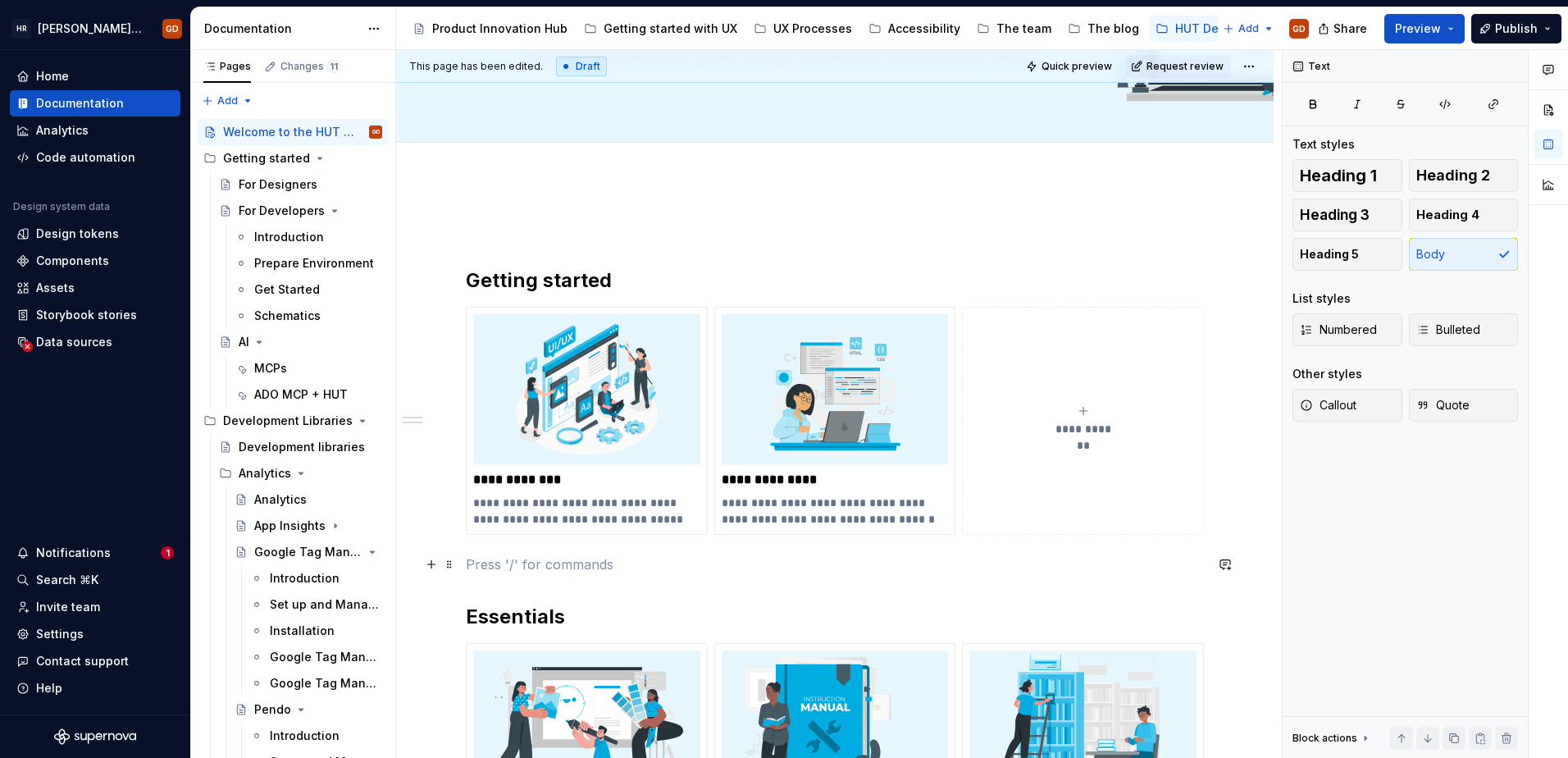
click at [507, 559] on p at bounding box center [834, 564] width 738 height 20
click at [521, 208] on div "**********" at bounding box center [835, 711] width 878 height 1066
click at [504, 235] on p at bounding box center [834, 228] width 738 height 20
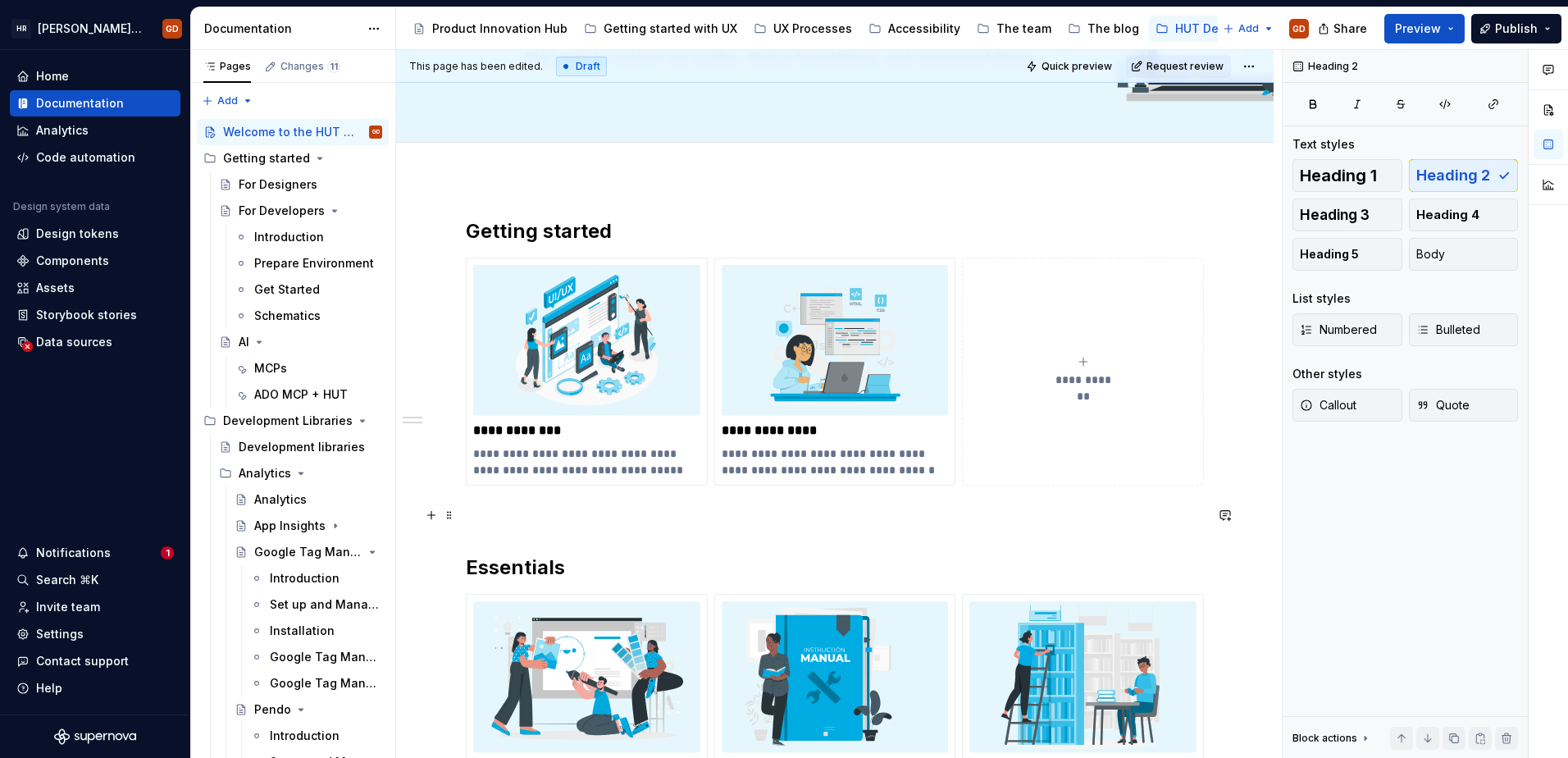
click at [502, 520] on p at bounding box center [834, 516] width 738 height 20
click at [467, 535] on div "**********" at bounding box center [834, 583] width 738 height 731
click at [467, 526] on div "**********" at bounding box center [834, 583] width 738 height 731
click at [468, 516] on p at bounding box center [834, 516] width 738 height 20
click at [435, 516] on button "button" at bounding box center [431, 515] width 23 height 23
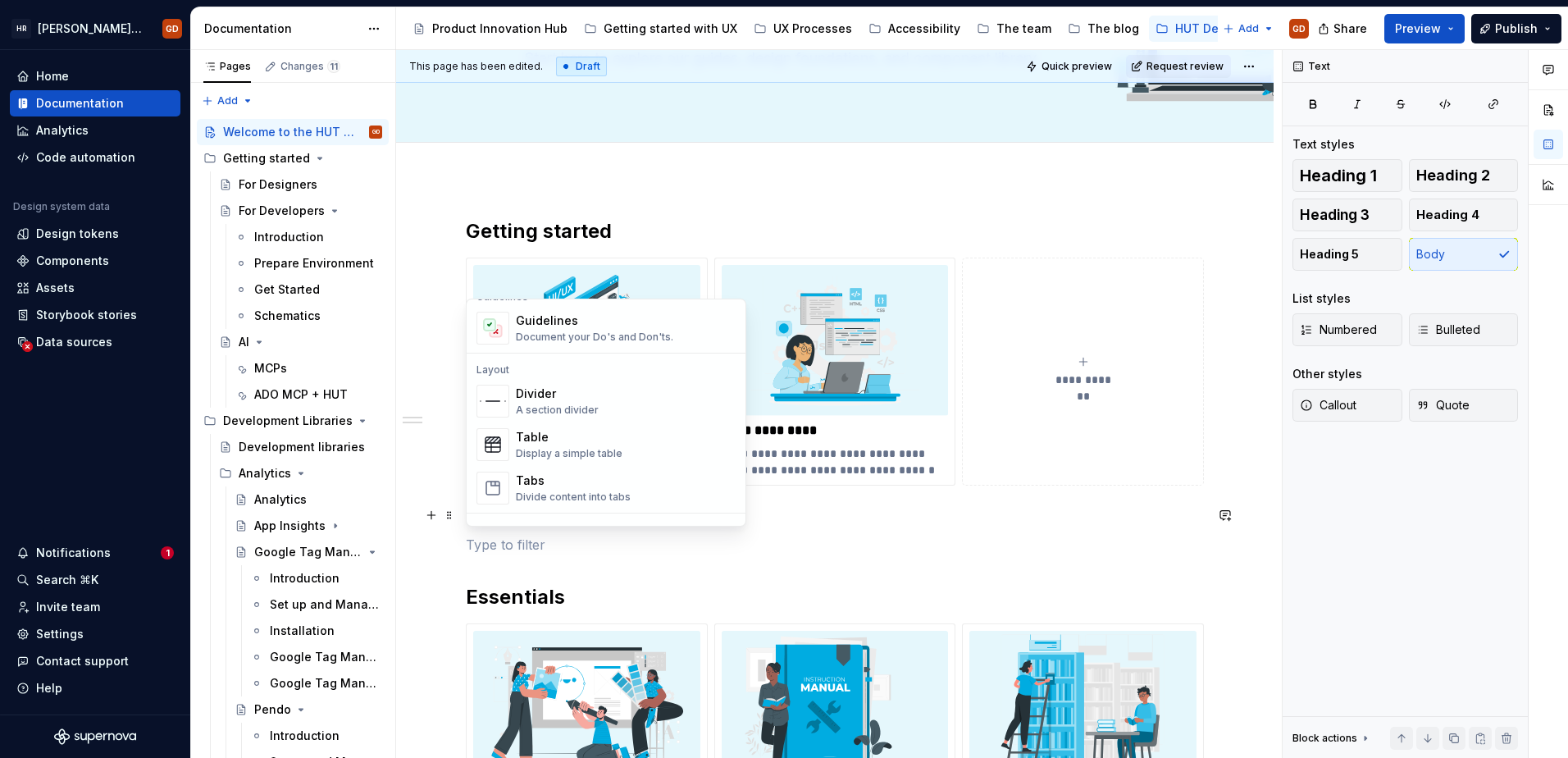
scroll to position [492, 0]
click at [570, 386] on div "Divider" at bounding box center [558, 385] width 83 height 16
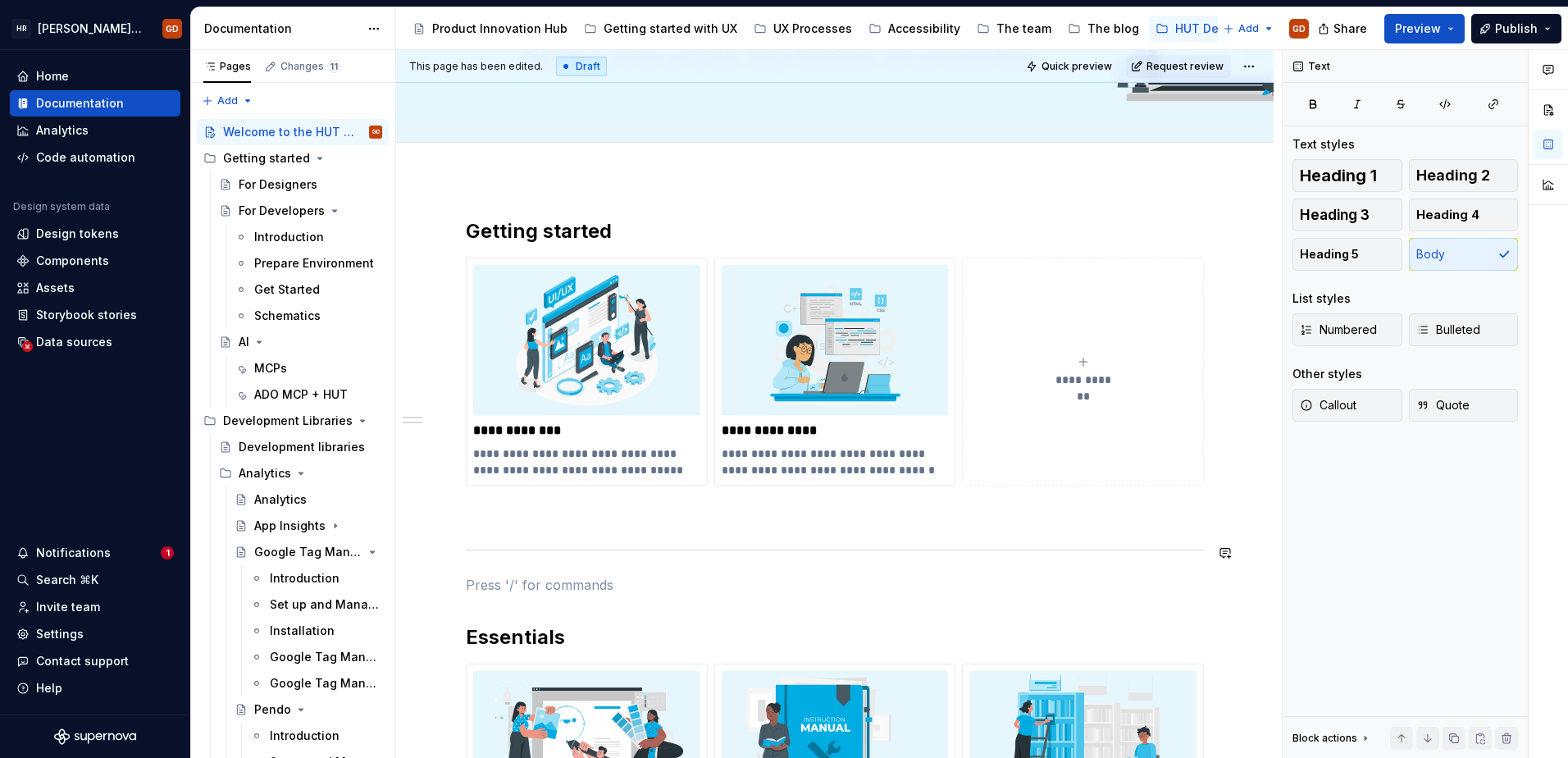
click at [511, 569] on div "**********" at bounding box center [834, 618] width 738 height 800
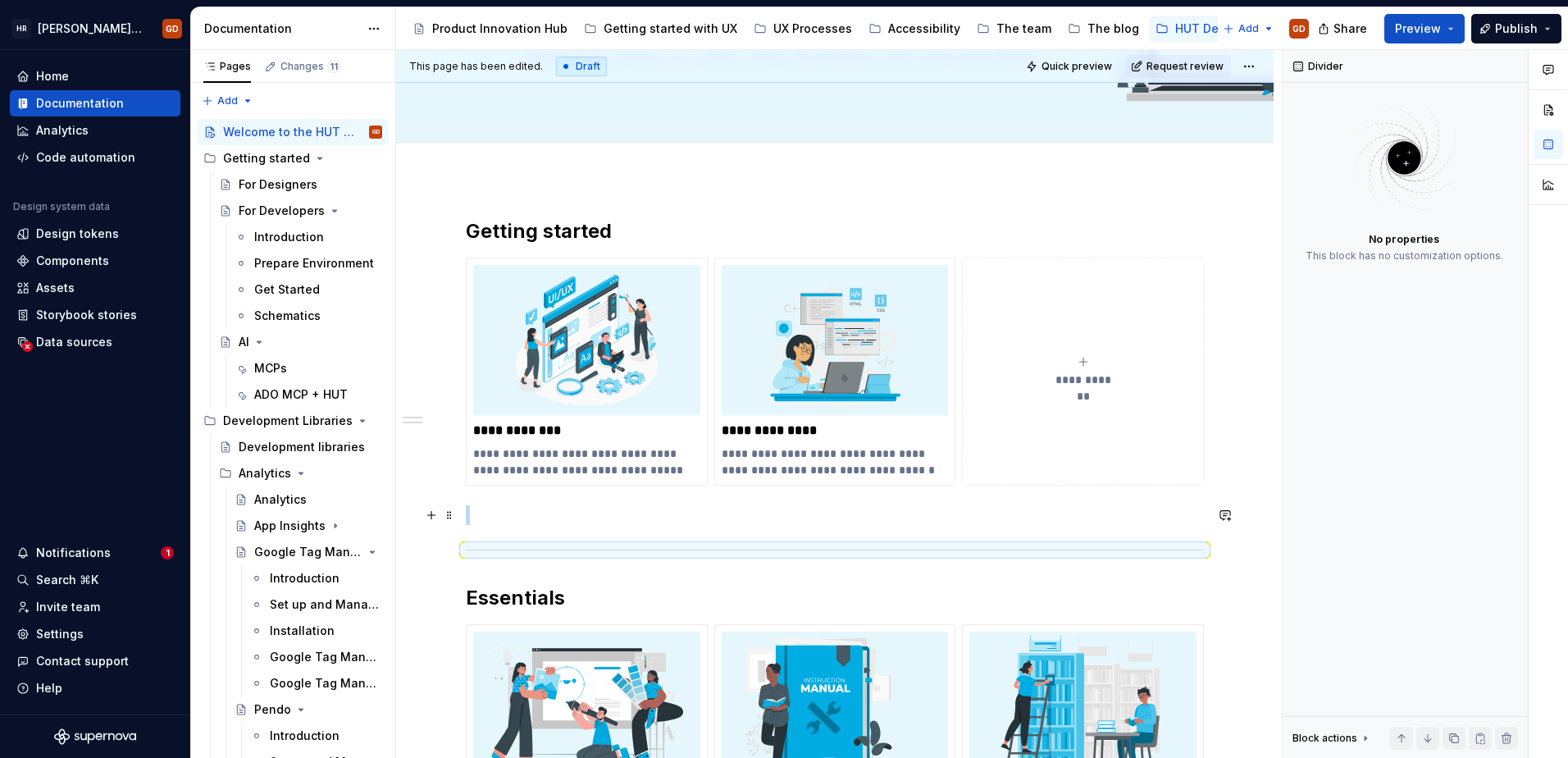
click at [496, 521] on p at bounding box center [834, 516] width 738 height 20
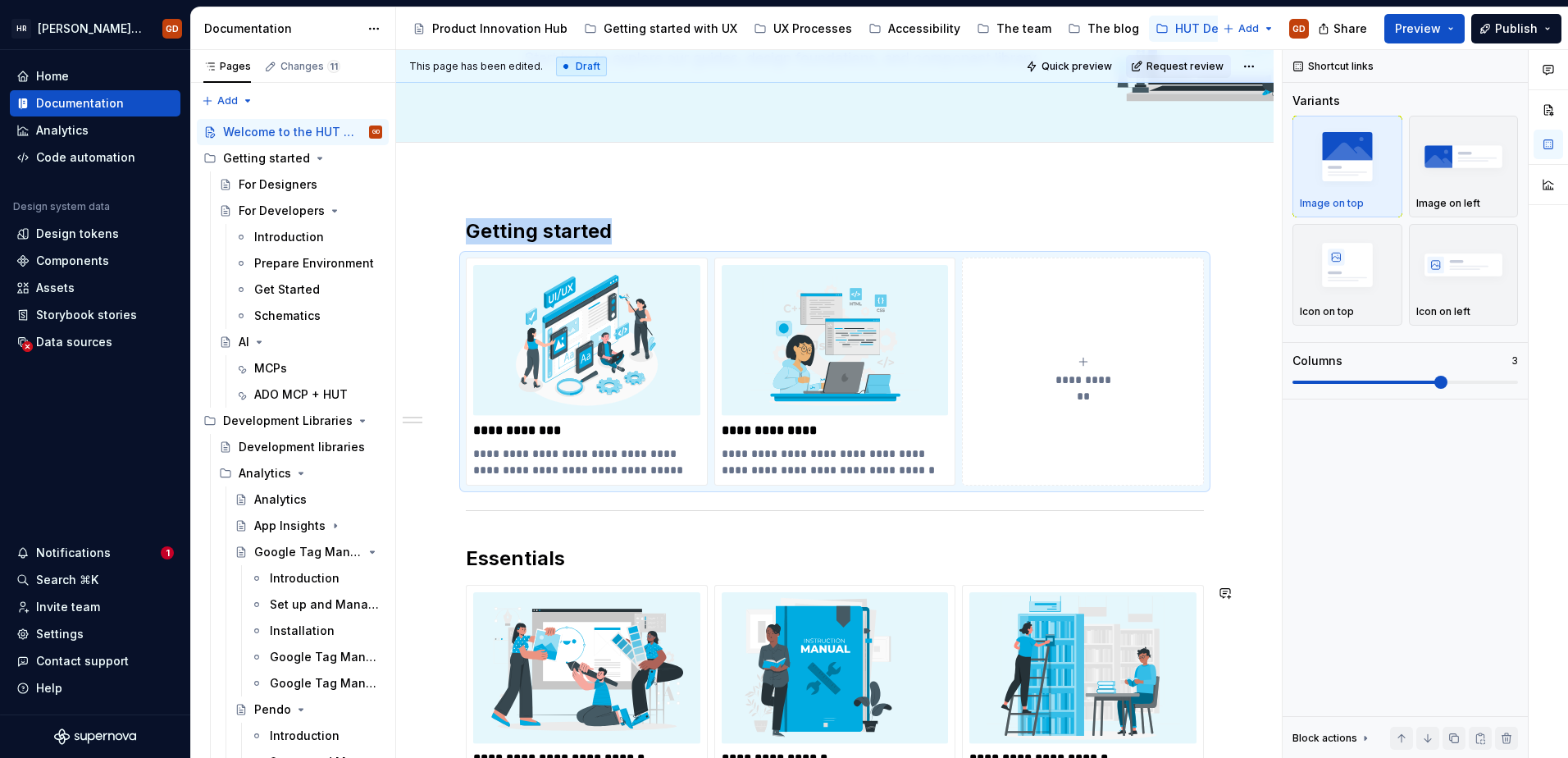
click at [821, 575] on div "**********" at bounding box center [834, 579] width 738 height 722
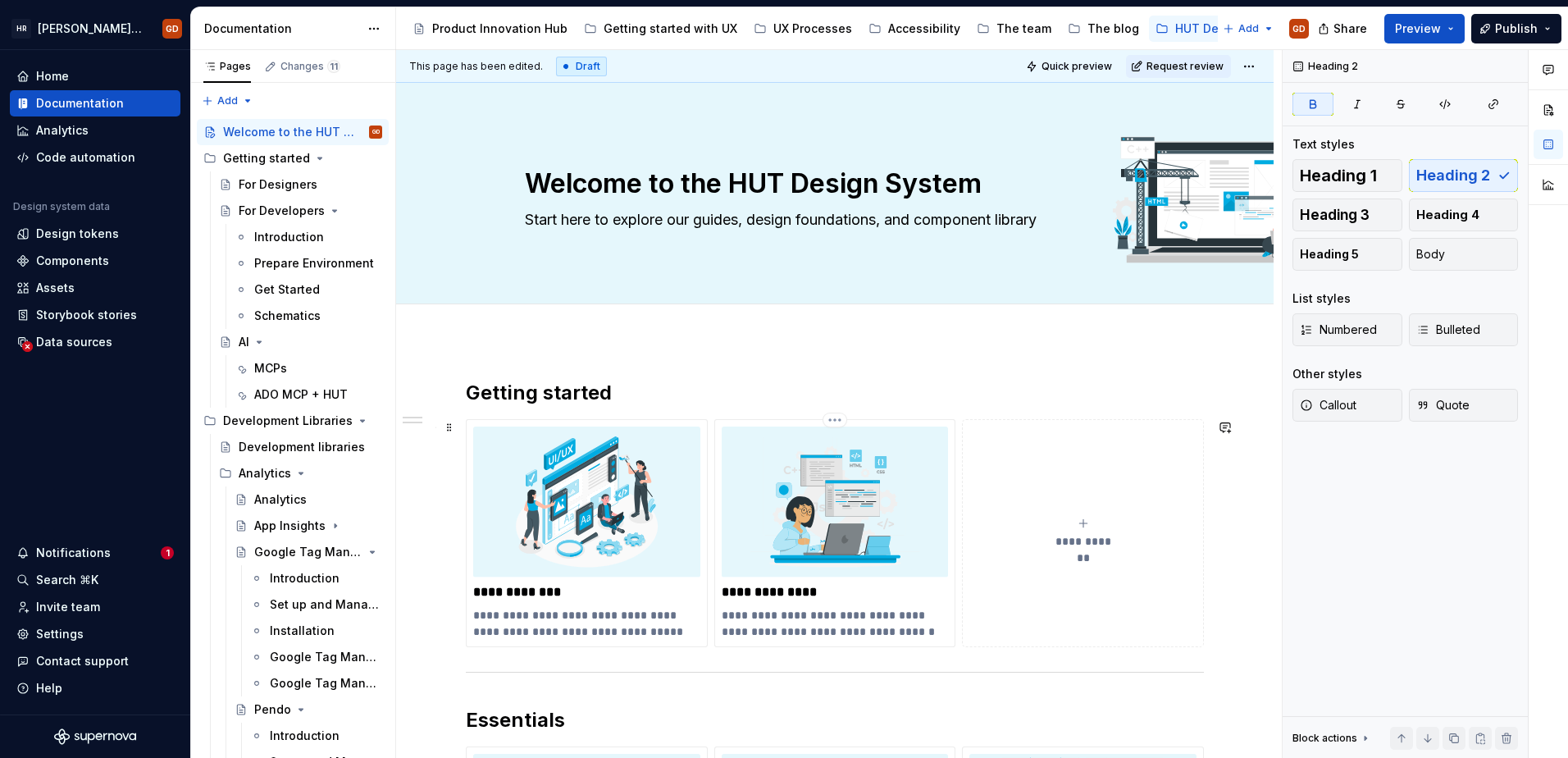
scroll to position [0, 0]
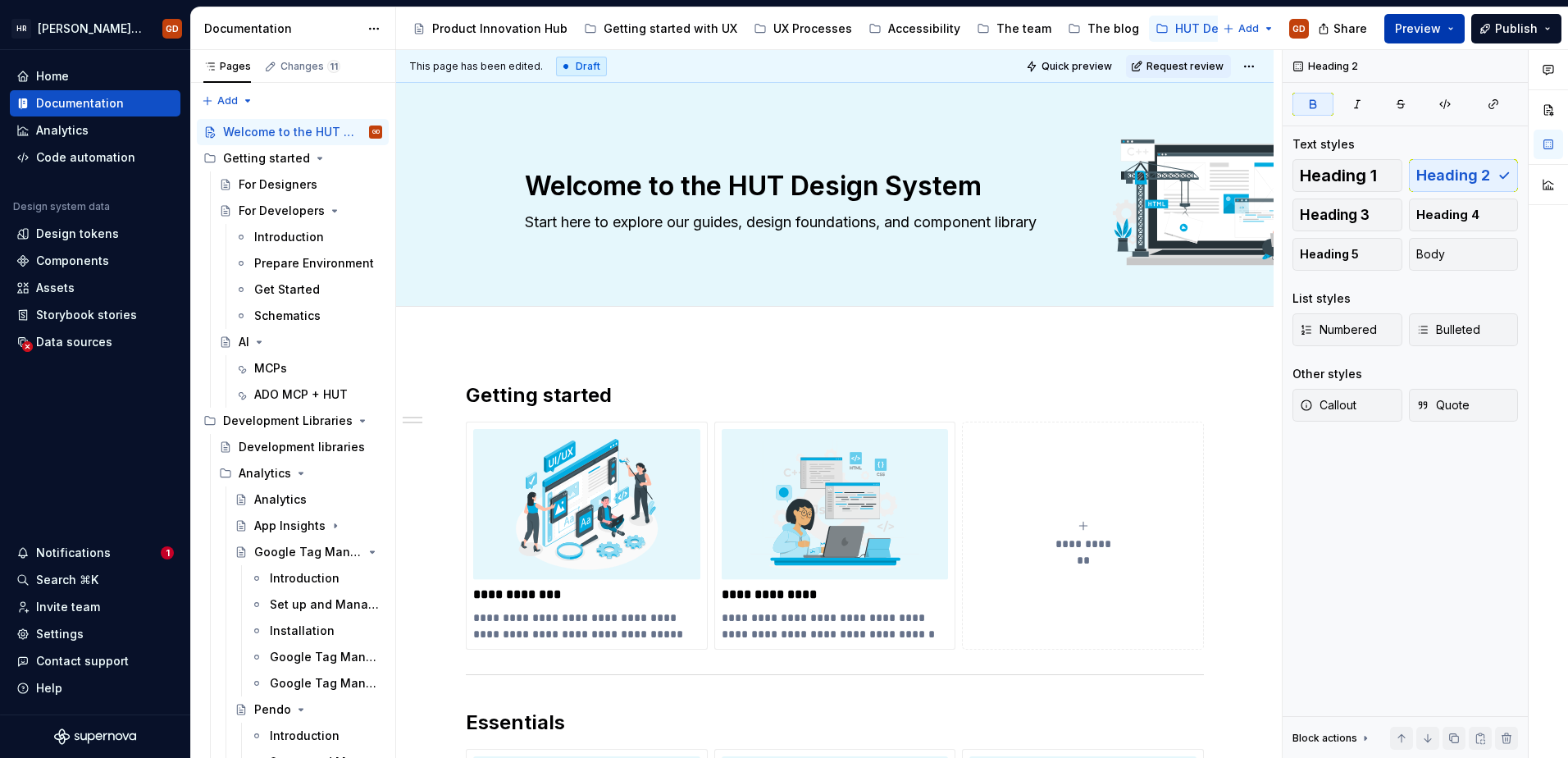
click at [1418, 32] on span "Preview" at bounding box center [1418, 29] width 46 height 16
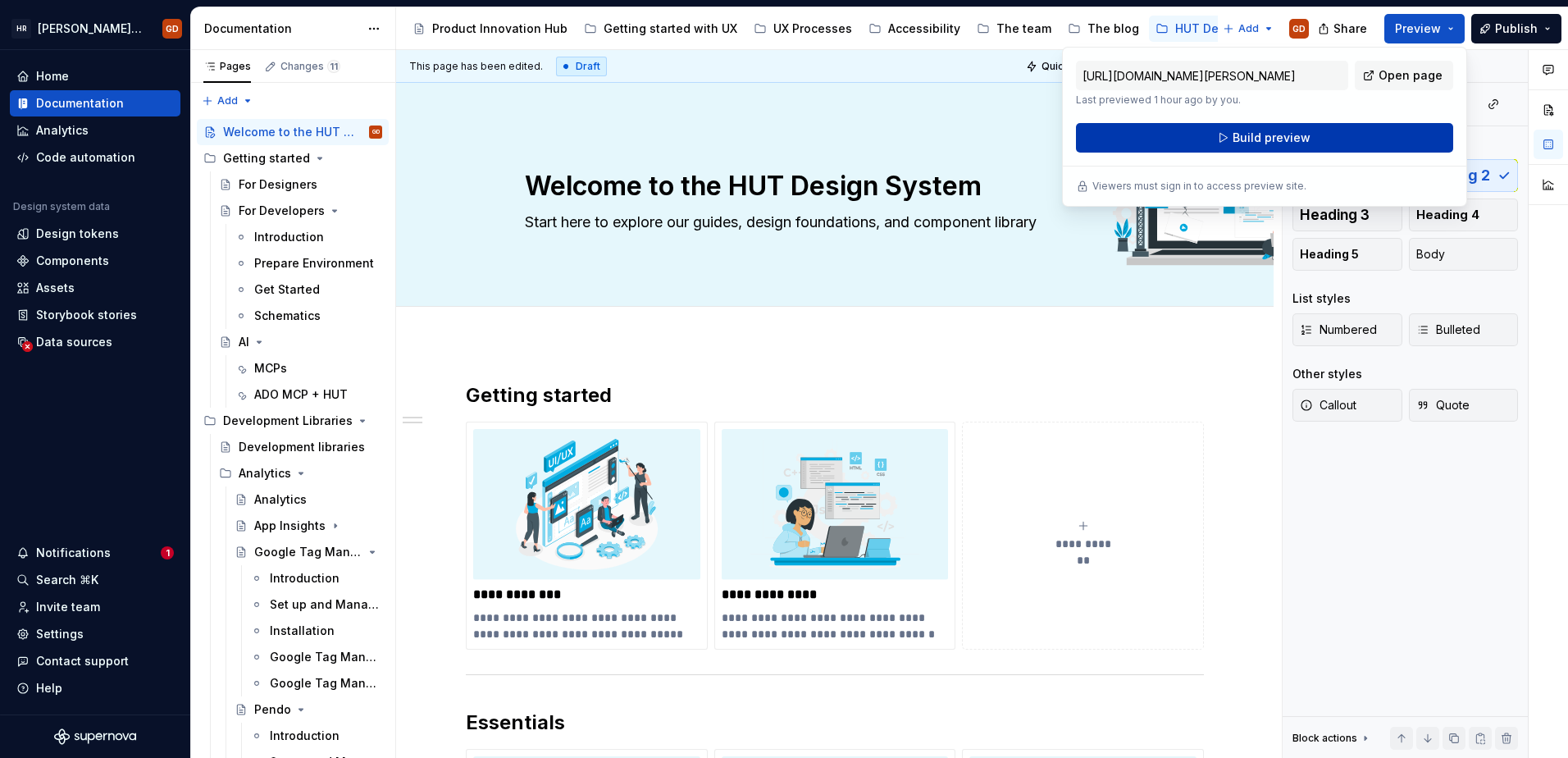
drag, startPoint x: 1418, startPoint y: 32, endPoint x: 1288, endPoint y: 140, distance: 169.0
click at [1288, 140] on span "Build preview" at bounding box center [1272, 138] width 77 height 16
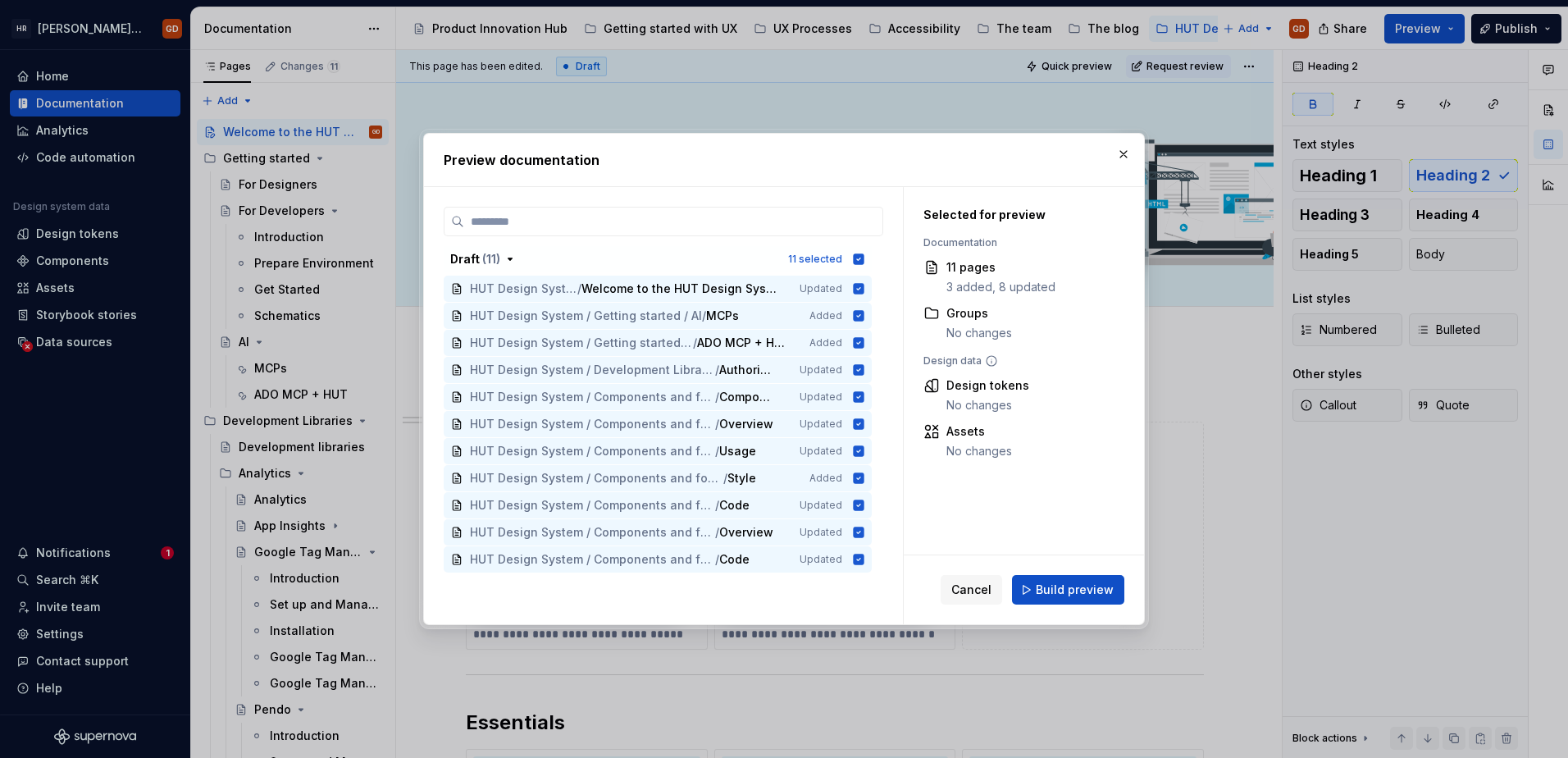
drag, startPoint x: 860, startPoint y: 260, endPoint x: 855, endPoint y: 279, distance: 19.6
click at [858, 260] on icon "button" at bounding box center [860, 259] width 11 height 11
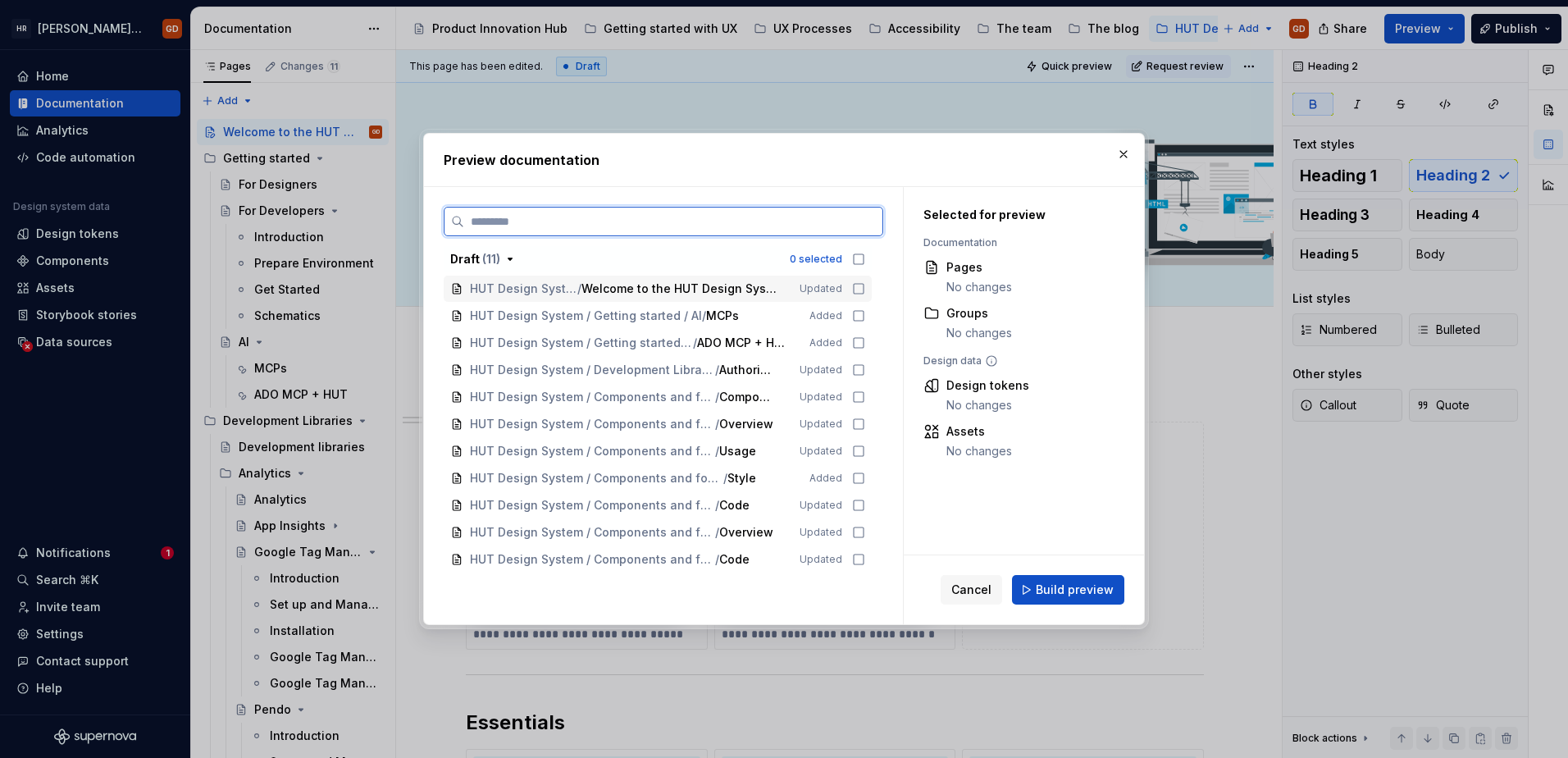
drag, startPoint x: 854, startPoint y: 288, endPoint x: 872, endPoint y: 323, distance: 39.4
click at [854, 288] on icon at bounding box center [859, 288] width 10 height 10
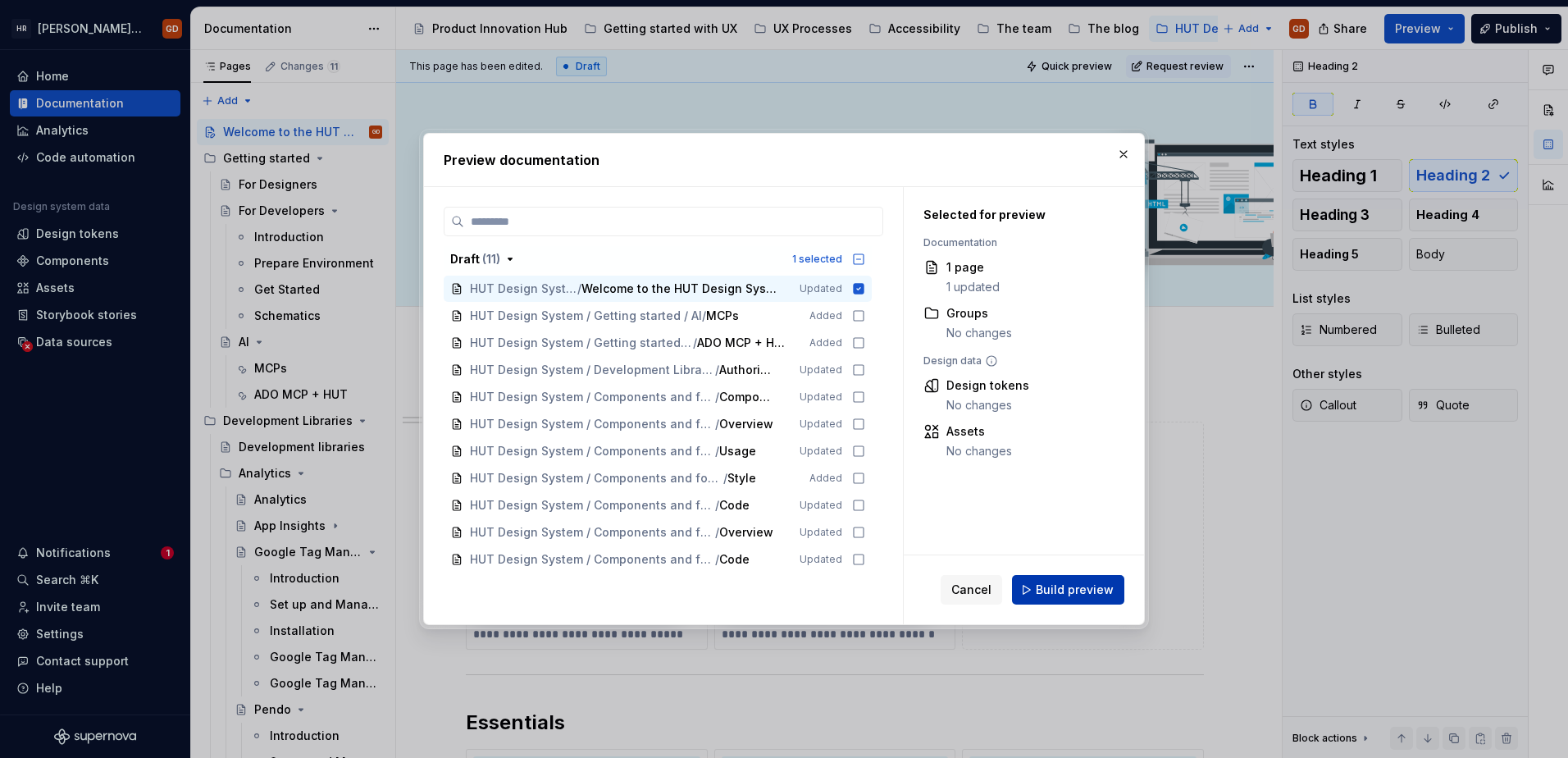
click at [1090, 598] on span "Build preview" at bounding box center [1075, 589] width 77 height 16
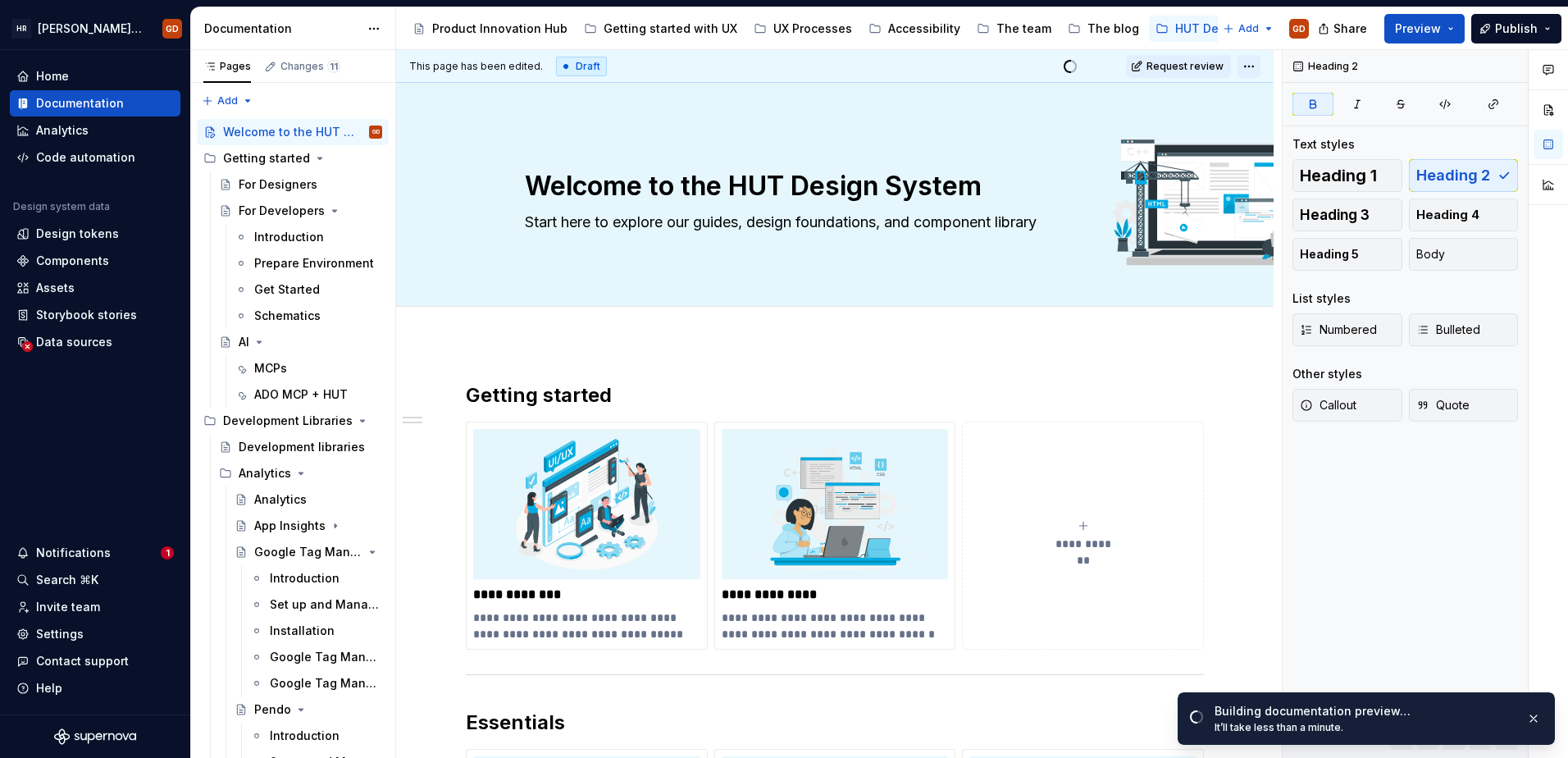
click at [1244, 61] on html "[PERSON_NAME] UI Toolkit (HUT) GD Home Documentation Analytics Code automation …" at bounding box center [784, 379] width 1568 height 758
click at [1250, 67] on html "[PERSON_NAME] UI Toolkit (HUT) GD Home Documentation Analytics Code automation …" at bounding box center [784, 379] width 1568 height 758
click at [1247, 68] on html "[PERSON_NAME] UI Toolkit (HUT) GD Home Documentation Analytics Code automation …" at bounding box center [784, 379] width 1568 height 758
click at [1399, 68] on div "Comments Open comments No comments yet Select ‘Comment’ from the block context …" at bounding box center [1426, 405] width 286 height 708
click at [1544, 120] on button "button" at bounding box center [1548, 110] width 30 height 30
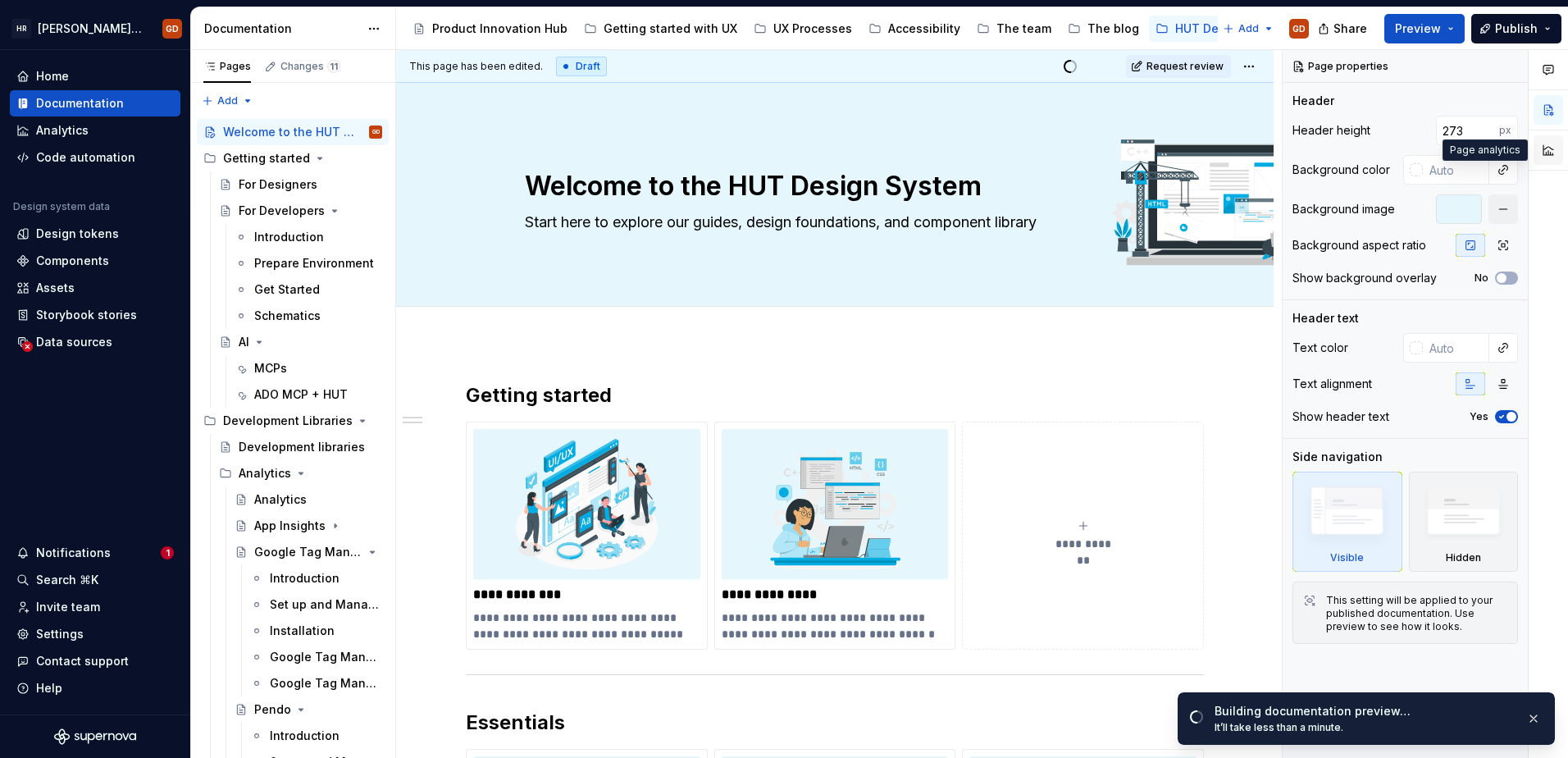
click at [1546, 150] on button "button" at bounding box center [1548, 150] width 30 height 30
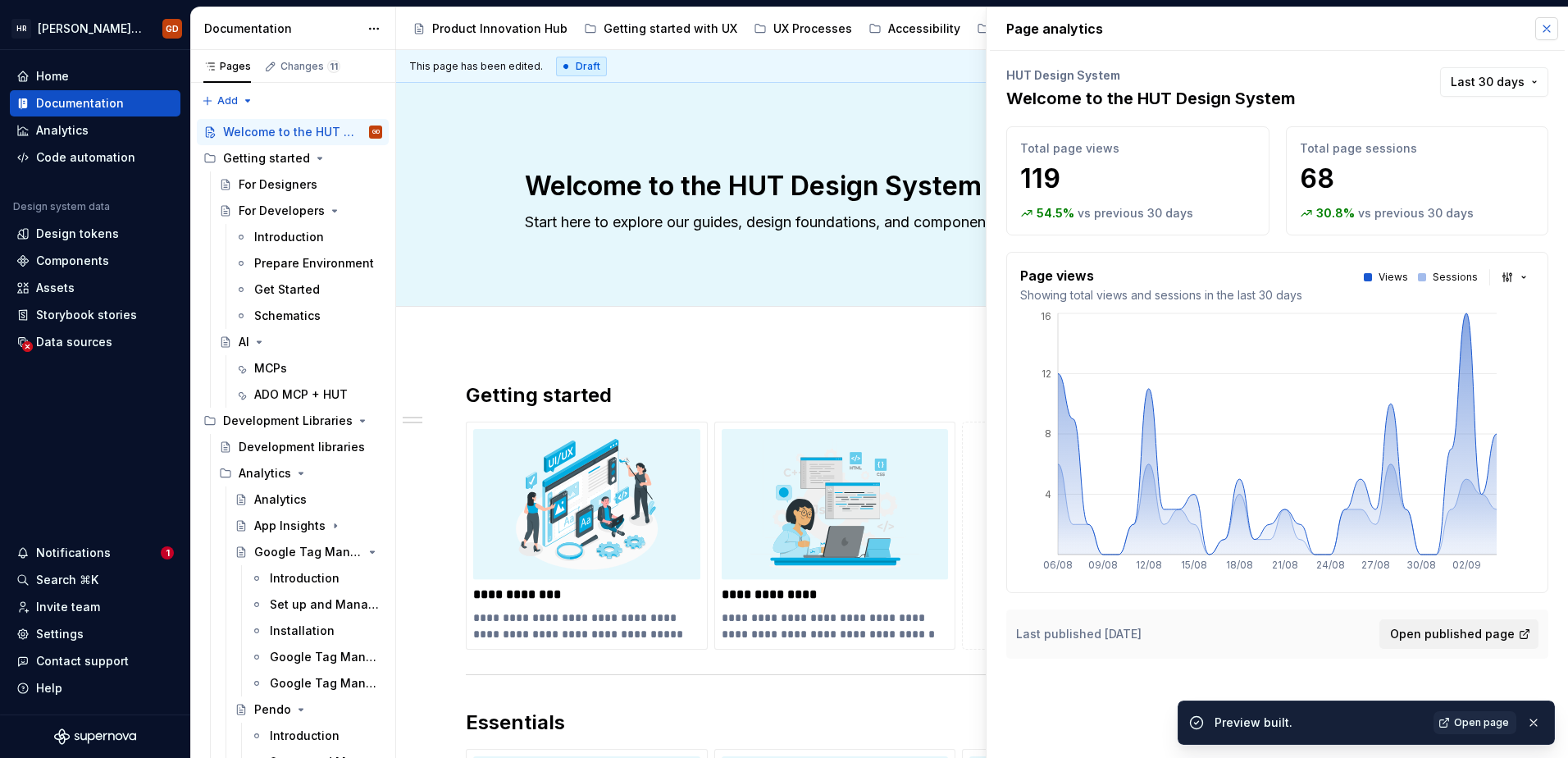
click at [1544, 33] on button "button" at bounding box center [1546, 28] width 23 height 23
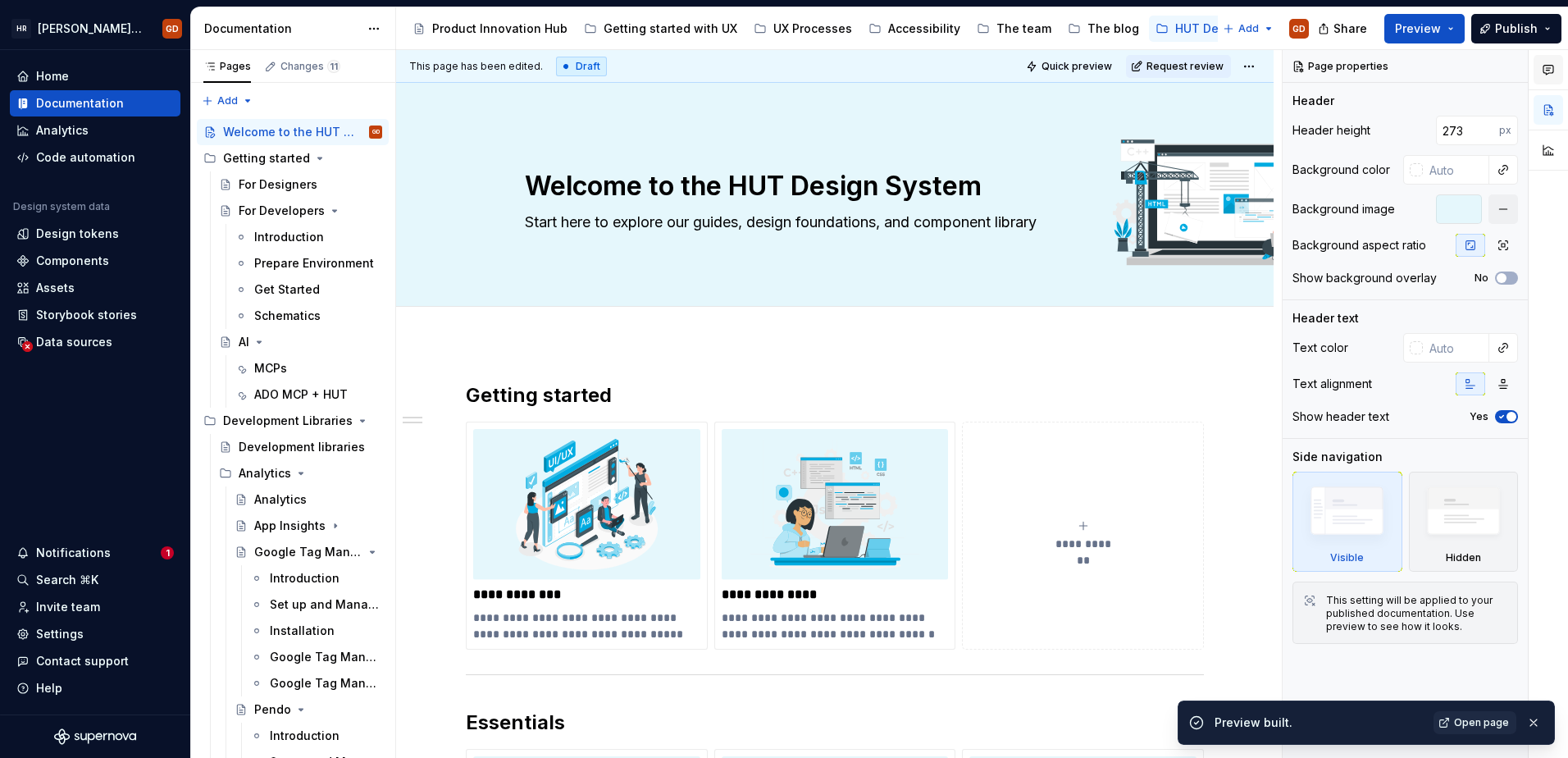
click at [1546, 69] on icon "button" at bounding box center [1548, 69] width 14 height 14
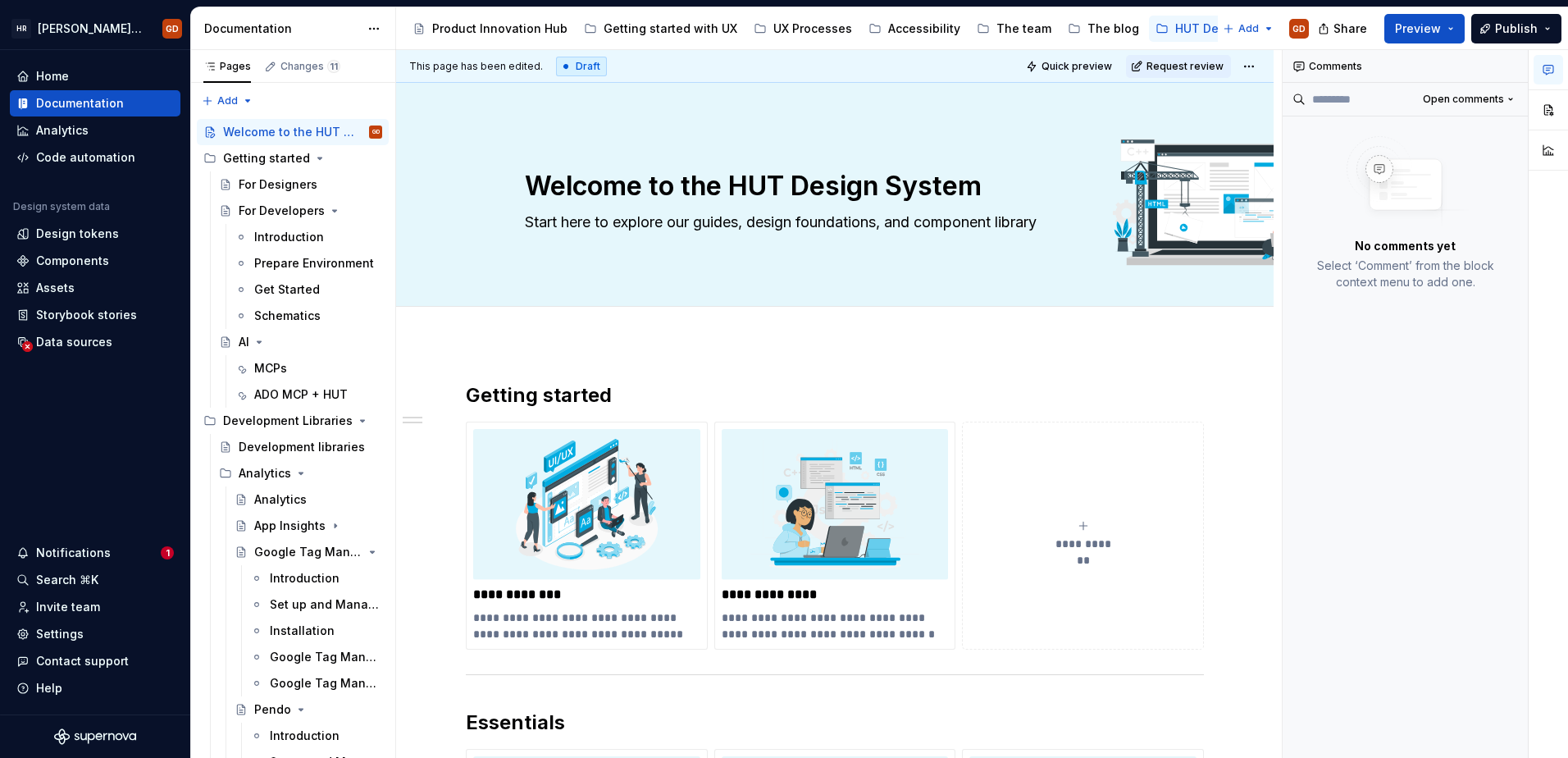
click at [1546, 69] on icon "button" at bounding box center [1548, 69] width 14 height 14
click at [1545, 104] on button "button" at bounding box center [1548, 110] width 30 height 30
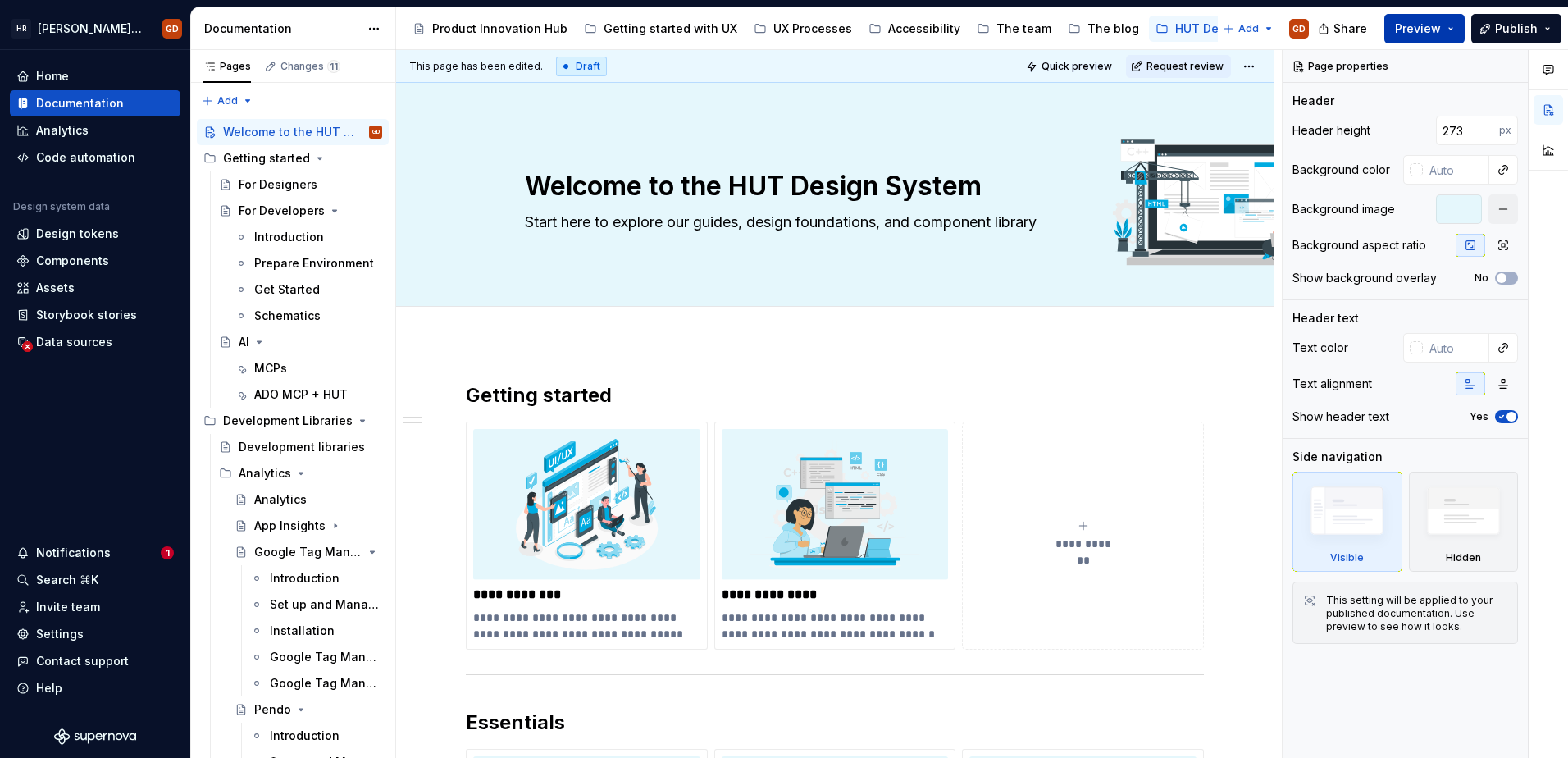
click at [1450, 34] on button "Preview" at bounding box center [1425, 28] width 80 height 30
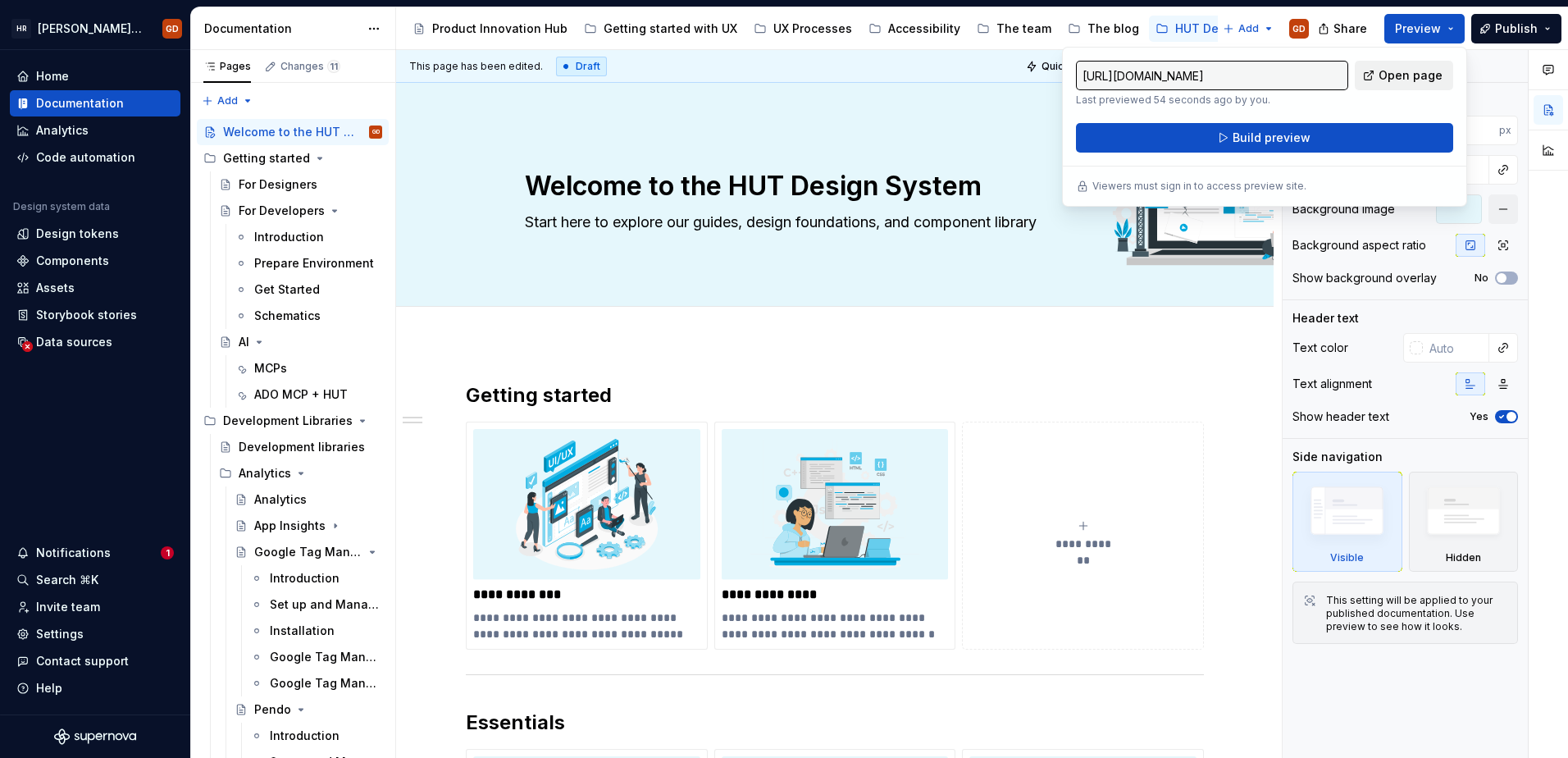
drag, startPoint x: 1450, startPoint y: 34, endPoint x: 1421, endPoint y: 74, distance: 49.4
click at [1421, 74] on span "Open page" at bounding box center [1410, 76] width 64 height 16
type textarea "*"
